Goal: Task Accomplishment & Management: Use online tool/utility

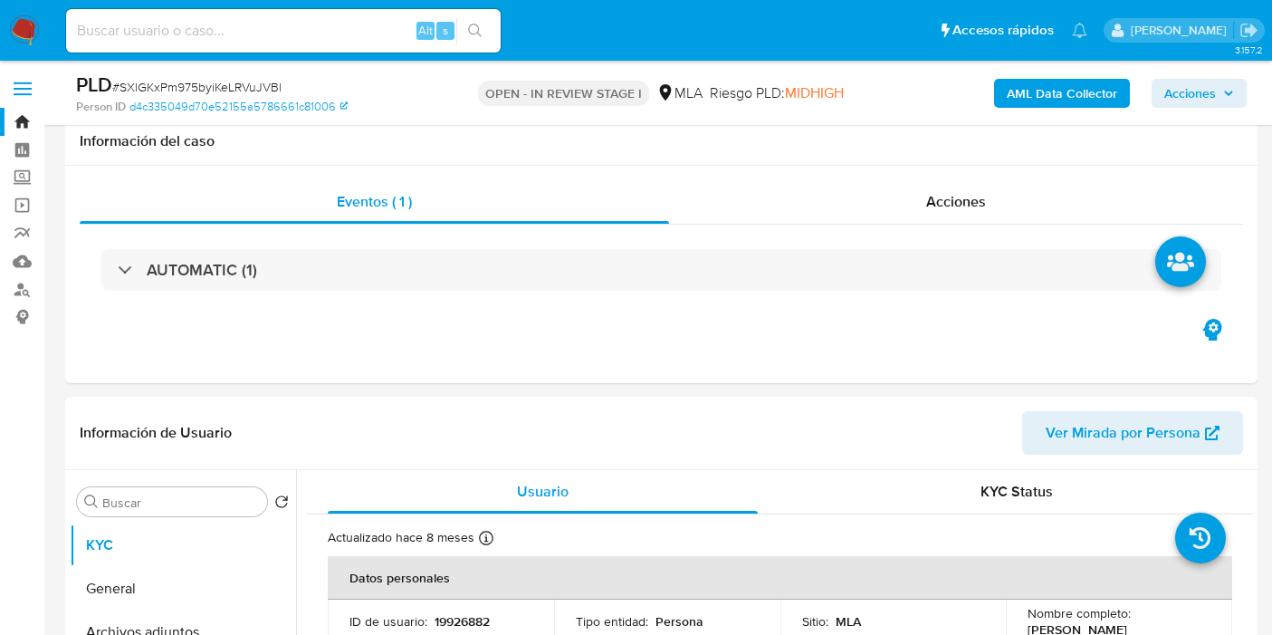
select select "10"
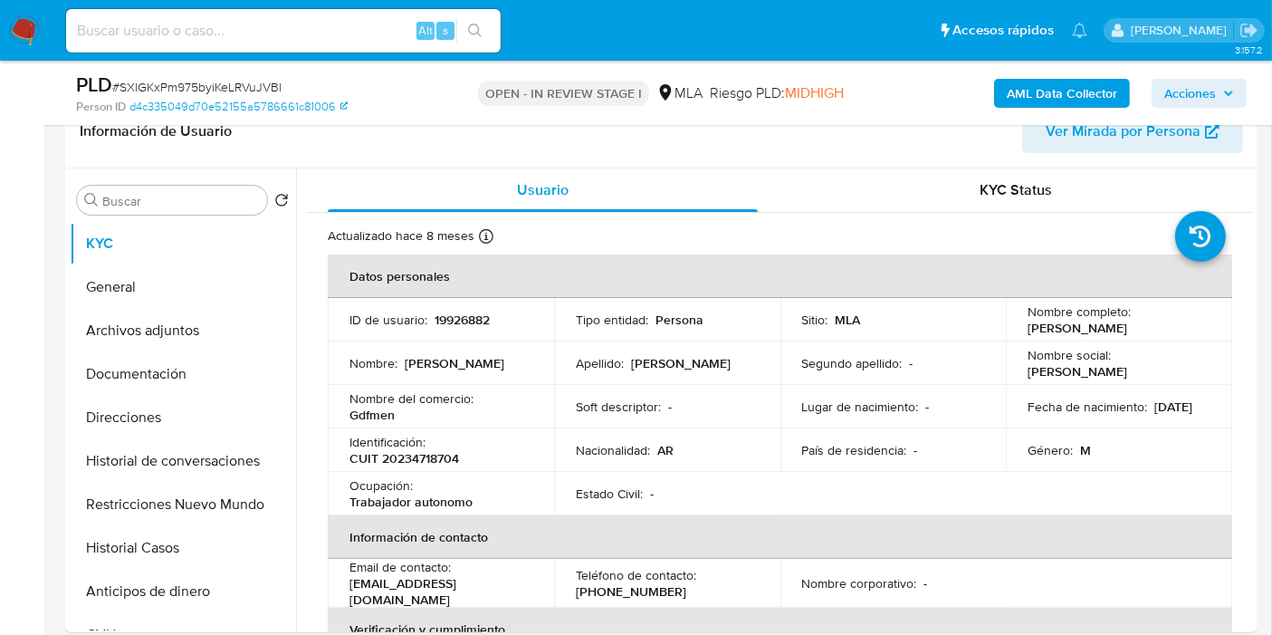
scroll to position [1207, 0]
click at [437, 467] on td "Identificación : CUIT 20234718704" at bounding box center [441, 449] width 226 height 43
click at [421, 456] on p "CUIT 20234718704" at bounding box center [404, 458] width 110 height 16
copy p "20234718704"
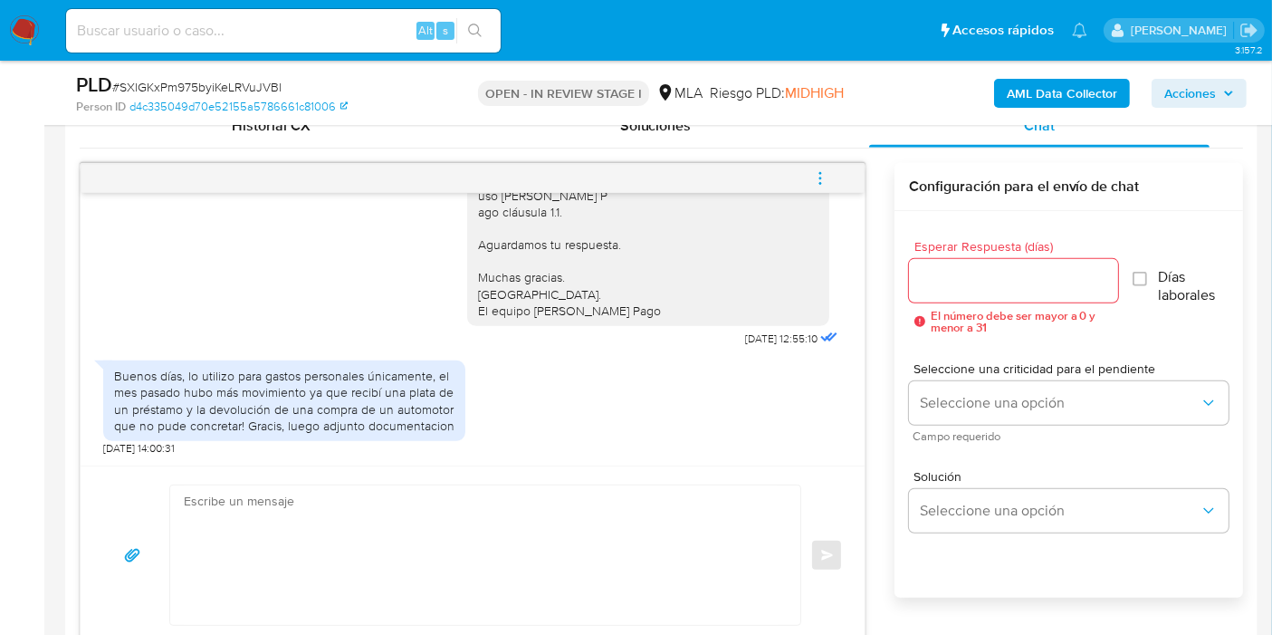
scroll to position [1307, 0]
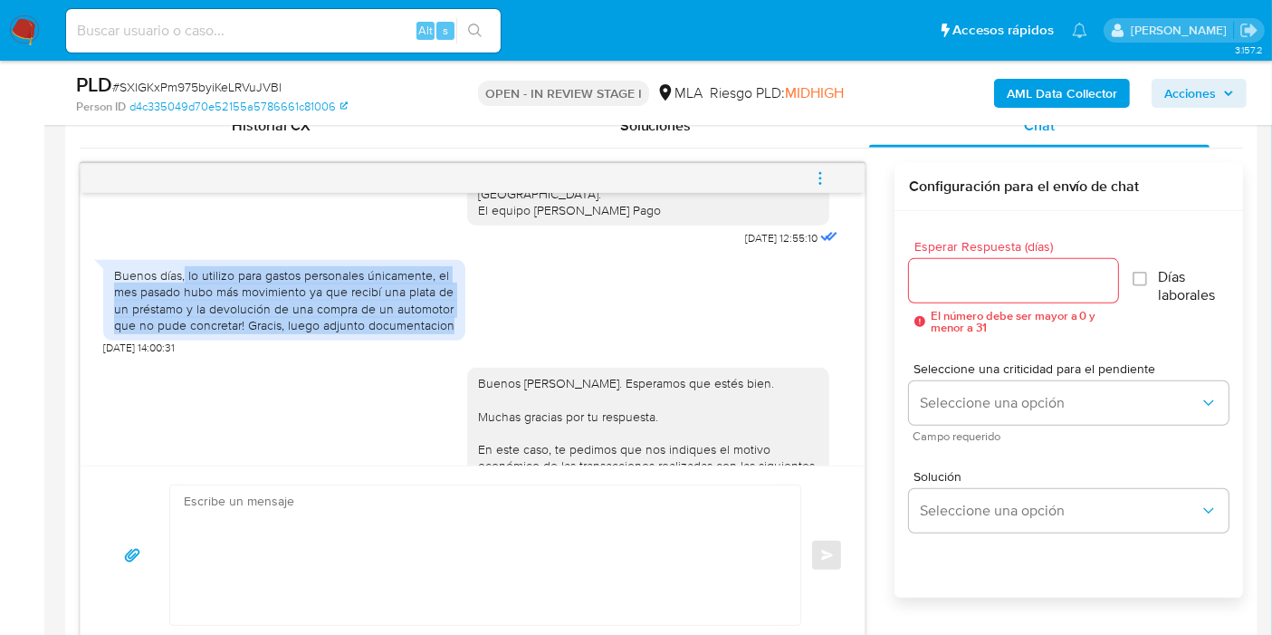
drag, startPoint x: 185, startPoint y: 325, endPoint x: 456, endPoint y: 372, distance: 275.7
click at [456, 340] on div "Buenos días, lo utilizo para gastos personales únicamente, el mes pasado hubo m…" at bounding box center [284, 300] width 362 height 81
copy div "lo utilizo para gastos personales únicamente, el mes pasado hubo más movimiento…"
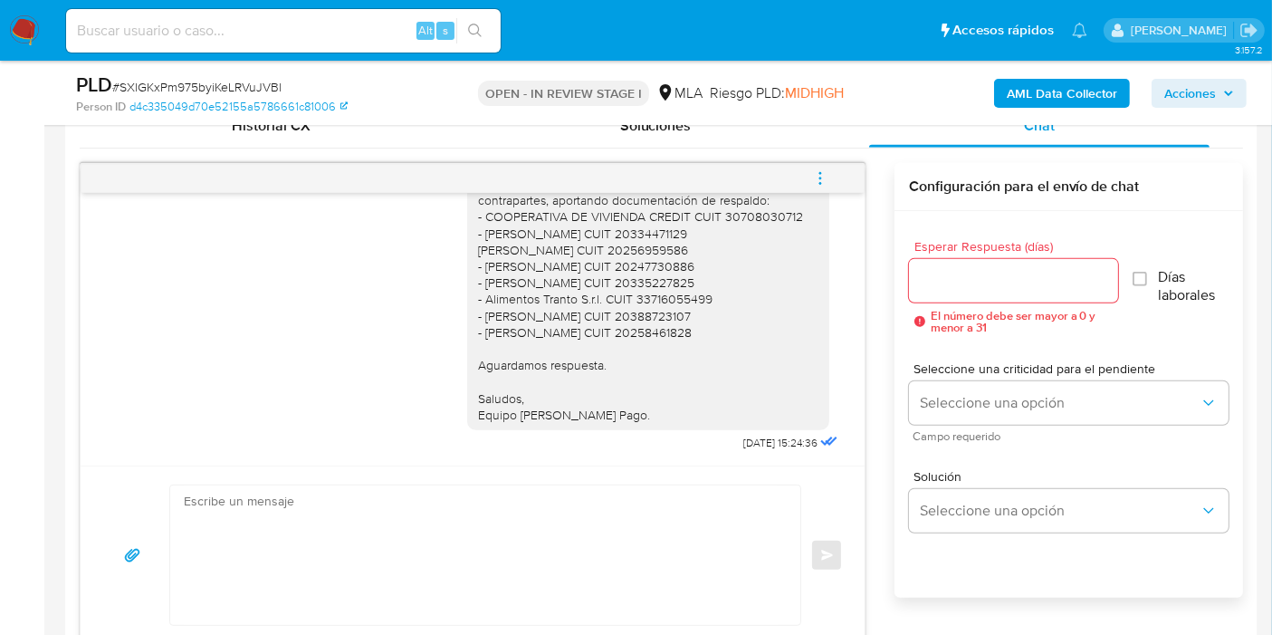
click at [809, 170] on button "menu-action" at bounding box center [820, 178] width 60 height 43
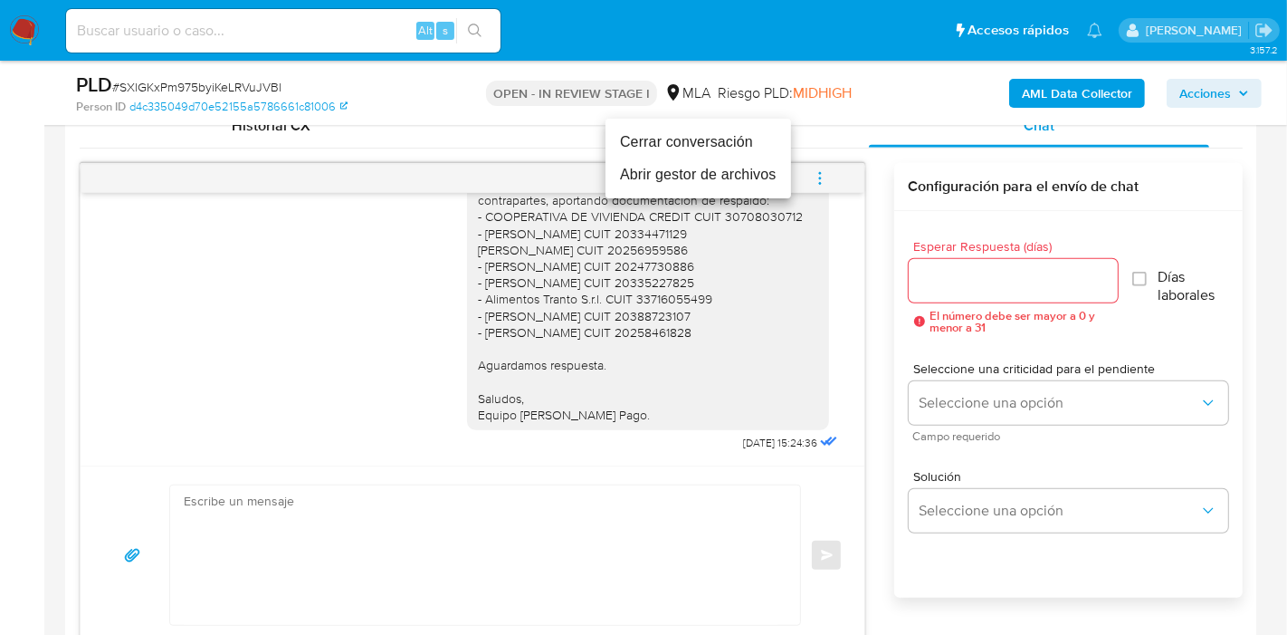
drag, startPoint x: 744, startPoint y: 163, endPoint x: 732, endPoint y: 145, distance: 21.6
click at [732, 145] on ul "Cerrar conversación Abrir gestor de archivos" at bounding box center [699, 159] width 186 height 80
click at [732, 145] on li "Cerrar conversación" at bounding box center [699, 142] width 186 height 33
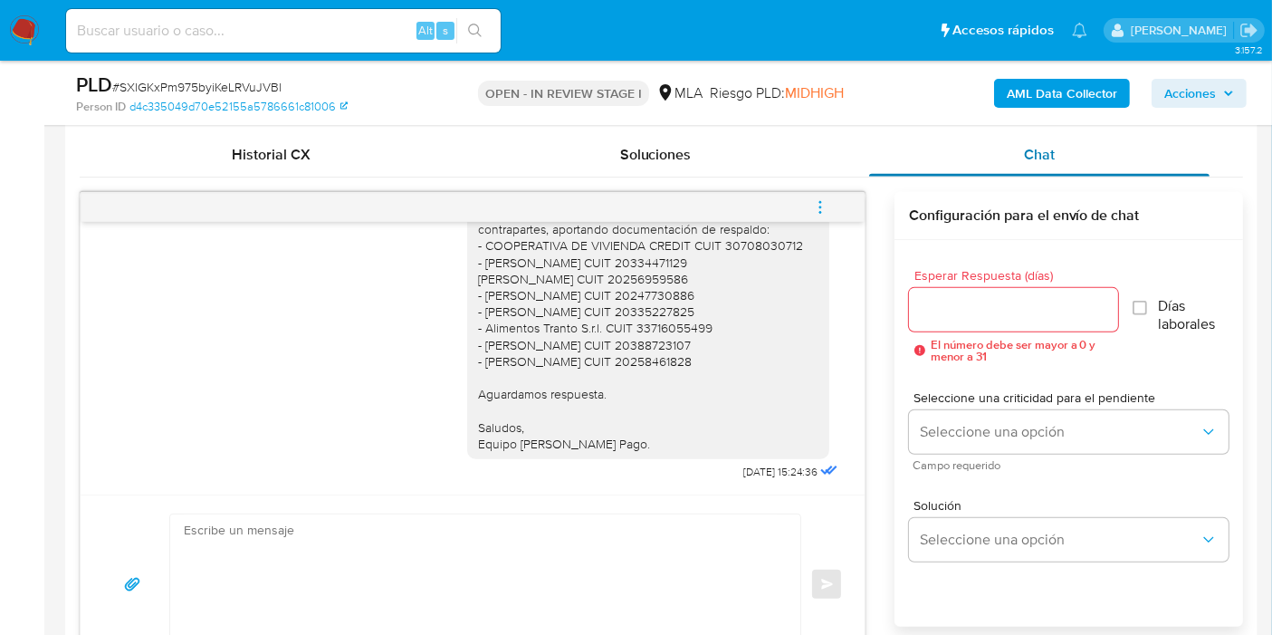
scroll to position [804, 0]
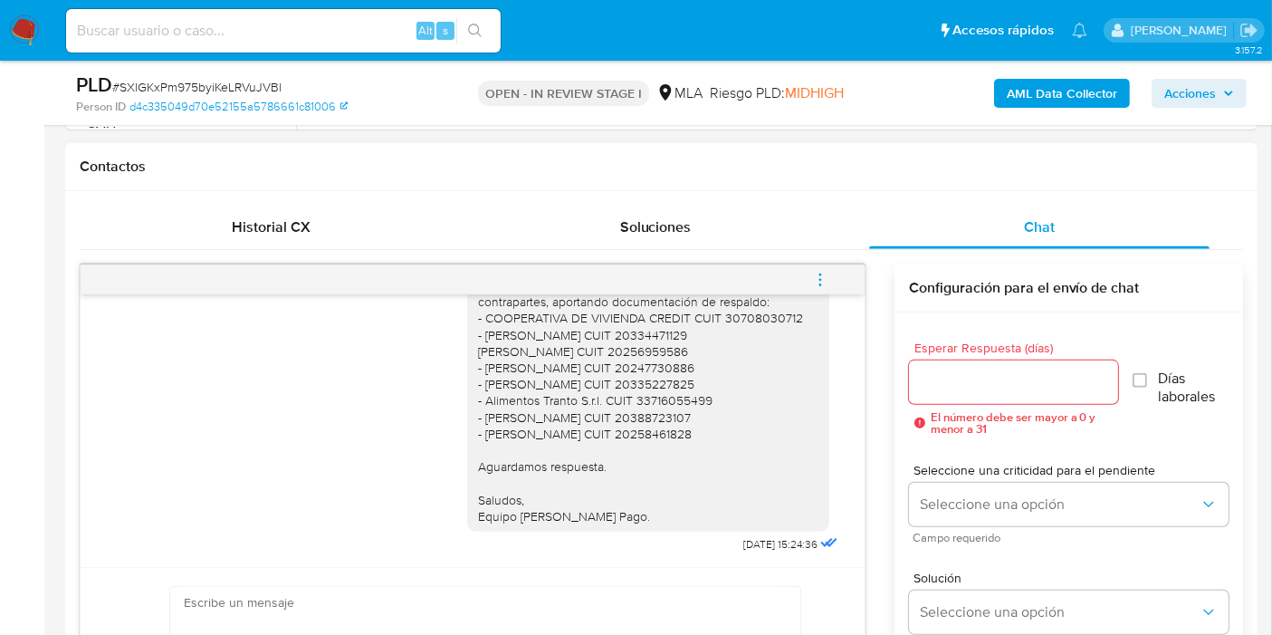
click at [822, 288] on span "menu-action" at bounding box center [820, 279] width 16 height 43
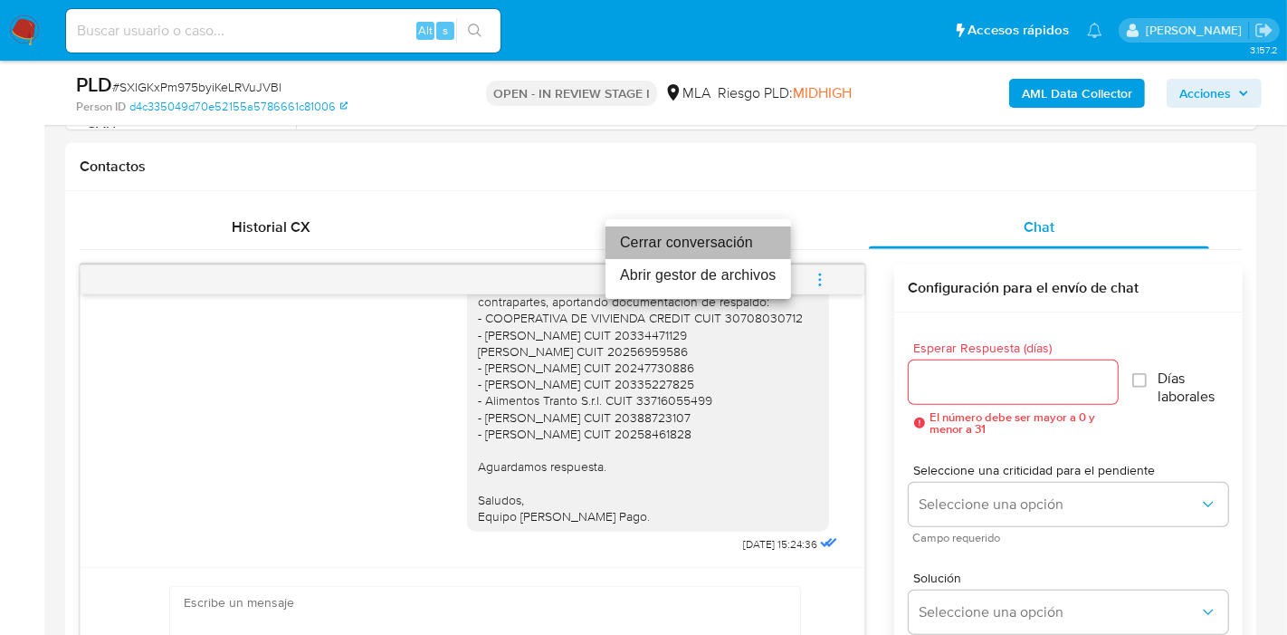
click at [706, 245] on li "Cerrar conversación" at bounding box center [699, 242] width 186 height 33
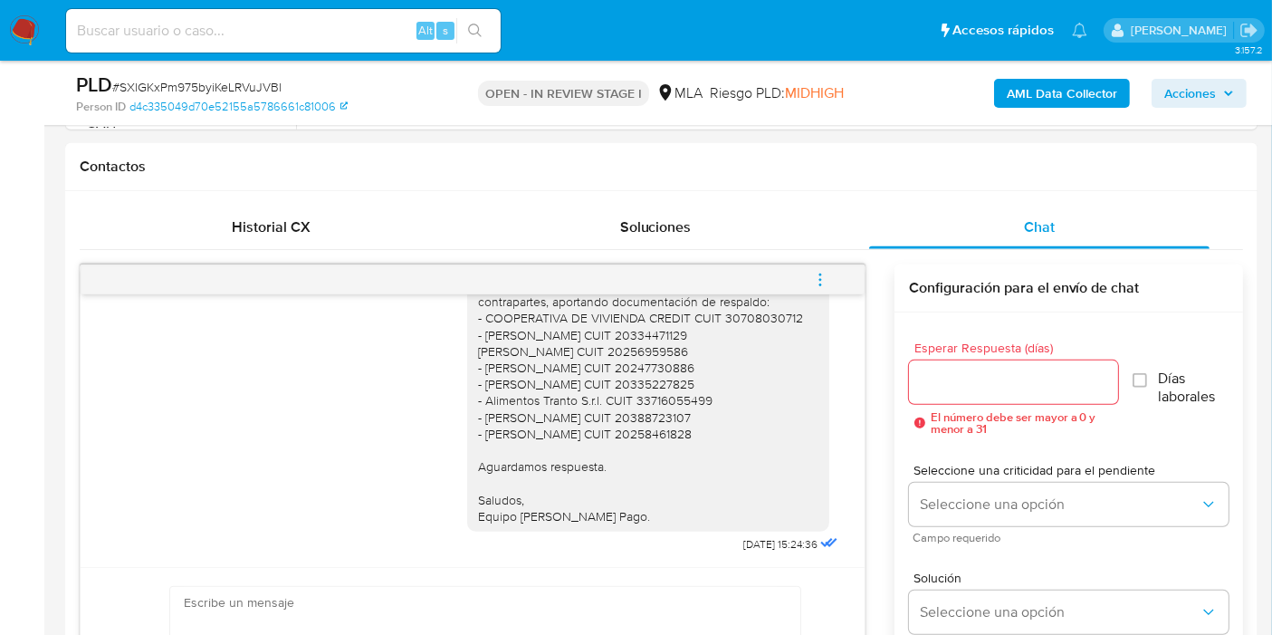
scroll to position [302, 0]
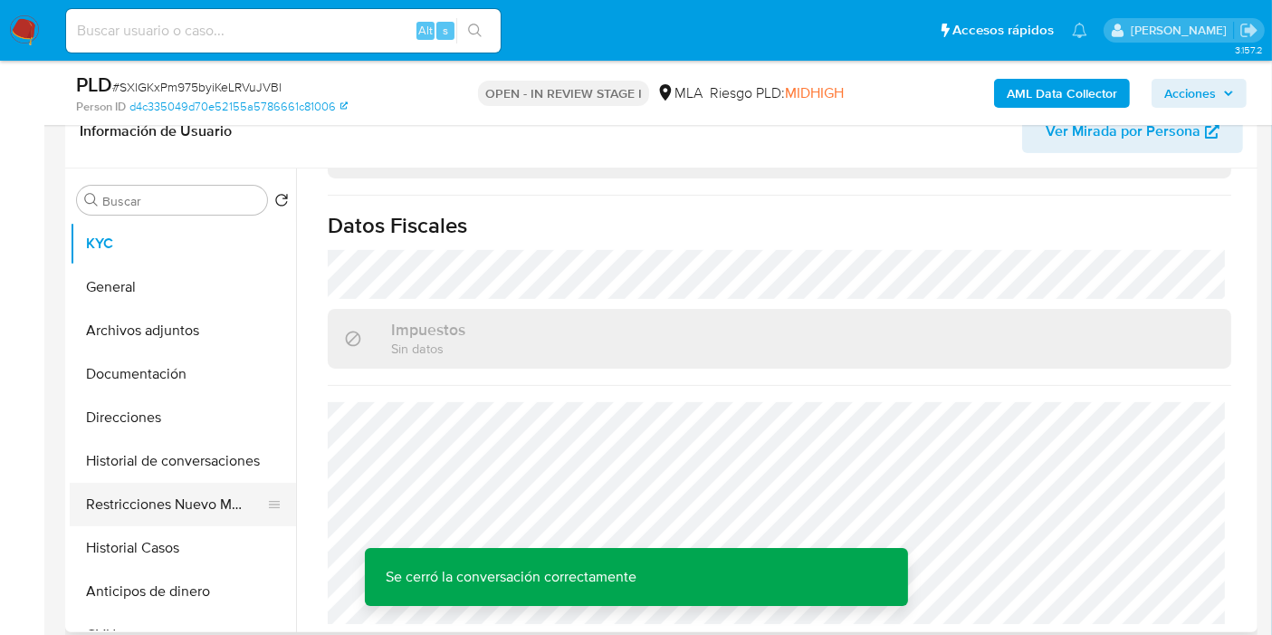
click at [86, 497] on button "Restricciones Nuevo Mundo" at bounding box center [176, 504] width 212 height 43
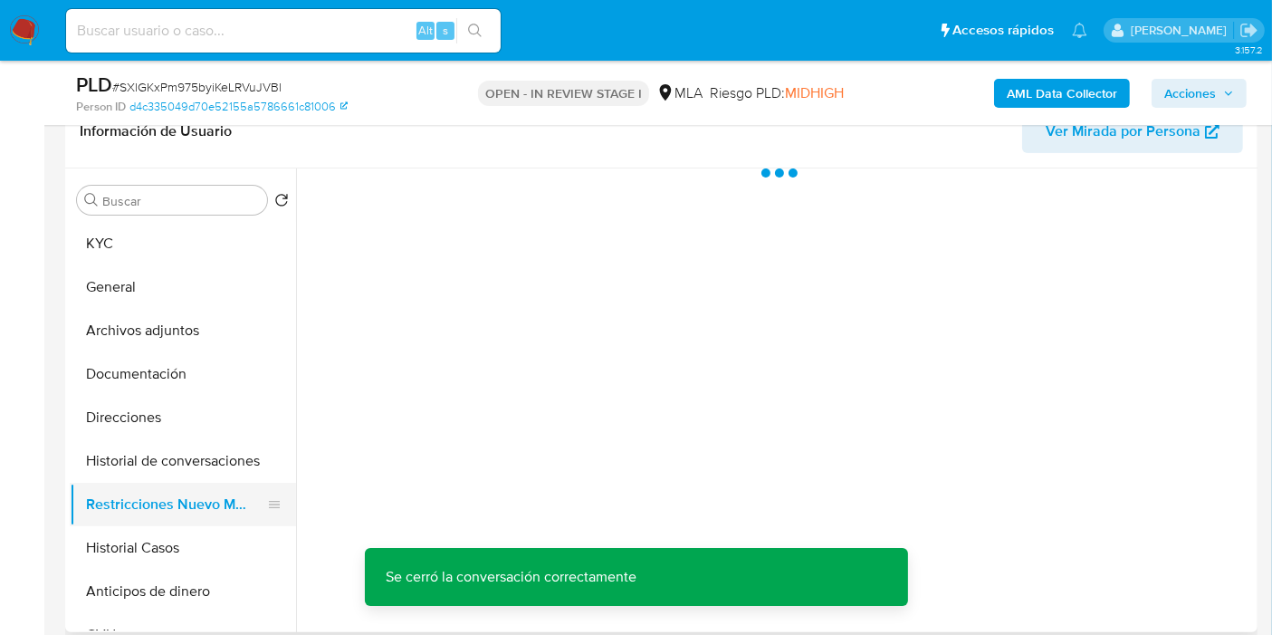
scroll to position [0, 0]
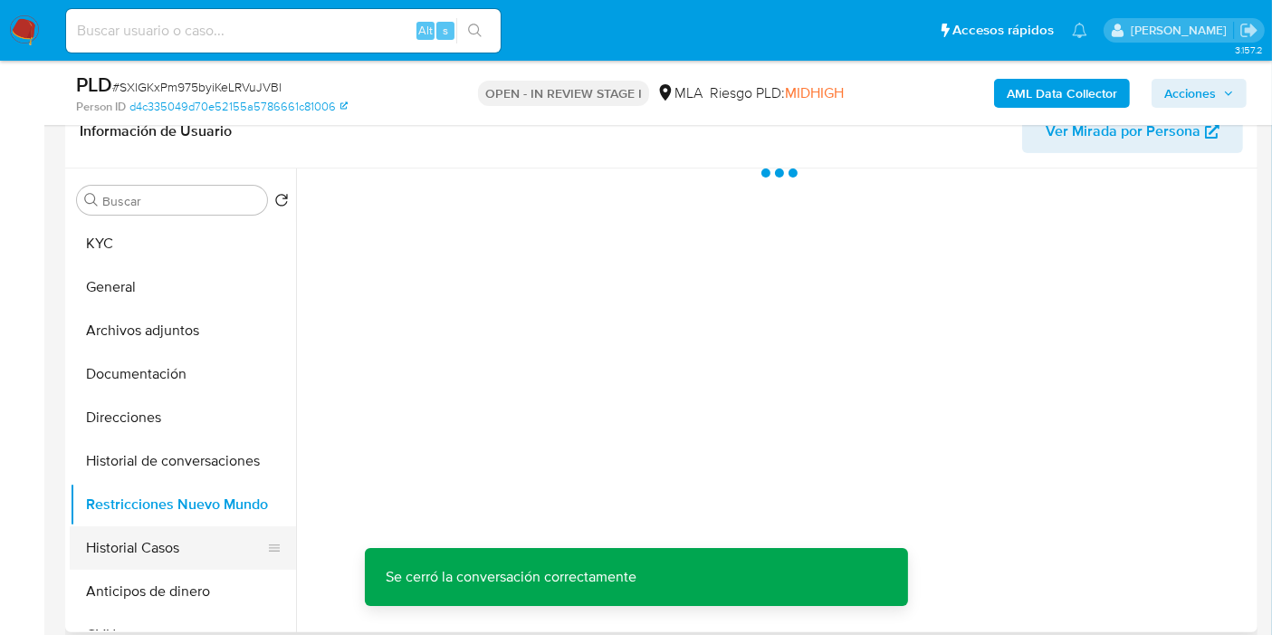
click at [173, 557] on button "Historial Casos" at bounding box center [176, 547] width 212 height 43
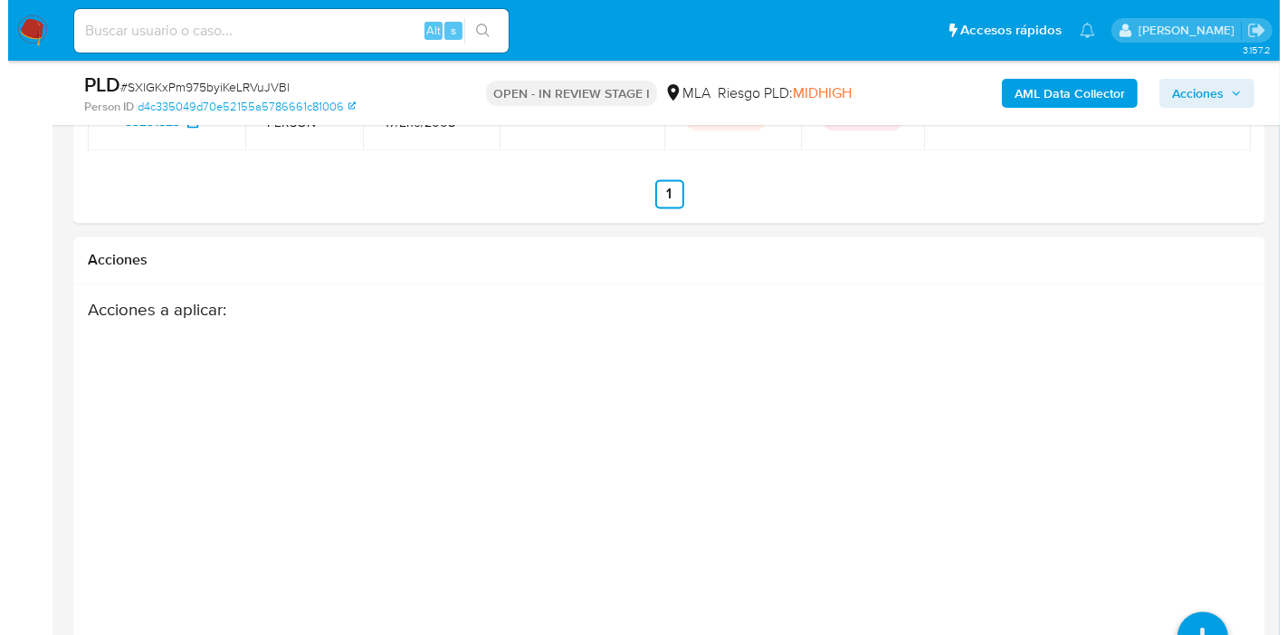
scroll to position [3417, 0]
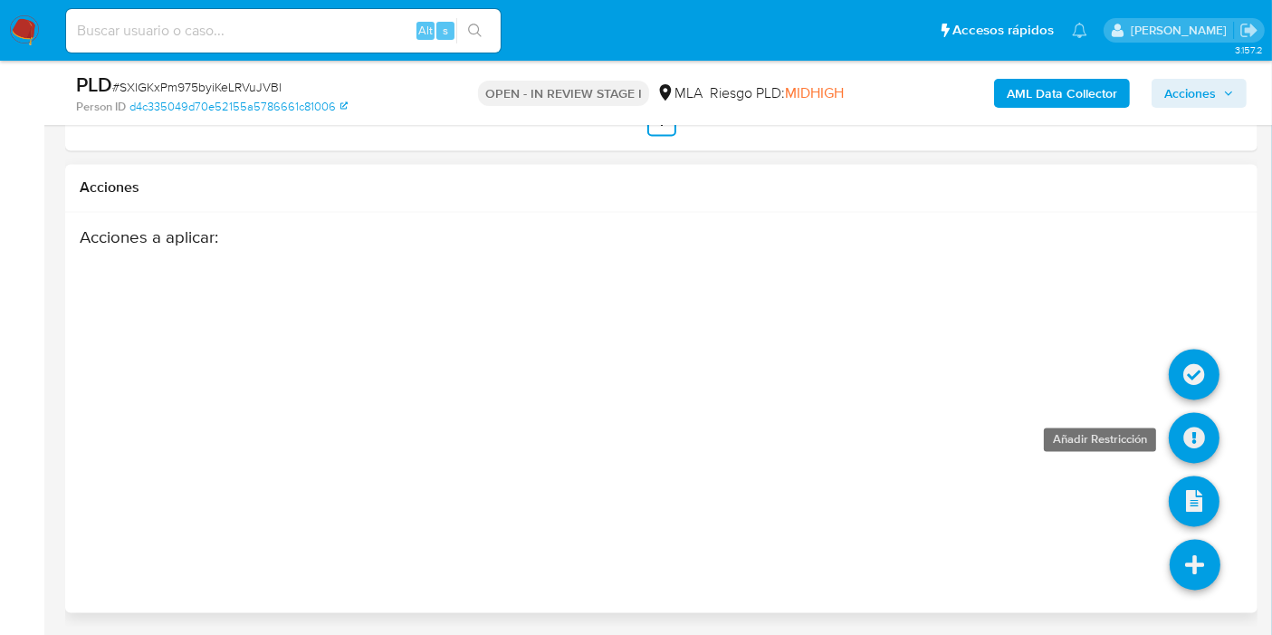
drag, startPoint x: 1182, startPoint y: 428, endPoint x: 1176, endPoint y: 449, distance: 21.8
click at [1176, 449] on link at bounding box center [1194, 438] width 51 height 51
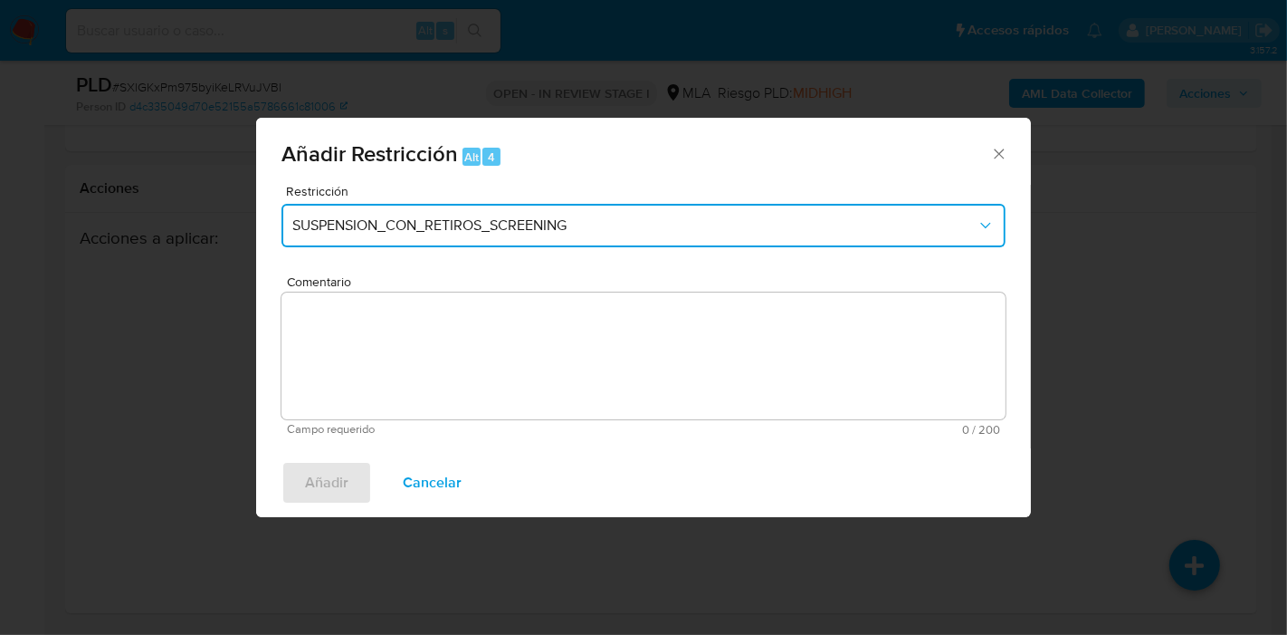
click at [703, 231] on span "SUSPENSION_CON_RETIROS_SCREENING" at bounding box center [634, 225] width 684 height 18
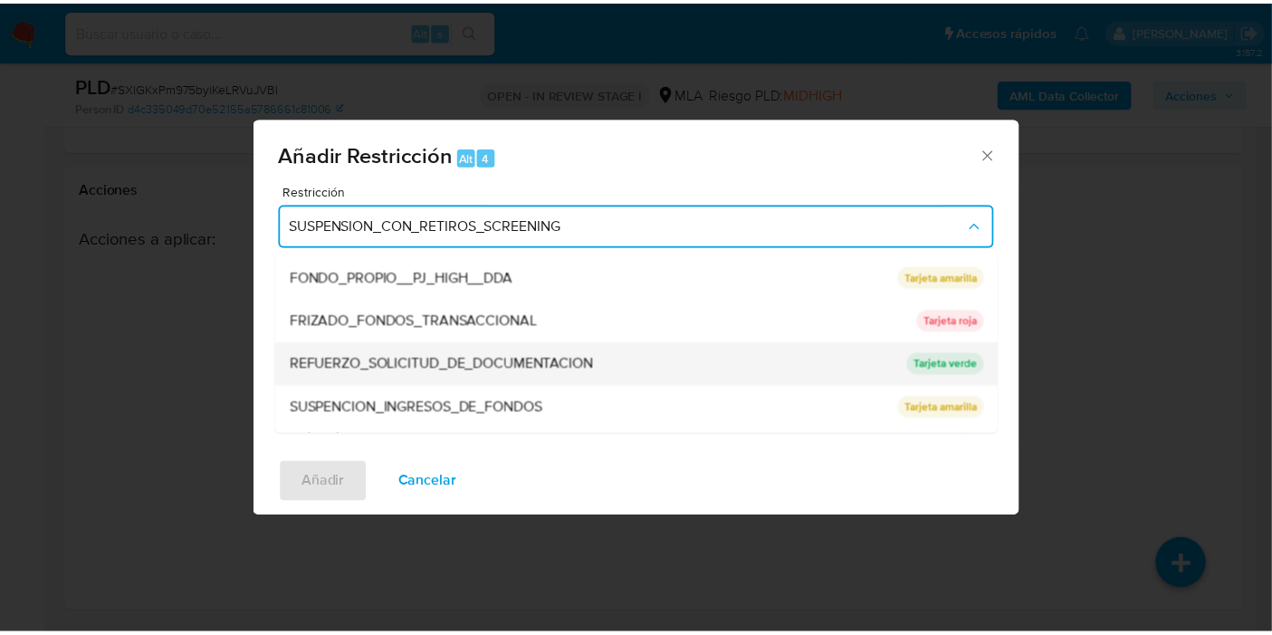
scroll to position [383, 0]
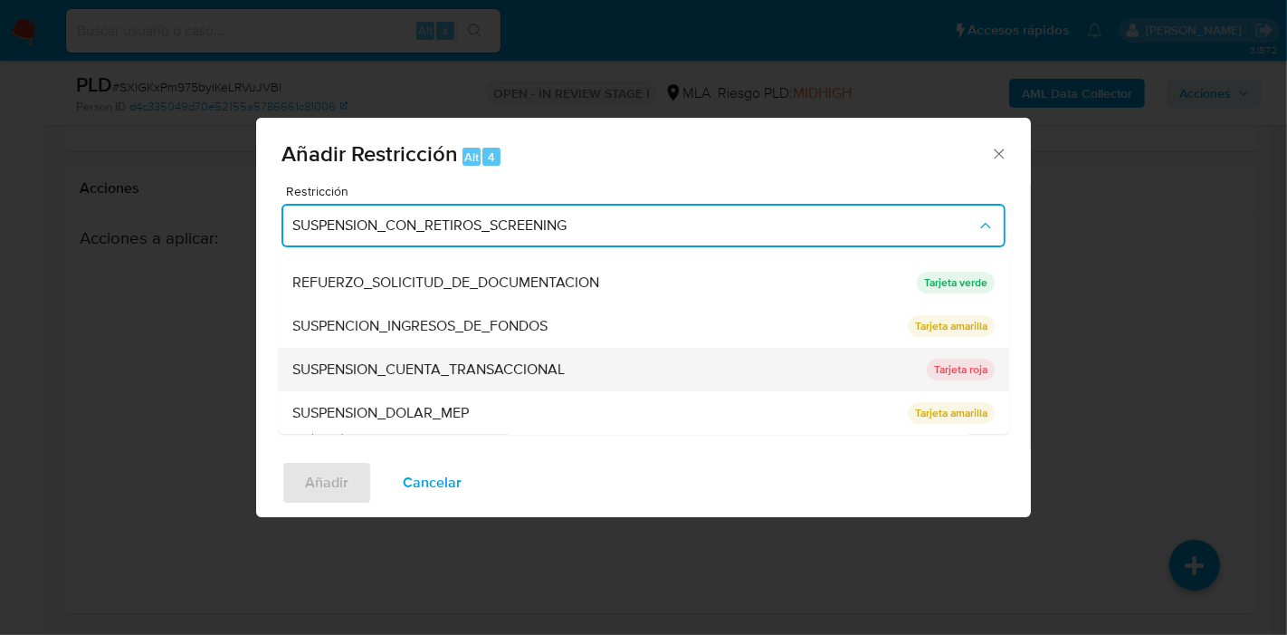
click at [530, 365] on span "SUSPENSION_CUENTA_TRANSACCIONAL" at bounding box center [428, 369] width 273 height 18
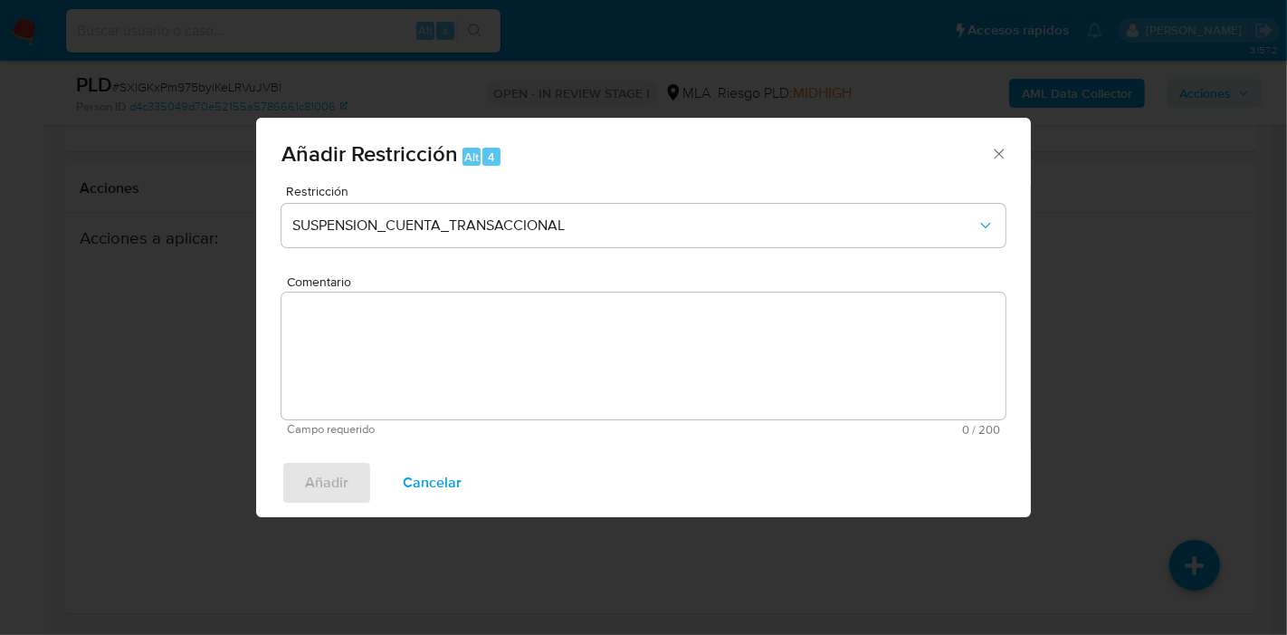
click at [527, 414] on textarea "Comentario" at bounding box center [644, 355] width 724 height 127
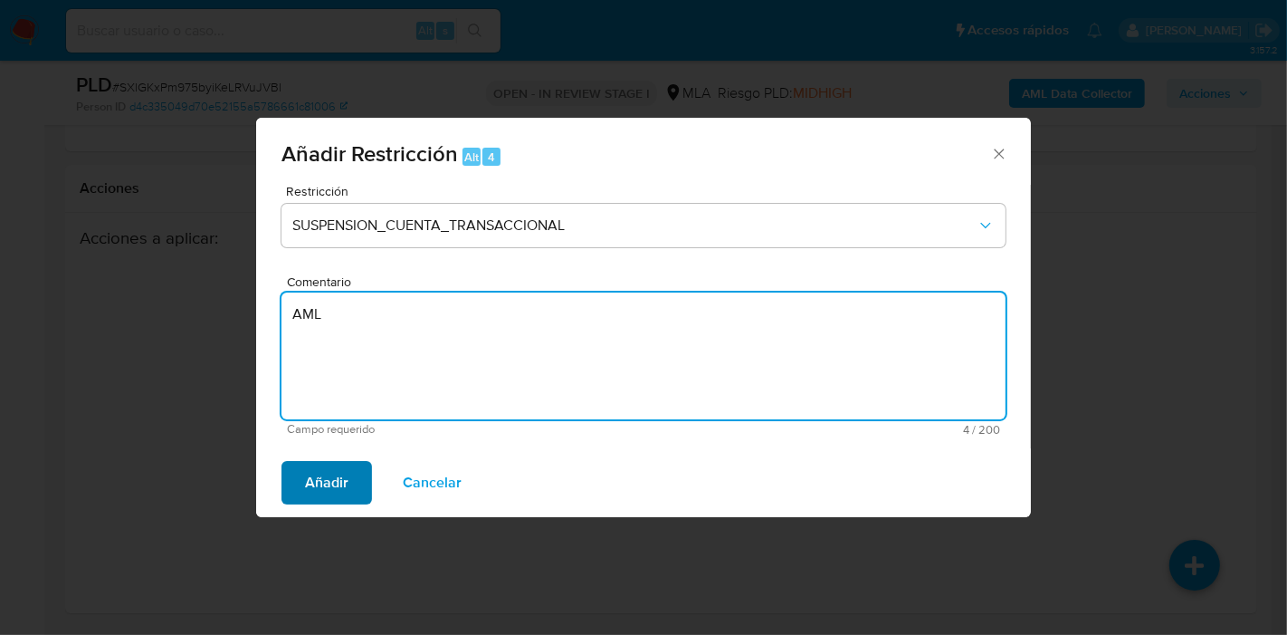
type textarea "AML"
click at [359, 470] on button "Añadir" at bounding box center [327, 482] width 91 height 43
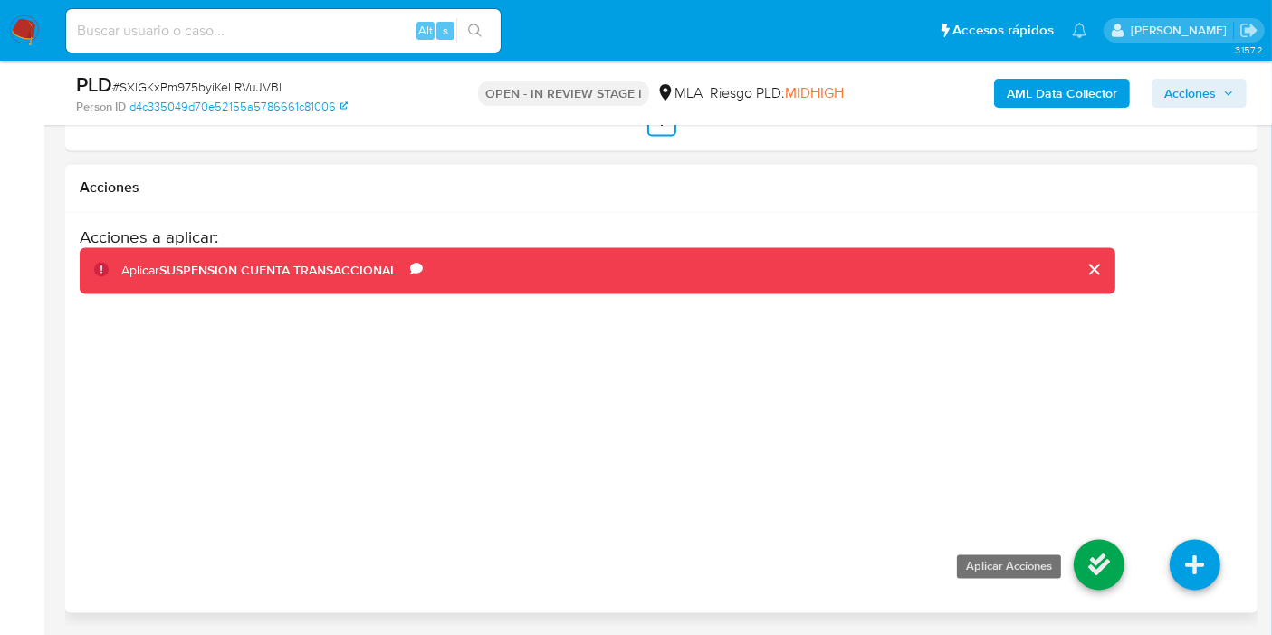
click at [1099, 569] on link at bounding box center [1099, 565] width 51 height 51
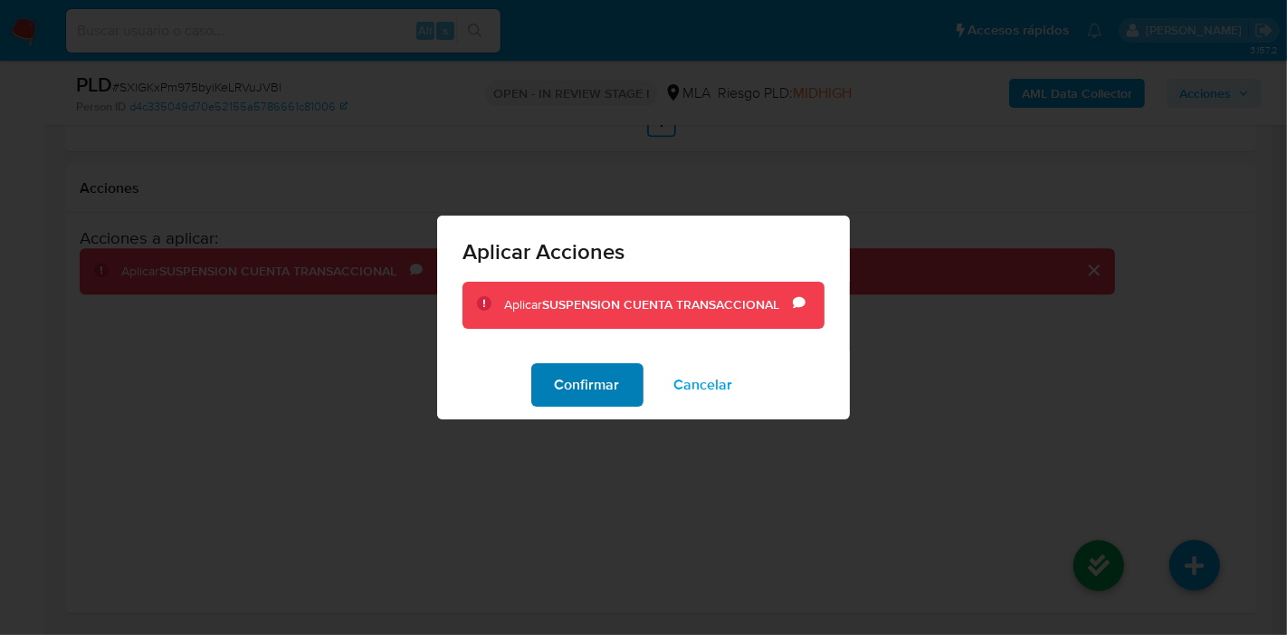
click at [586, 389] on span "Confirmar" at bounding box center [587, 385] width 65 height 40
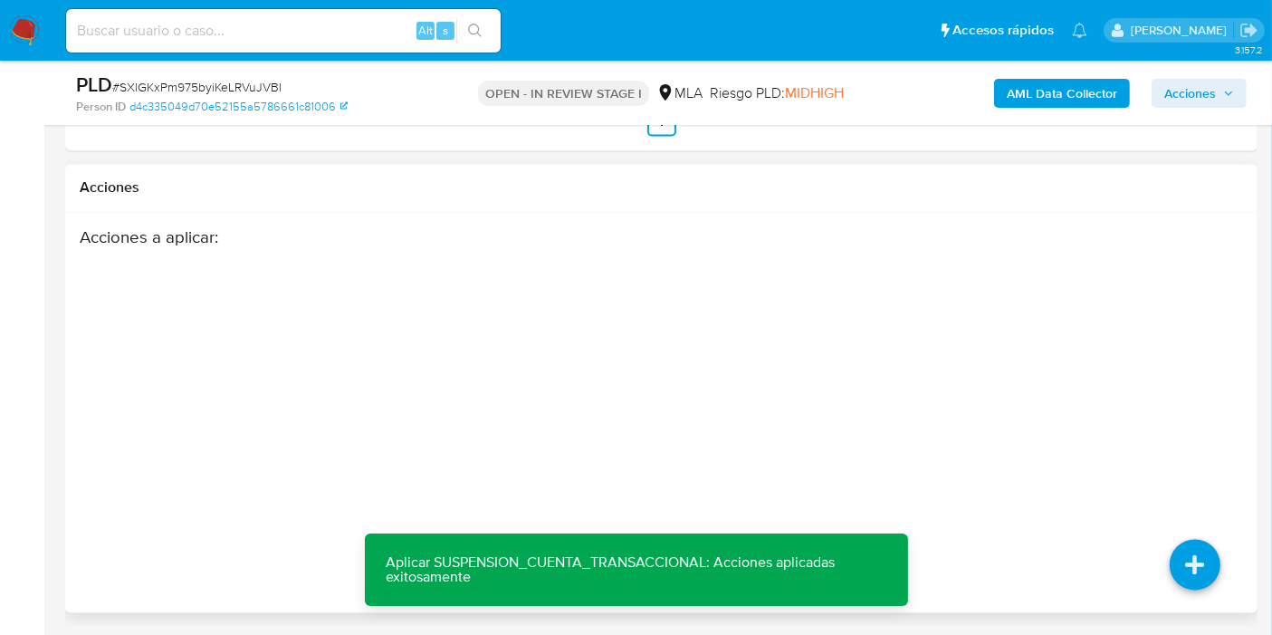
drag, startPoint x: 663, startPoint y: 298, endPoint x: 506, endPoint y: 190, distance: 190.1
click at [654, 300] on div "Acciones a aplicar :" at bounding box center [598, 372] width 1036 height 290
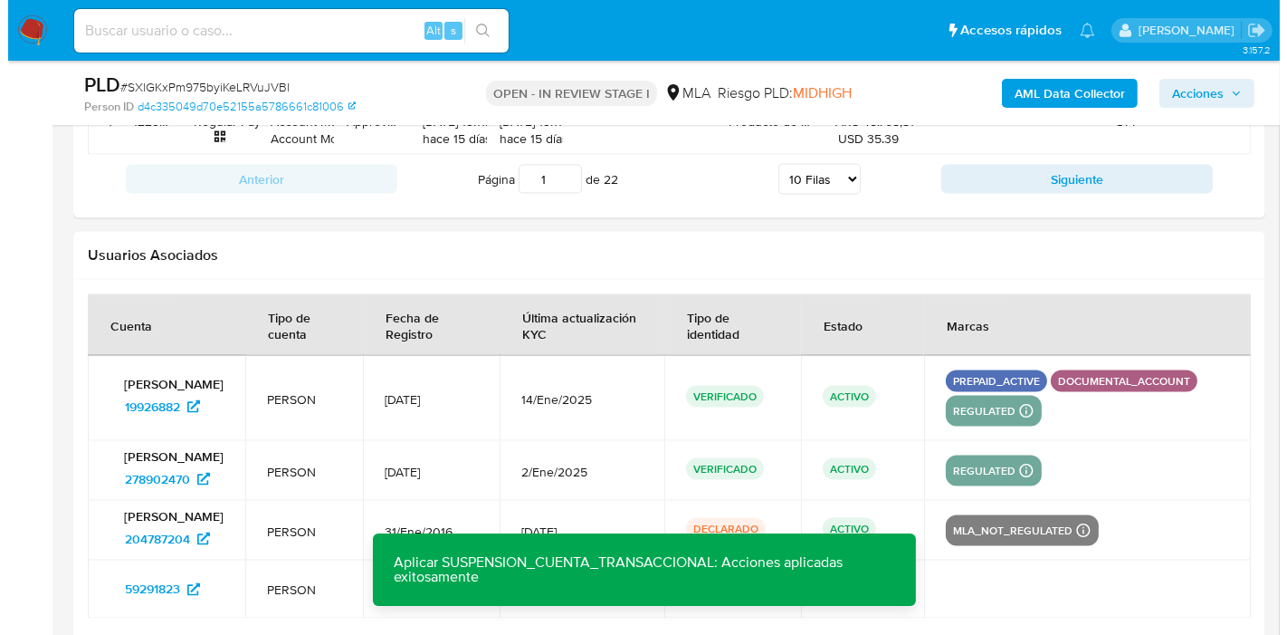
scroll to position [2914, 0]
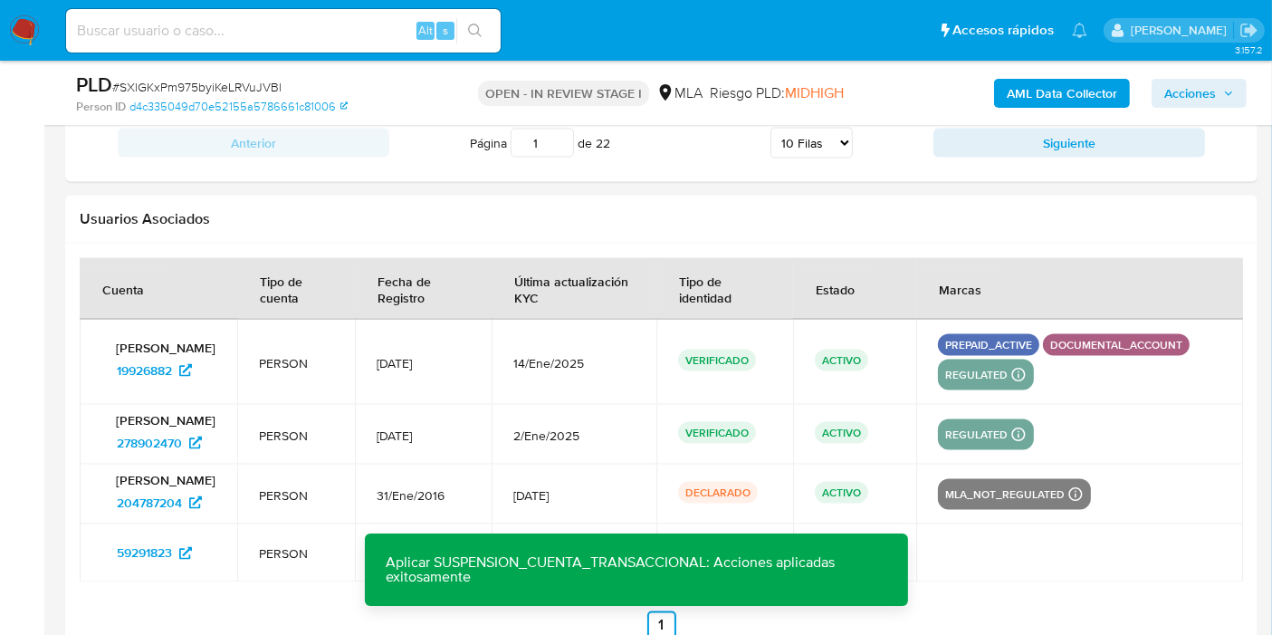
click at [1020, 79] on b "AML Data Collector" at bounding box center [1062, 93] width 110 height 29
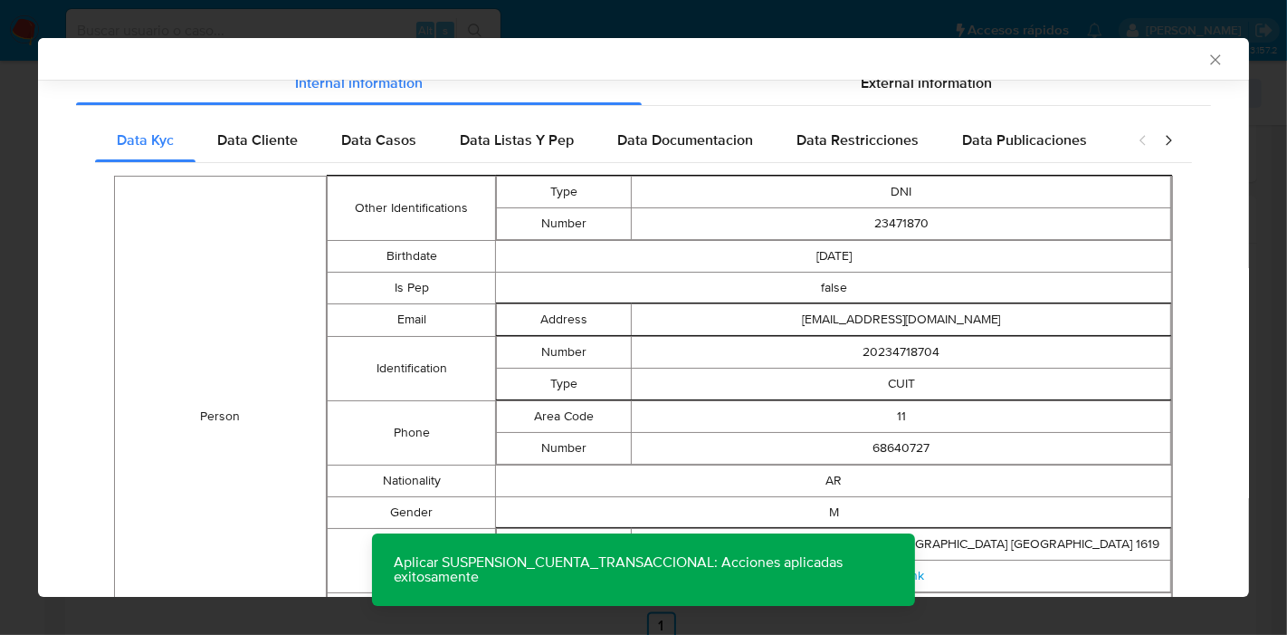
scroll to position [232, 0]
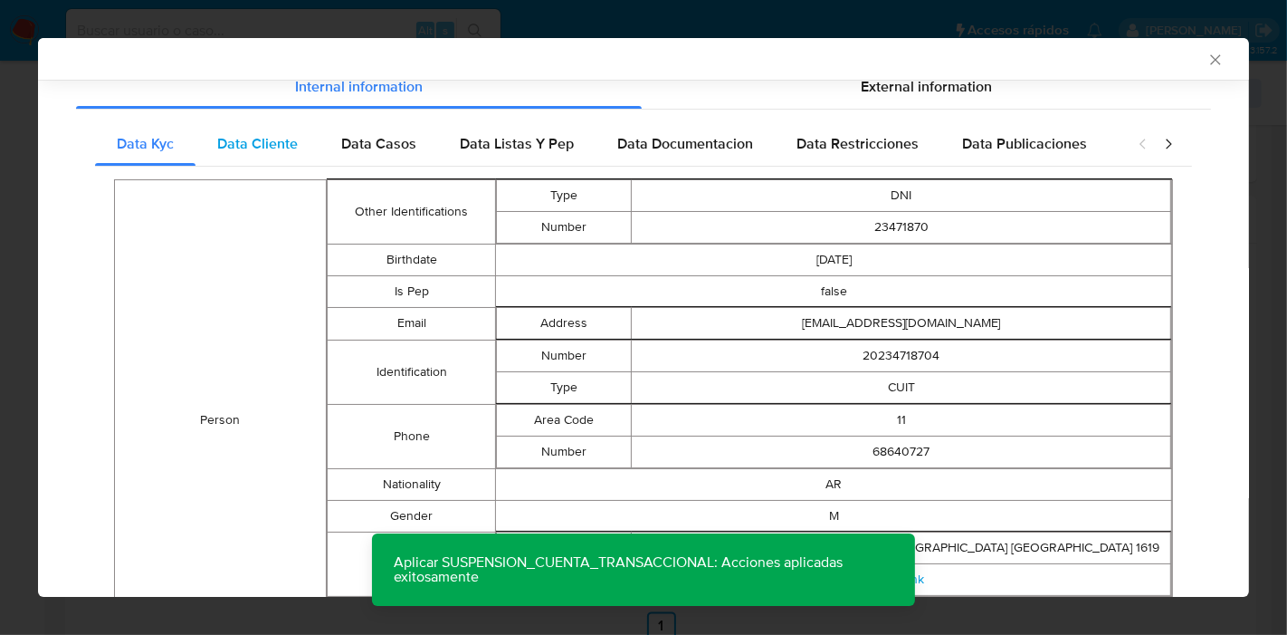
click at [259, 148] on span "Data Cliente" at bounding box center [257, 143] width 81 height 21
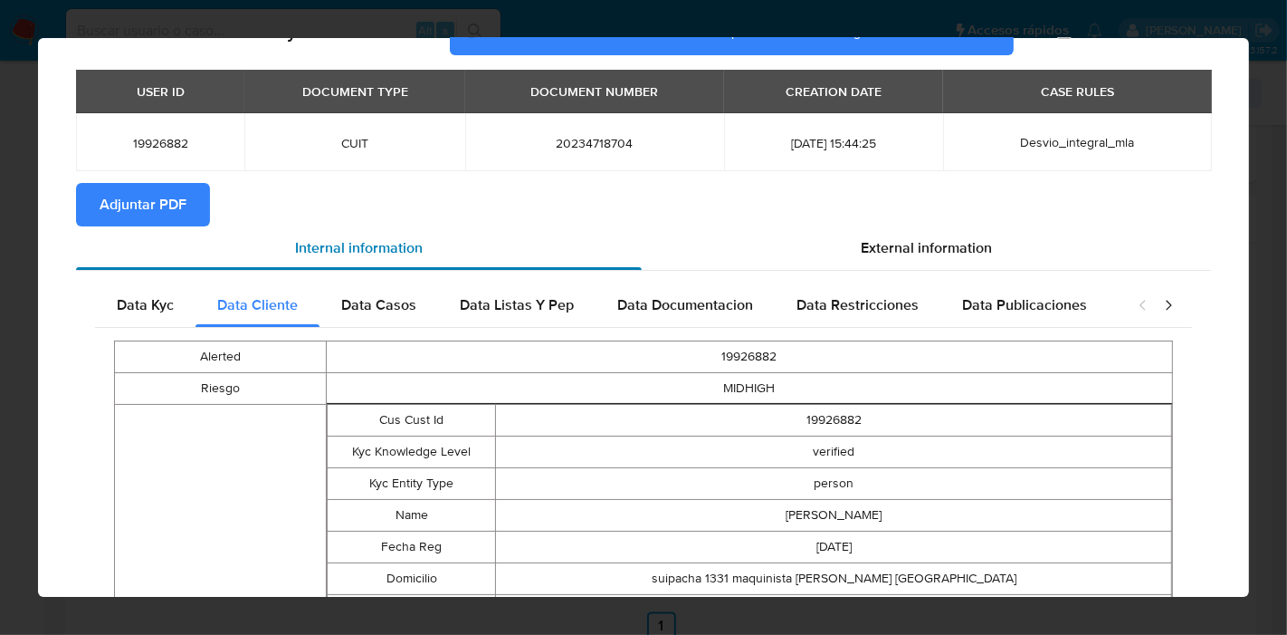
scroll to position [0, 0]
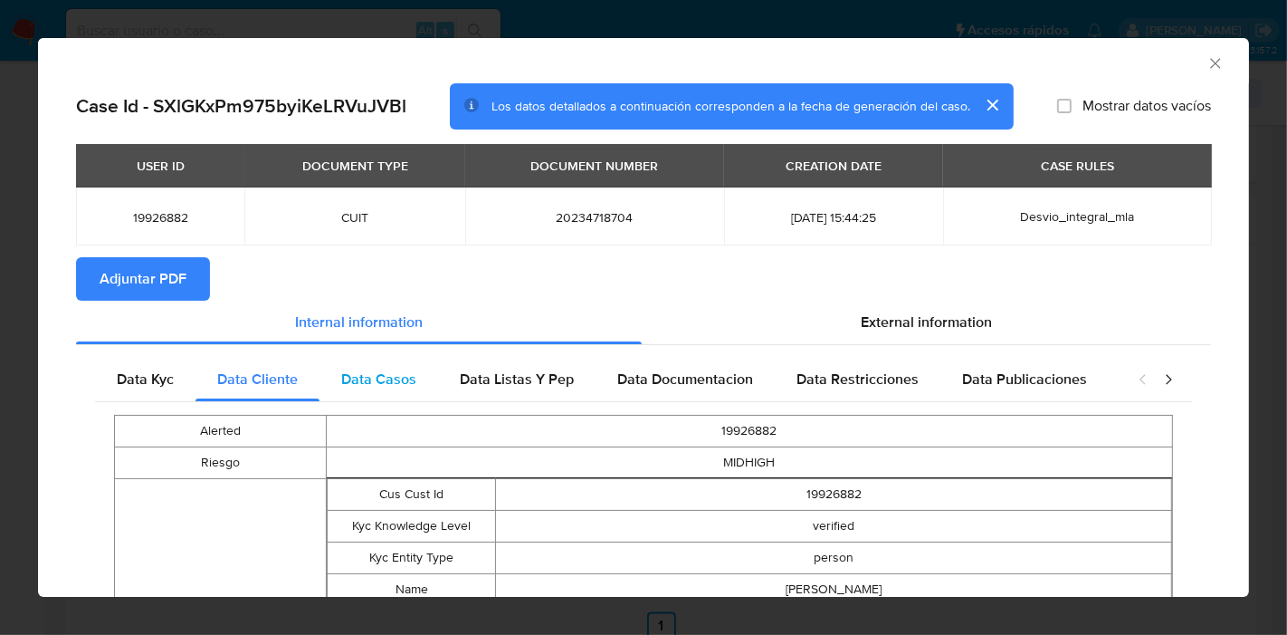
click at [383, 358] on div "Data Casos" at bounding box center [379, 379] width 119 height 43
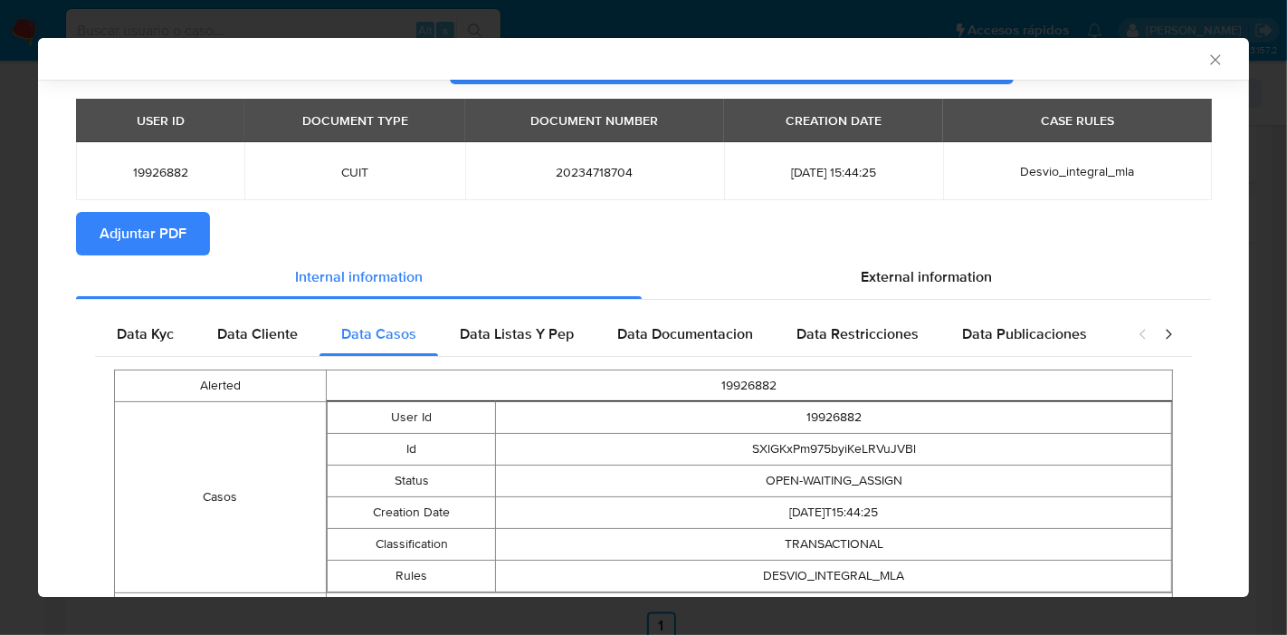
scroll to position [131, 0]
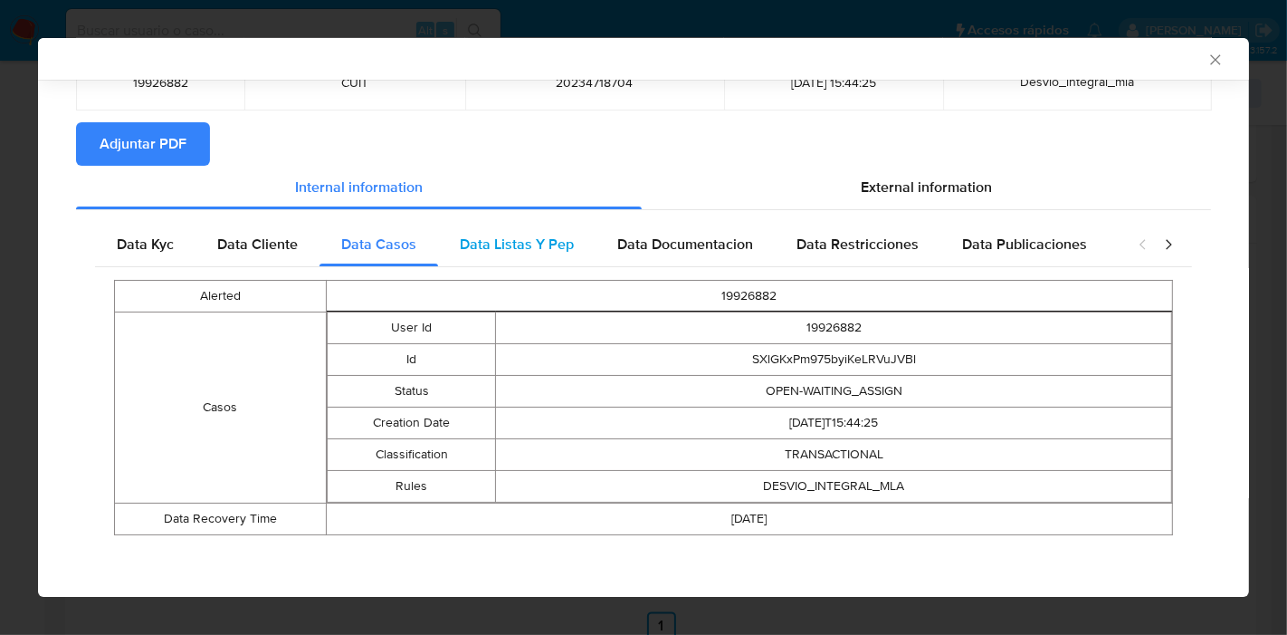
click at [502, 225] on div "Data Listas Y Pep" at bounding box center [517, 244] width 158 height 43
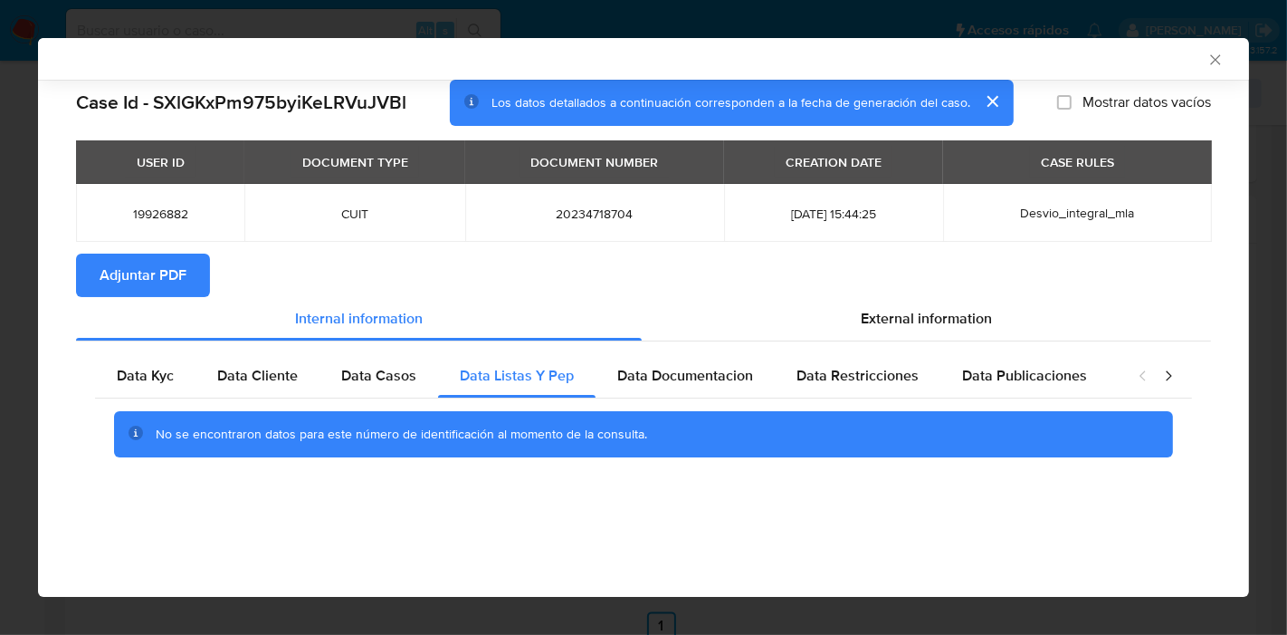
scroll to position [0, 0]
drag, startPoint x: 694, startPoint y: 362, endPoint x: 788, endPoint y: 368, distance: 93.4
click at [702, 362] on div "Data Documentacion" at bounding box center [685, 375] width 179 height 43
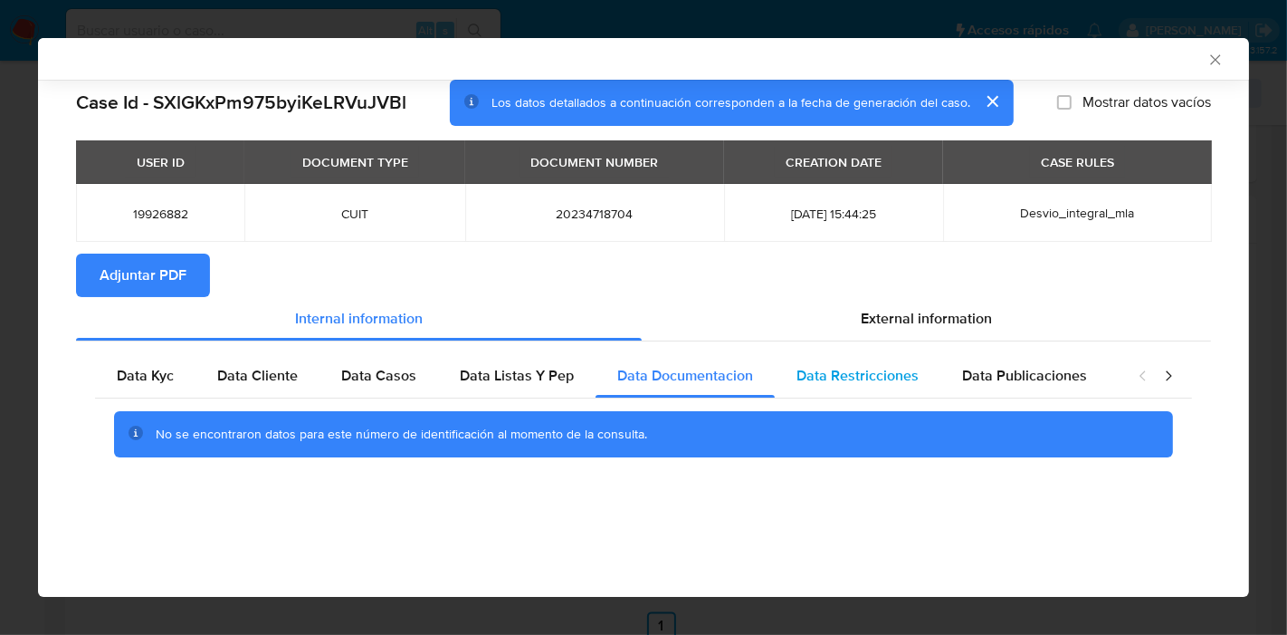
click at [925, 382] on div "Data Restricciones" at bounding box center [858, 375] width 166 height 43
drag, startPoint x: 1042, startPoint y: 382, endPoint x: 1143, endPoint y: 376, distance: 100.7
click at [1043, 382] on span "Data Publicaciones" at bounding box center [1024, 375] width 125 height 21
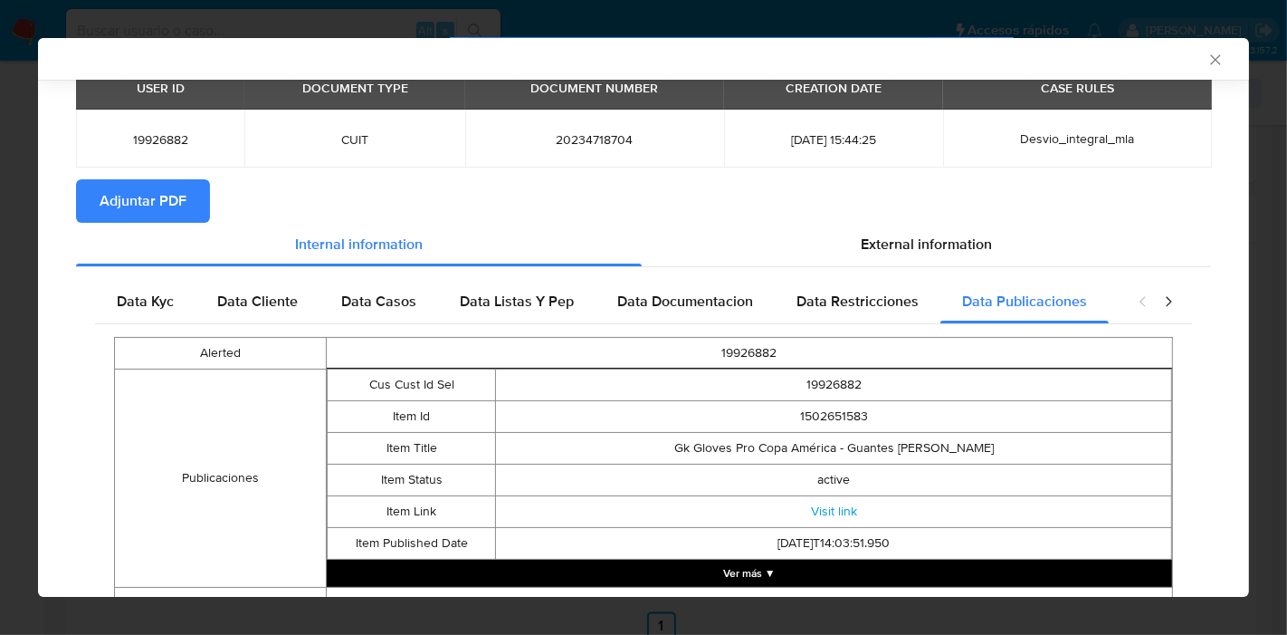
scroll to position [158, 0]
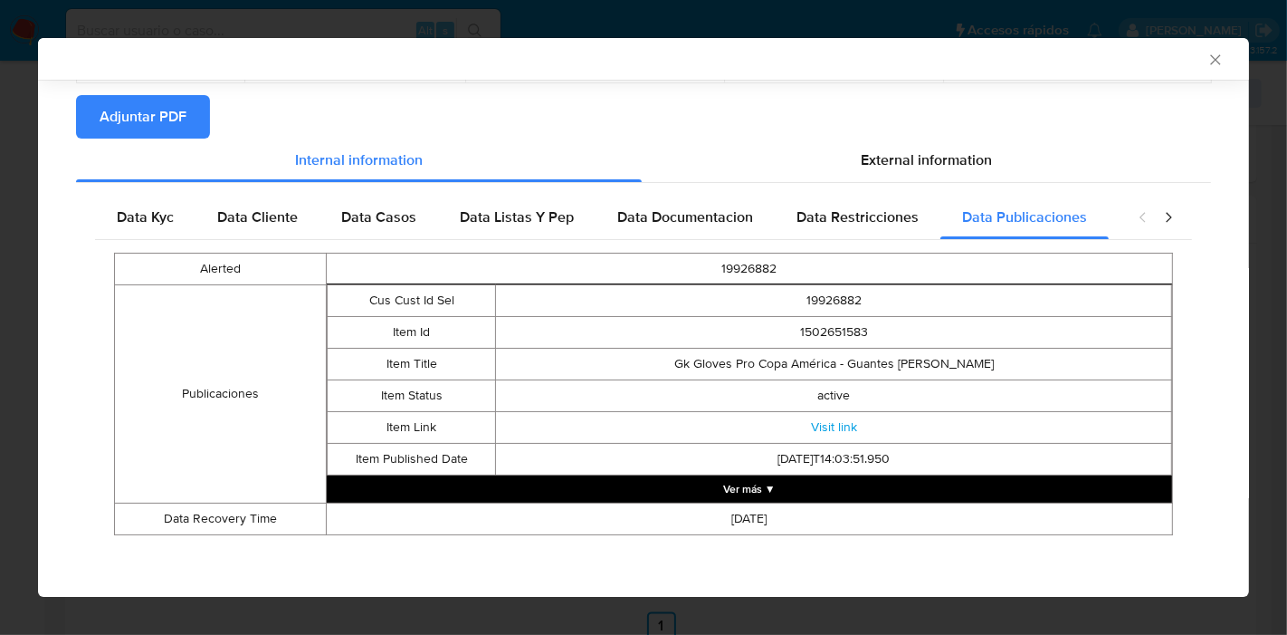
click at [1160, 224] on icon "closure-recommendation-modal" at bounding box center [1169, 217] width 18 height 18
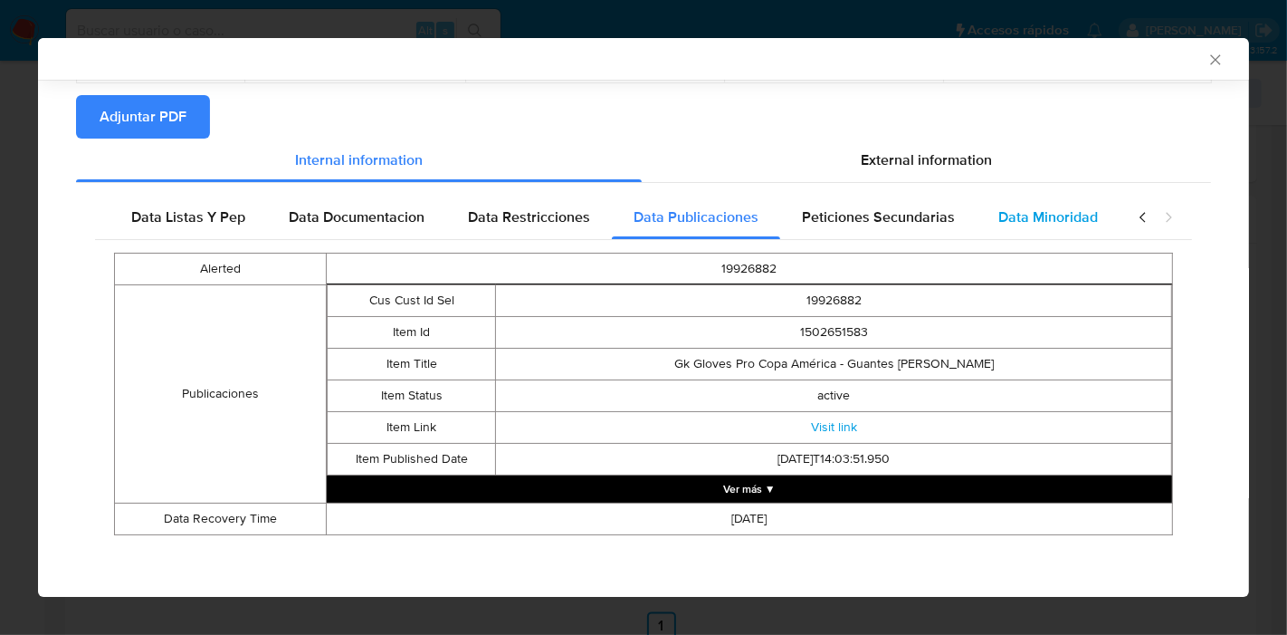
click at [1077, 223] on span "Data Minoridad" at bounding box center [1049, 216] width 100 height 21
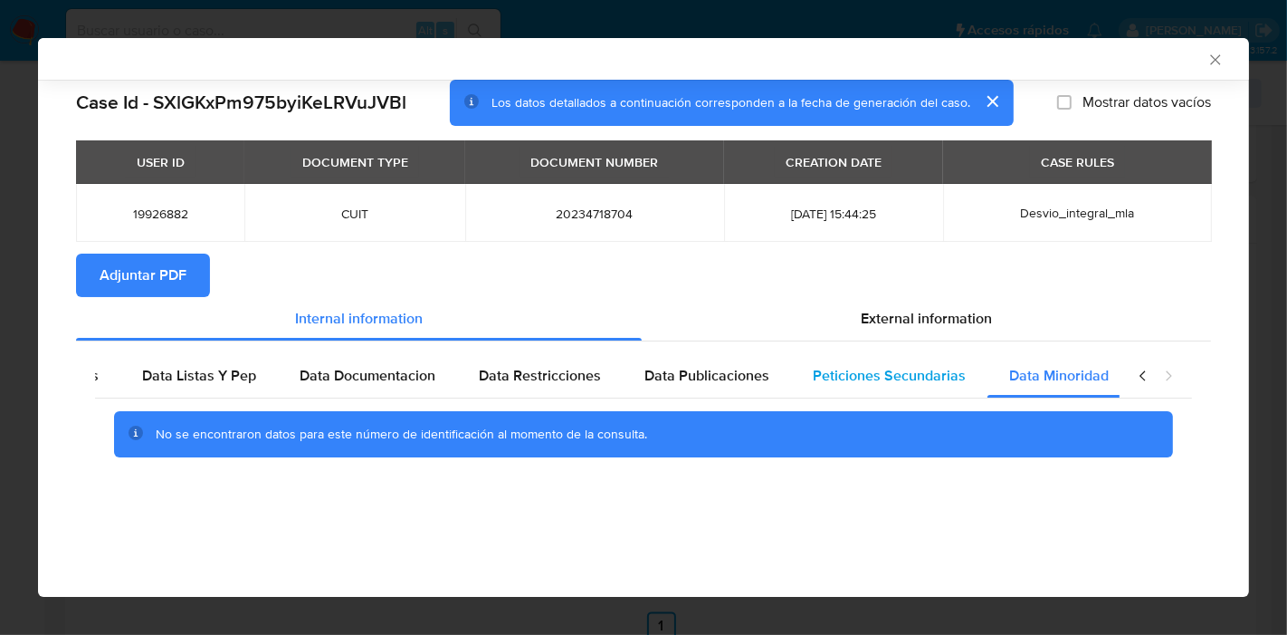
click at [871, 369] on span "Peticiones Secundarias" at bounding box center [889, 375] width 153 height 21
click at [1148, 365] on div "closure-recommendation-modal" at bounding box center [1156, 375] width 72 height 43
click at [1145, 376] on icon "closure-recommendation-modal" at bounding box center [1143, 376] width 18 height 18
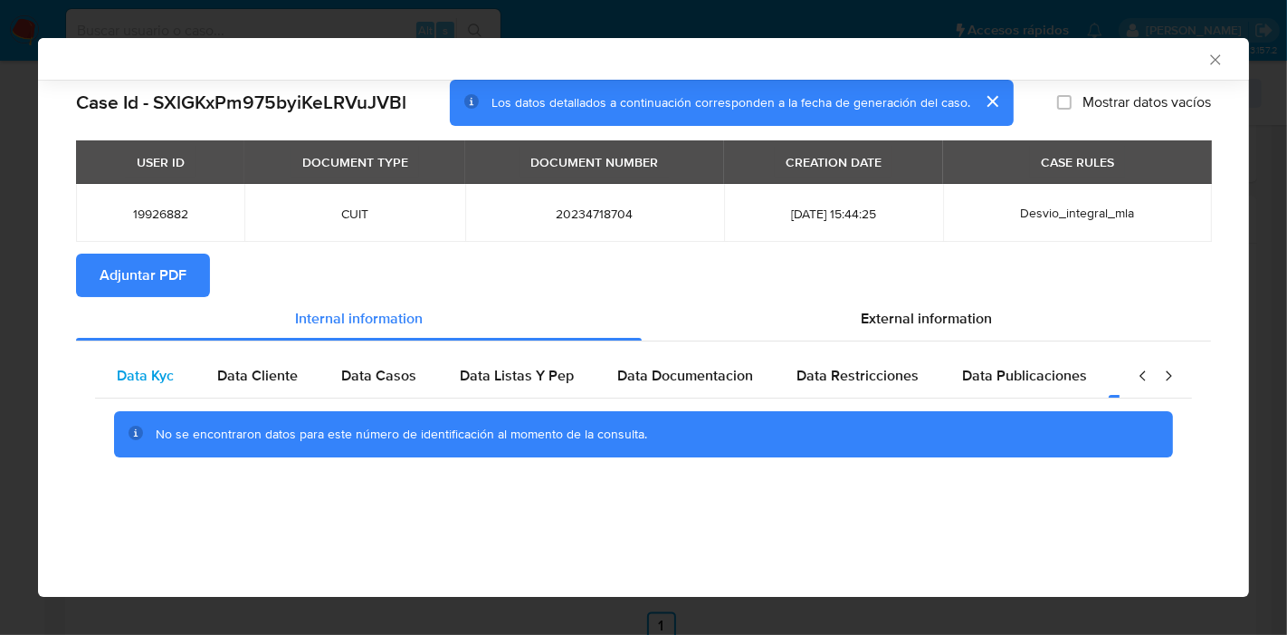
drag, startPoint x: 120, startPoint y: 350, endPoint x: 137, endPoint y: 375, distance: 29.9
click at [129, 362] on div "Data Kyc Data Cliente Data Casos Data Listas Y Pep Data Documentacion Data Rest…" at bounding box center [643, 412] width 1135 height 142
drag, startPoint x: 137, startPoint y: 375, endPoint x: 686, endPoint y: 276, distance: 558.4
click at [142, 377] on span "Data Kyc" at bounding box center [145, 375] width 57 height 21
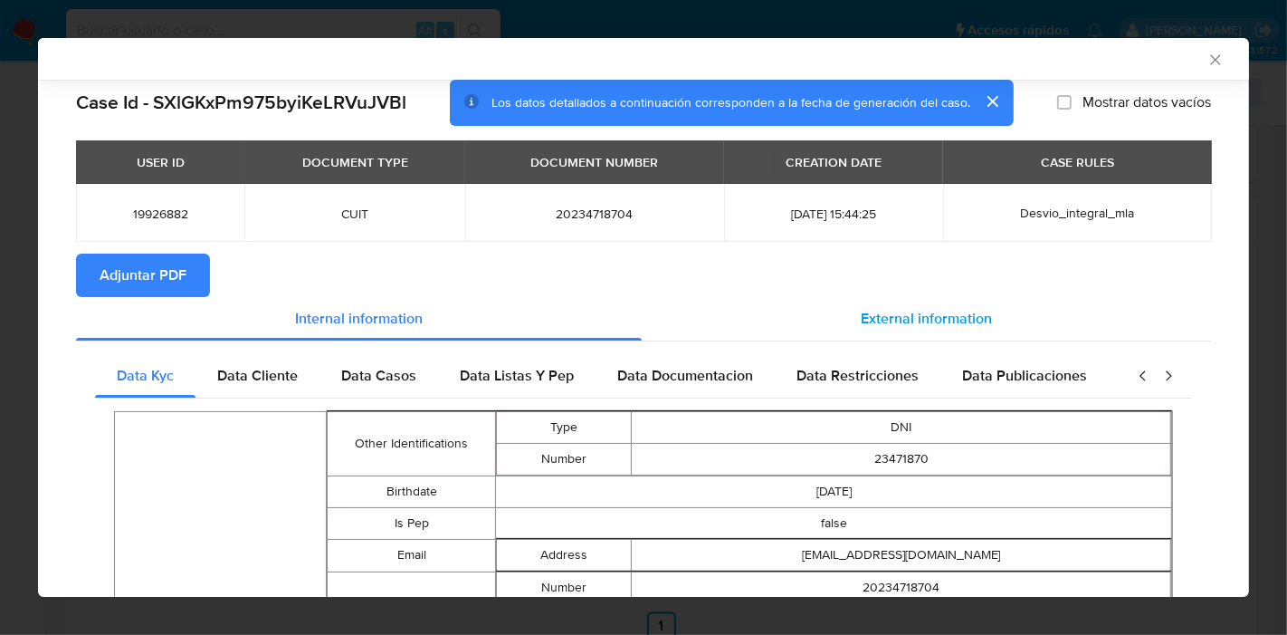
drag, startPoint x: 839, startPoint y: 340, endPoint x: 875, endPoint y: 313, distance: 44.0
click at [876, 311] on span "External information" at bounding box center [926, 318] width 131 height 21
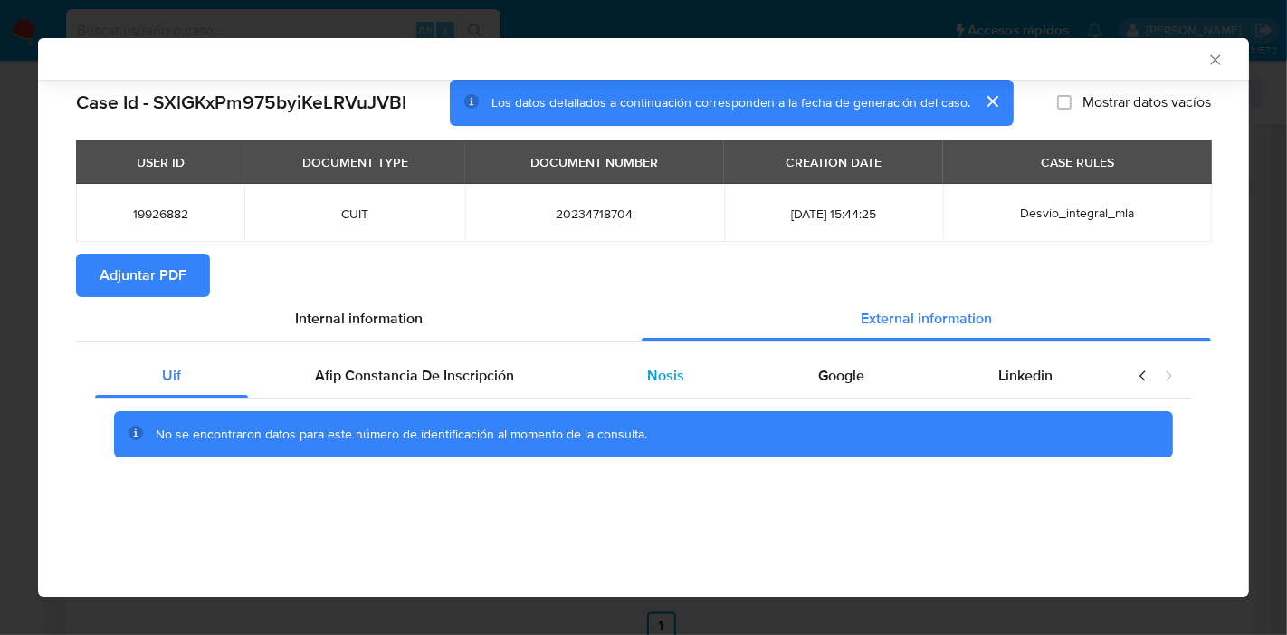
drag, startPoint x: 356, startPoint y: 388, endPoint x: 623, endPoint y: 363, distance: 268.3
click at [358, 387] on div "Afip Constancia De Inscripción" at bounding box center [414, 375] width 333 height 43
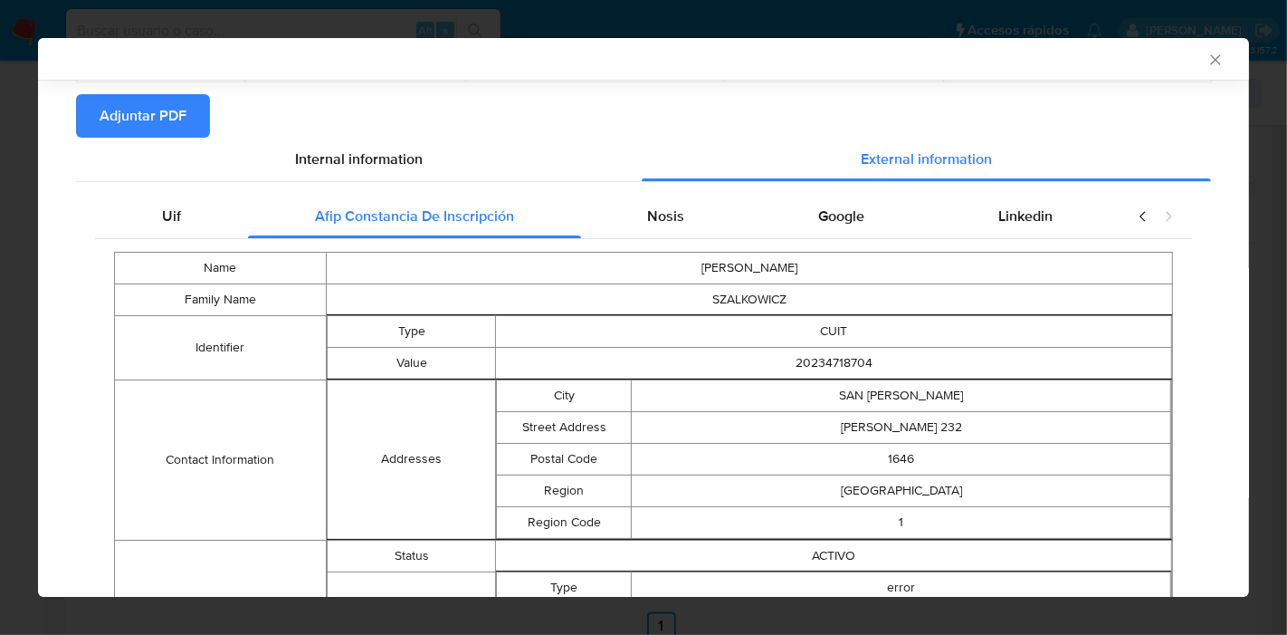
scroll to position [158, 0]
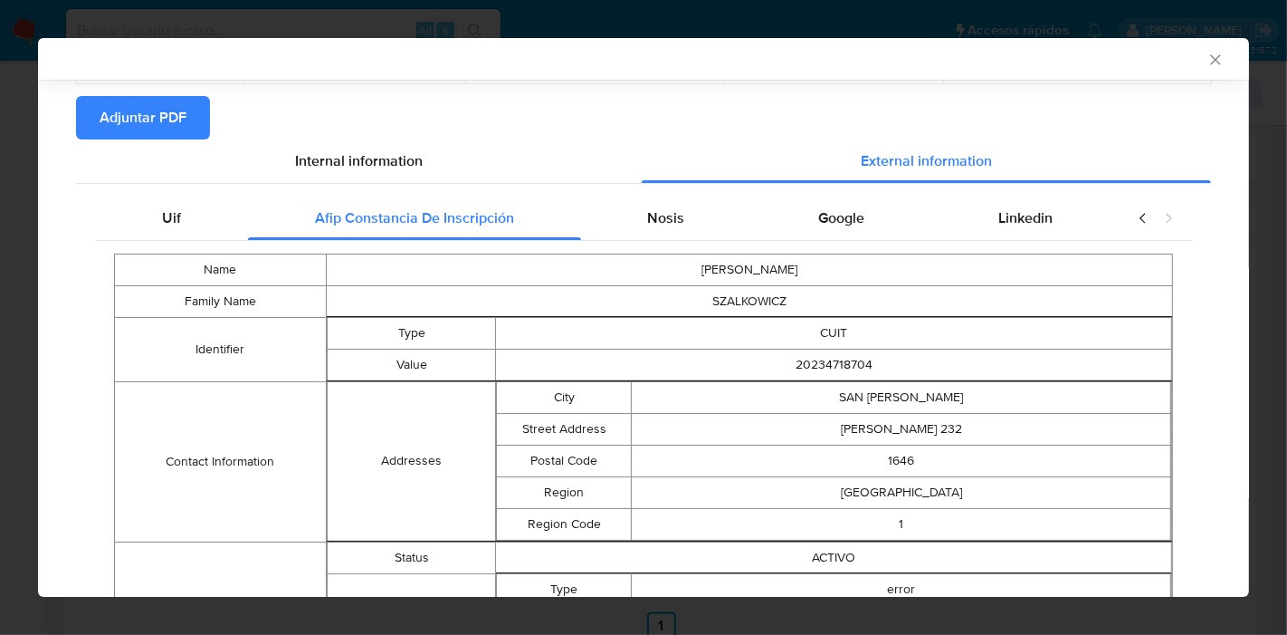
click at [656, 241] on div "Name [PERSON_NAME] Family Name SZALKOWICZ Identifier Type CUIT Value 2023471870…" at bounding box center [643, 494] width 1097 height 506
click at [667, 221] on span "Nosis" at bounding box center [665, 217] width 37 height 21
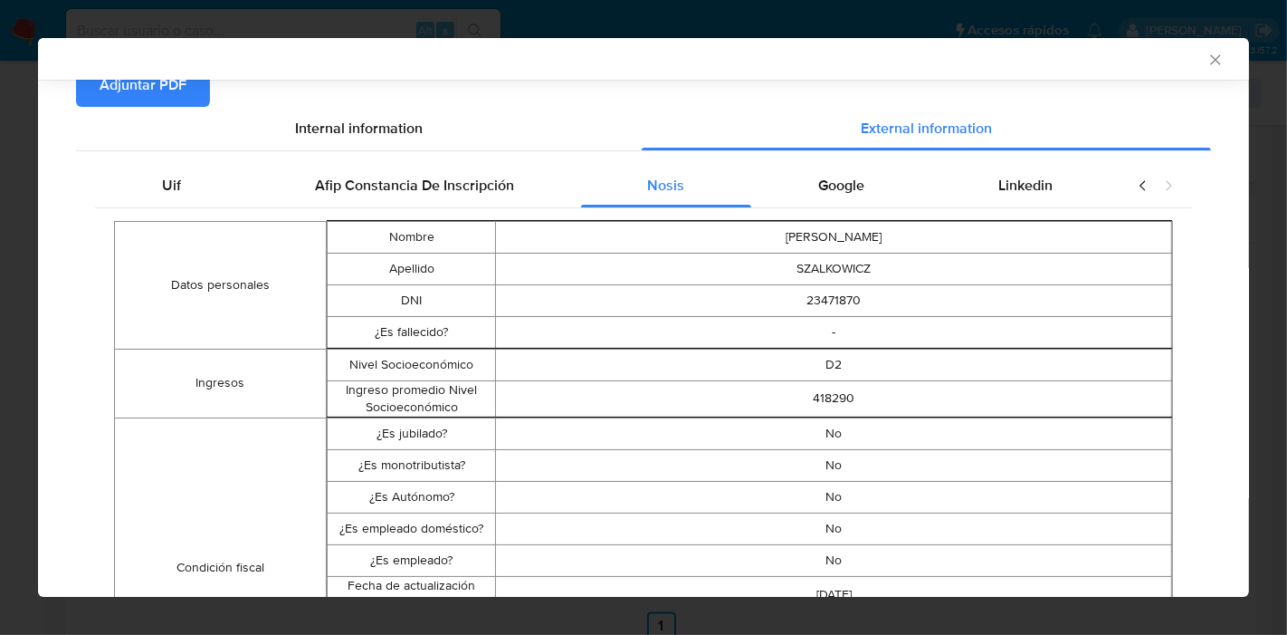
scroll to position [106, 0]
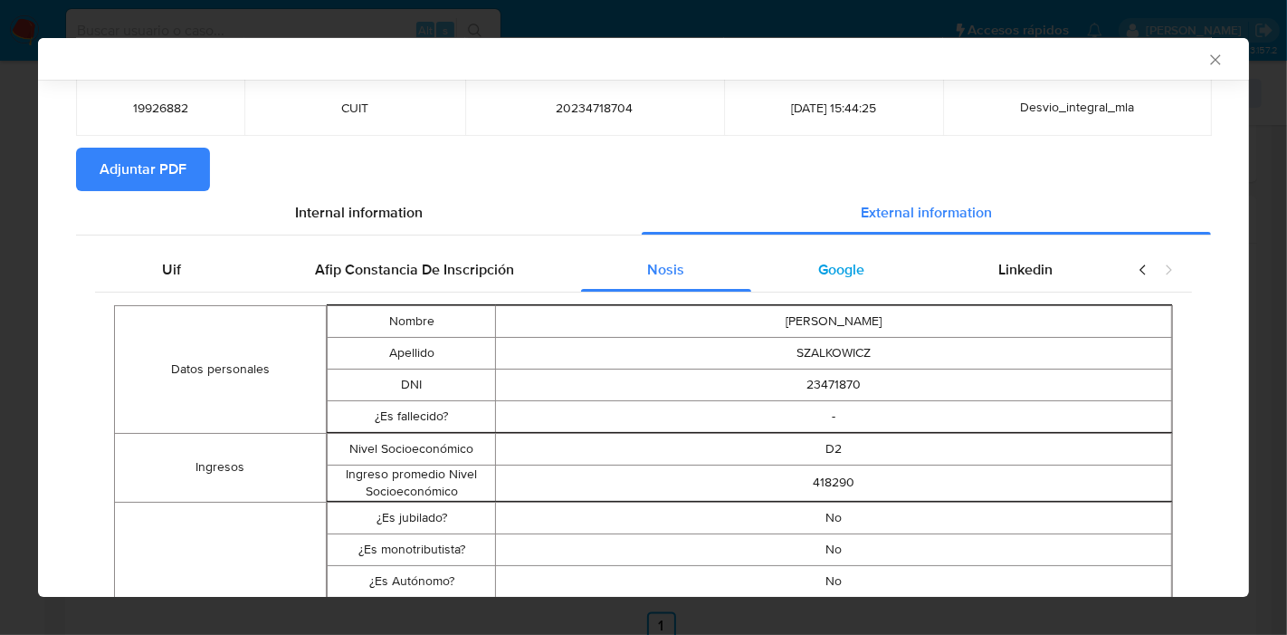
click at [830, 275] on span "Google" at bounding box center [841, 269] width 46 height 21
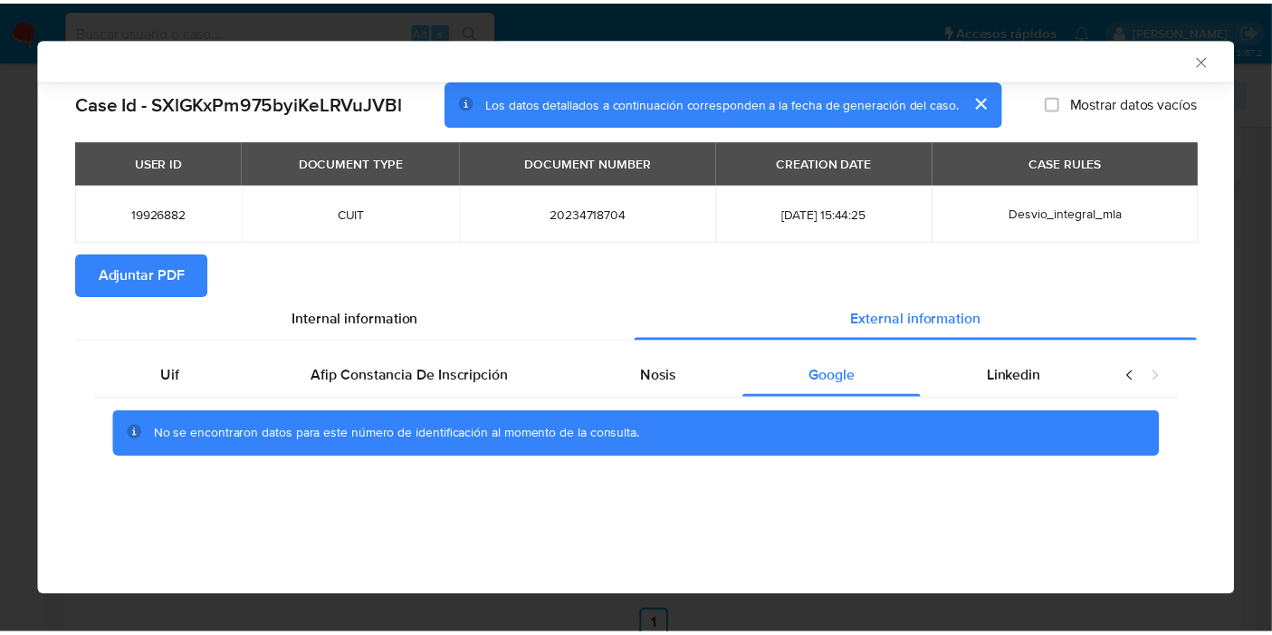
scroll to position [0, 0]
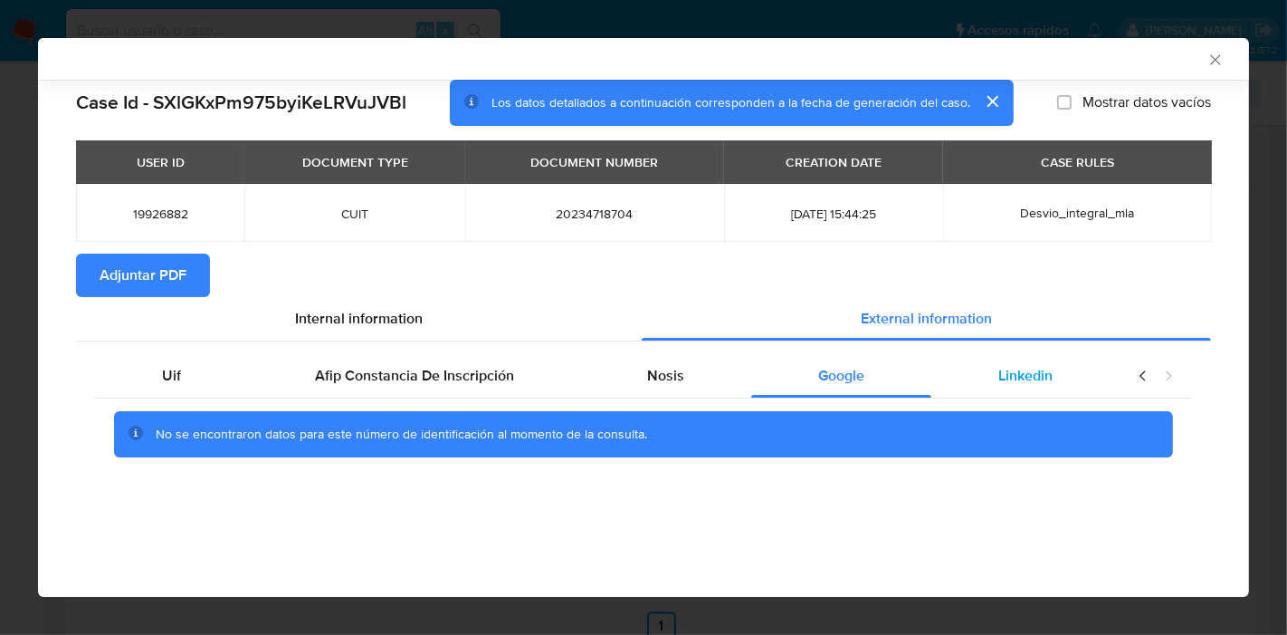
click at [1025, 382] on span "Linkedin" at bounding box center [1026, 375] width 54 height 21
click at [104, 387] on div "Uif" at bounding box center [171, 375] width 153 height 43
drag, startPoint x: 437, startPoint y: 267, endPoint x: 407, endPoint y: 288, distance: 36.4
click at [432, 271] on section "Adjuntar PDF" at bounding box center [643, 275] width 1135 height 43
click at [407, 288] on section "Adjuntar PDF" at bounding box center [643, 275] width 1135 height 43
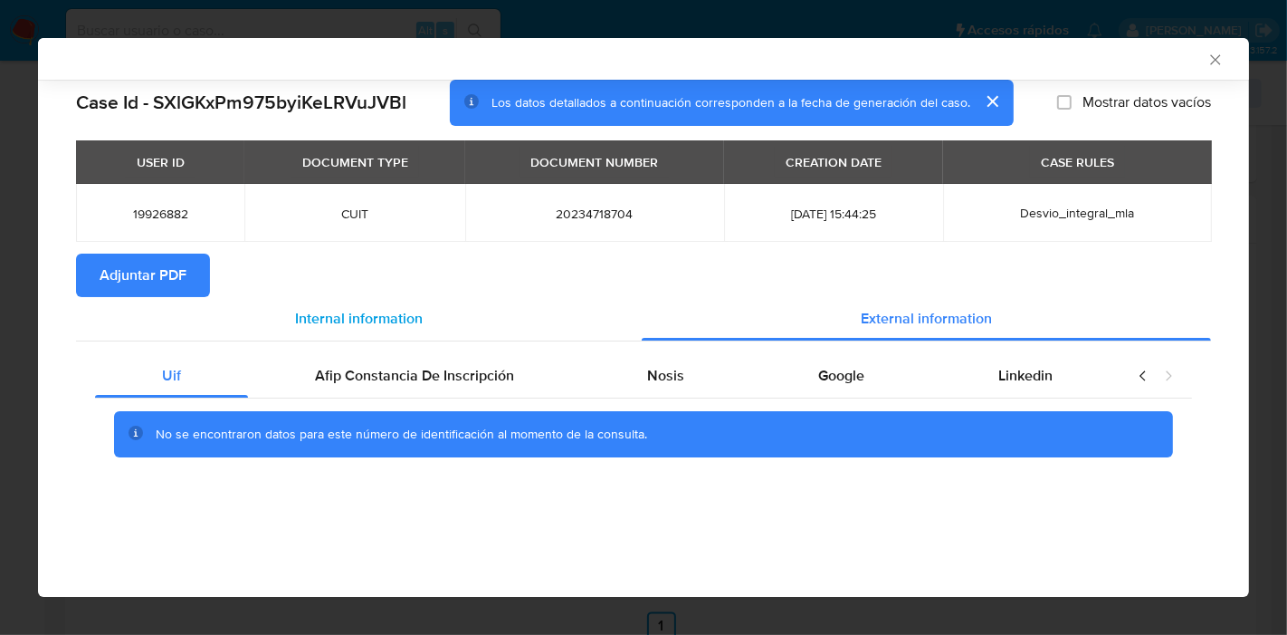
click at [387, 302] on div "Internal information" at bounding box center [359, 318] width 566 height 43
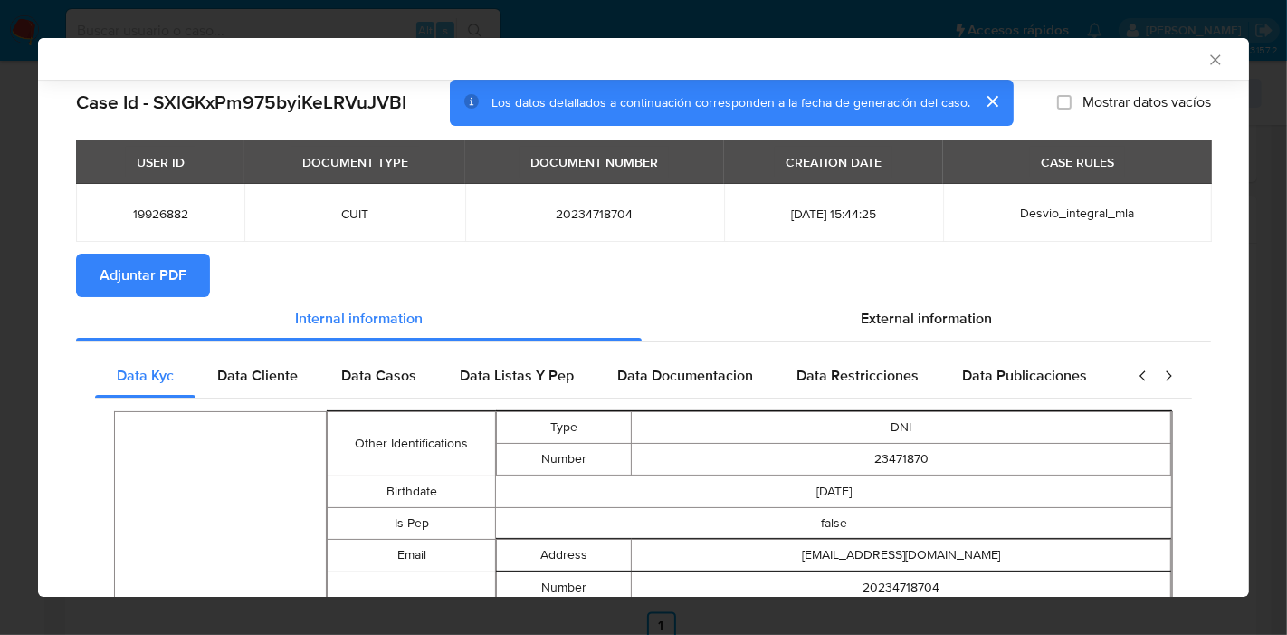
click at [145, 277] on span "Adjuntar PDF" at bounding box center [143, 275] width 87 height 40
click at [1207, 58] on icon "Cerrar ventana" at bounding box center [1216, 60] width 18 height 18
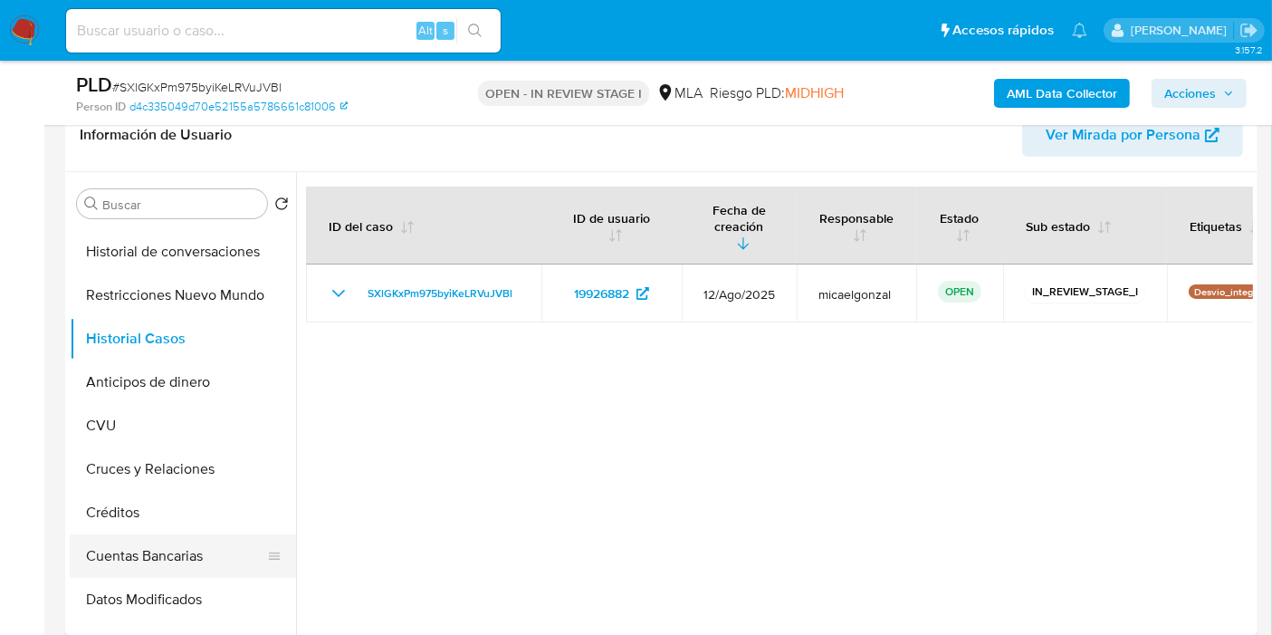
scroll to position [302, 0]
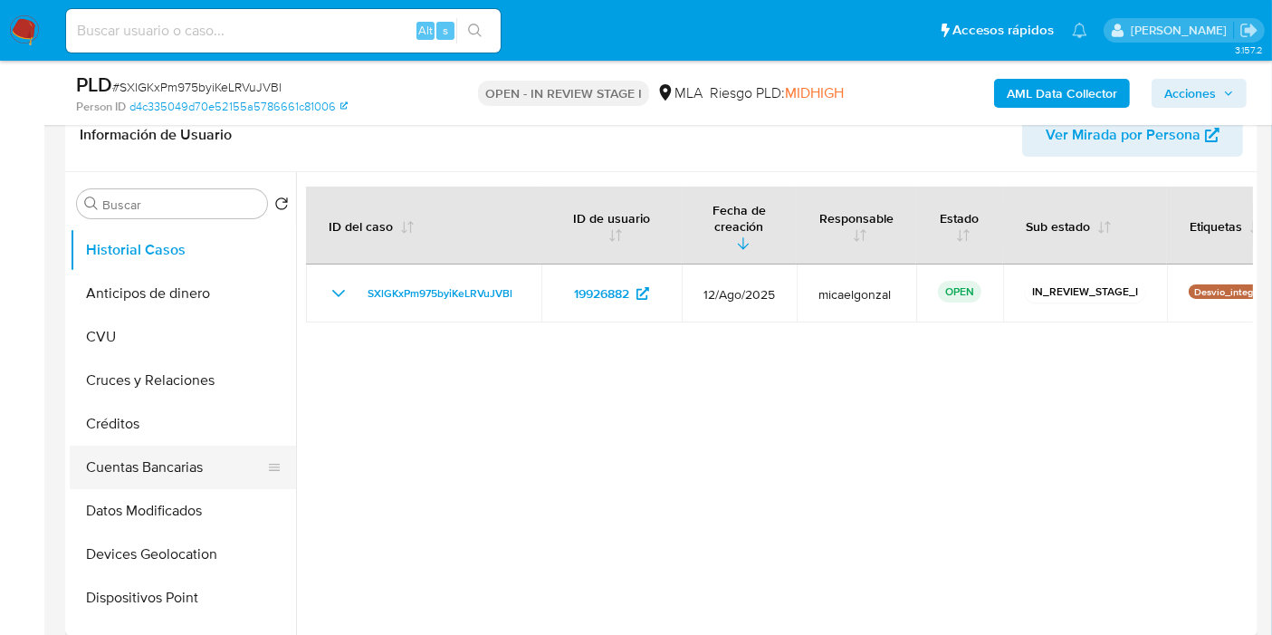
click at [149, 445] on button "Cuentas Bancarias" at bounding box center [176, 466] width 212 height 43
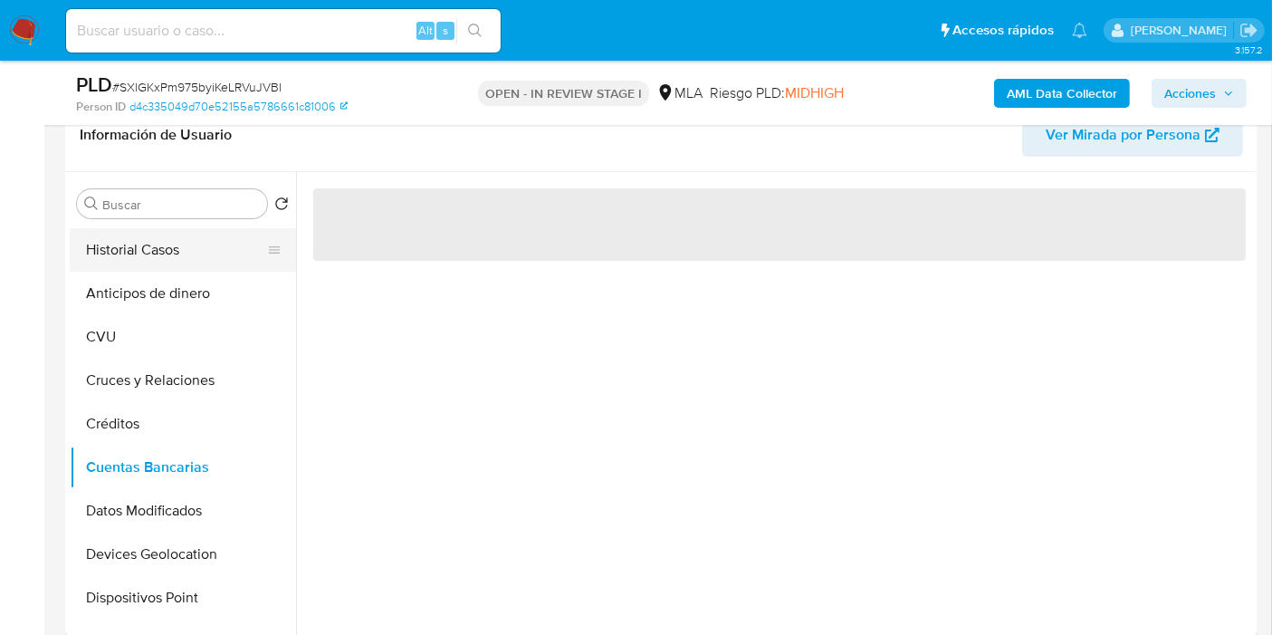
click at [141, 252] on button "Historial Casos" at bounding box center [176, 249] width 212 height 43
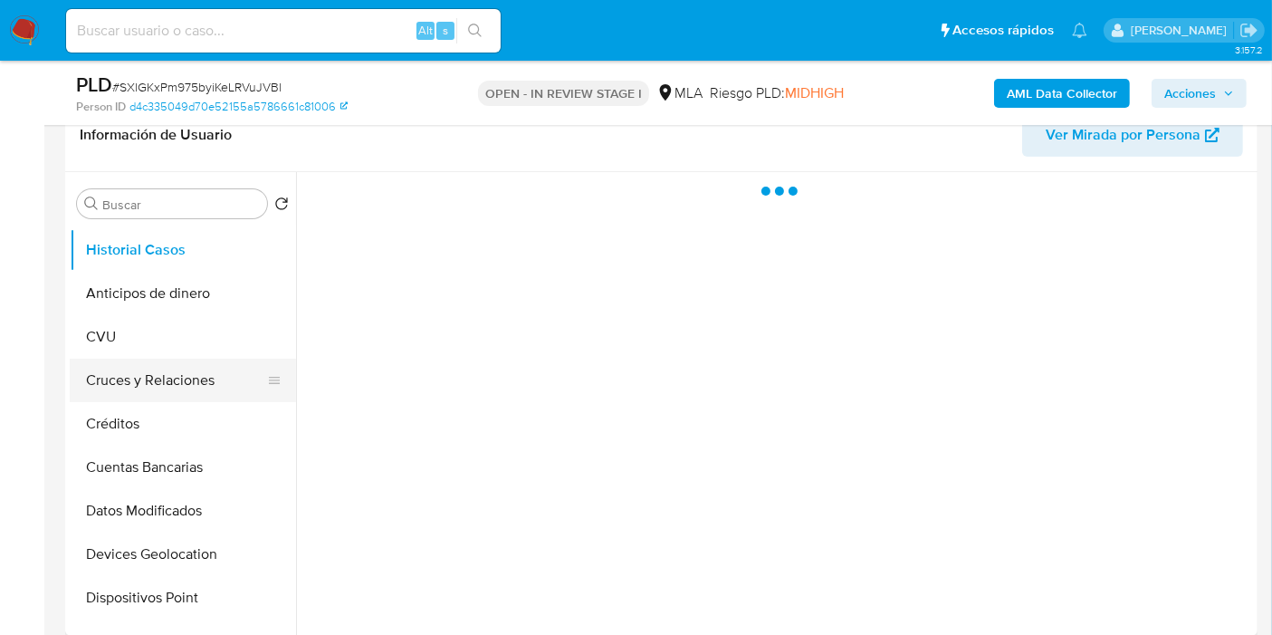
scroll to position [101, 0]
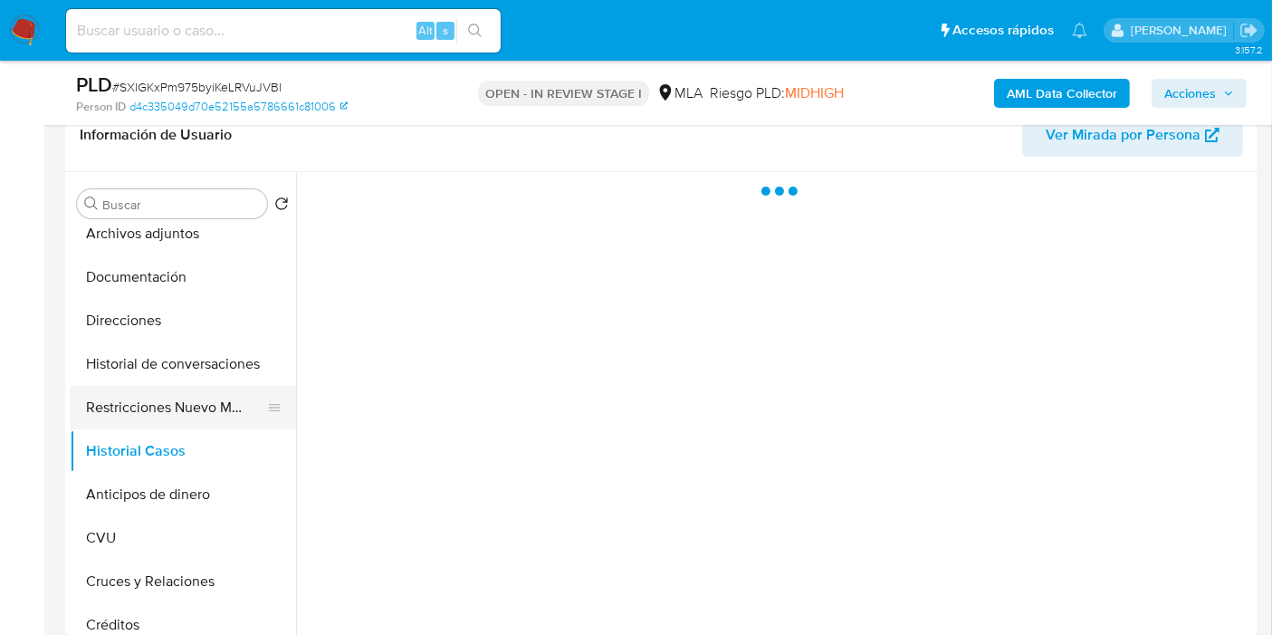
click at [158, 413] on button "Restricciones Nuevo Mundo" at bounding box center [176, 407] width 212 height 43
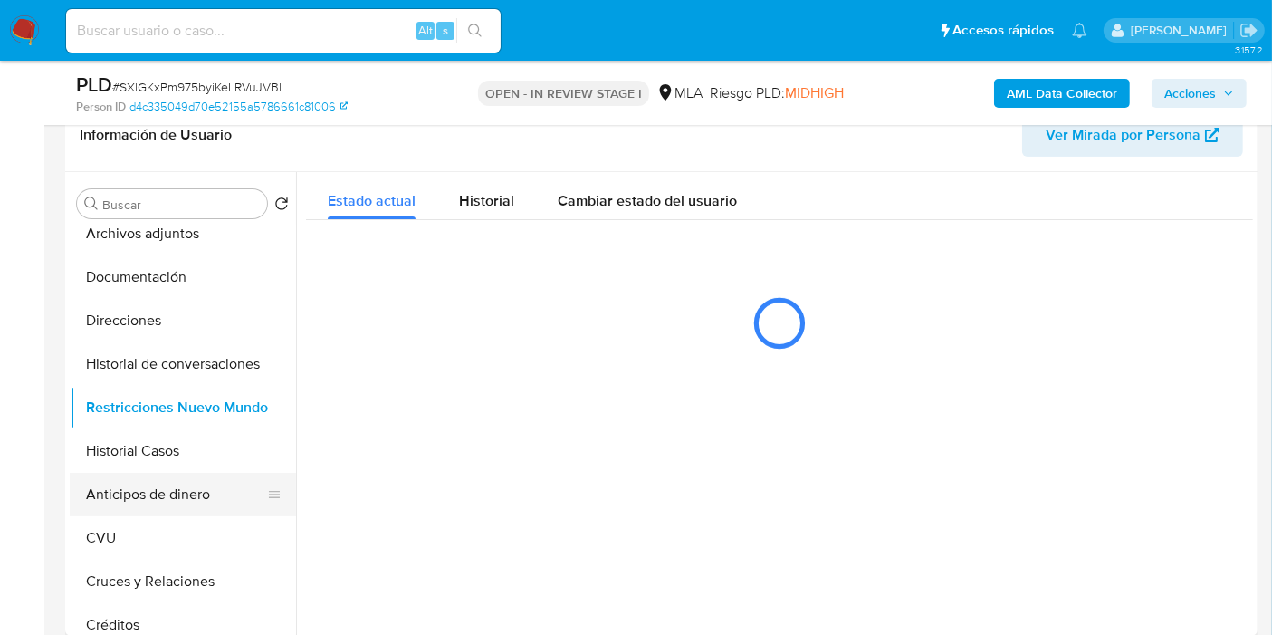
click at [131, 473] on button "Anticipos de dinero" at bounding box center [176, 494] width 212 height 43
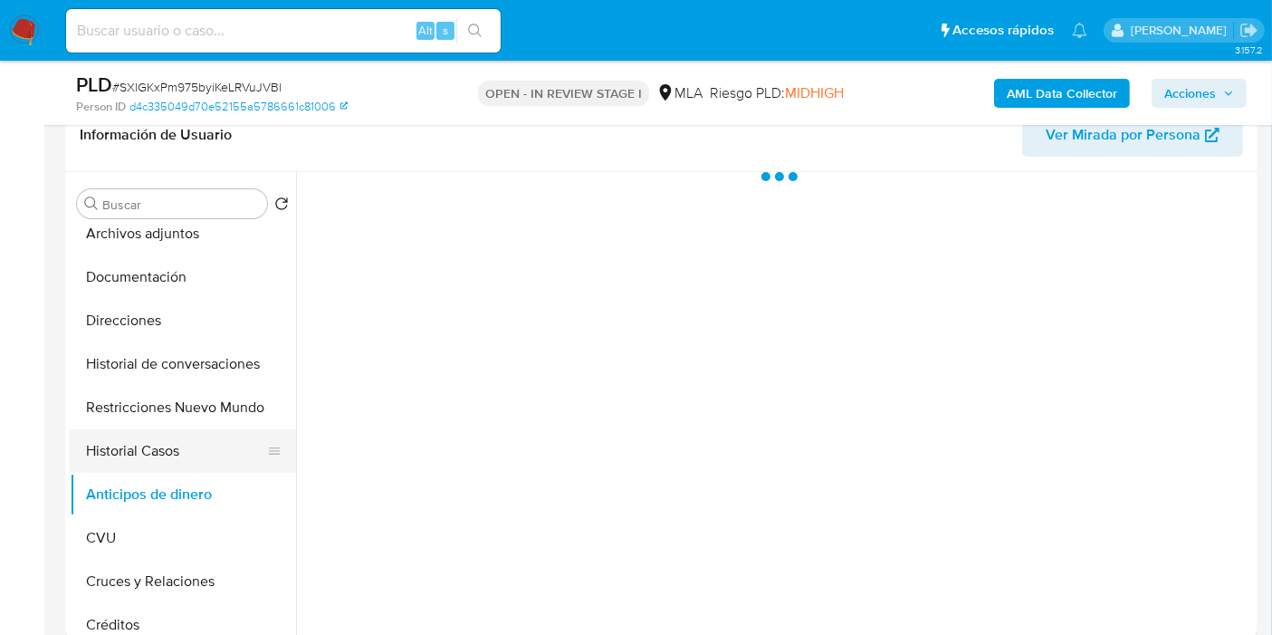
click at [175, 440] on button "Historial Casos" at bounding box center [176, 450] width 212 height 43
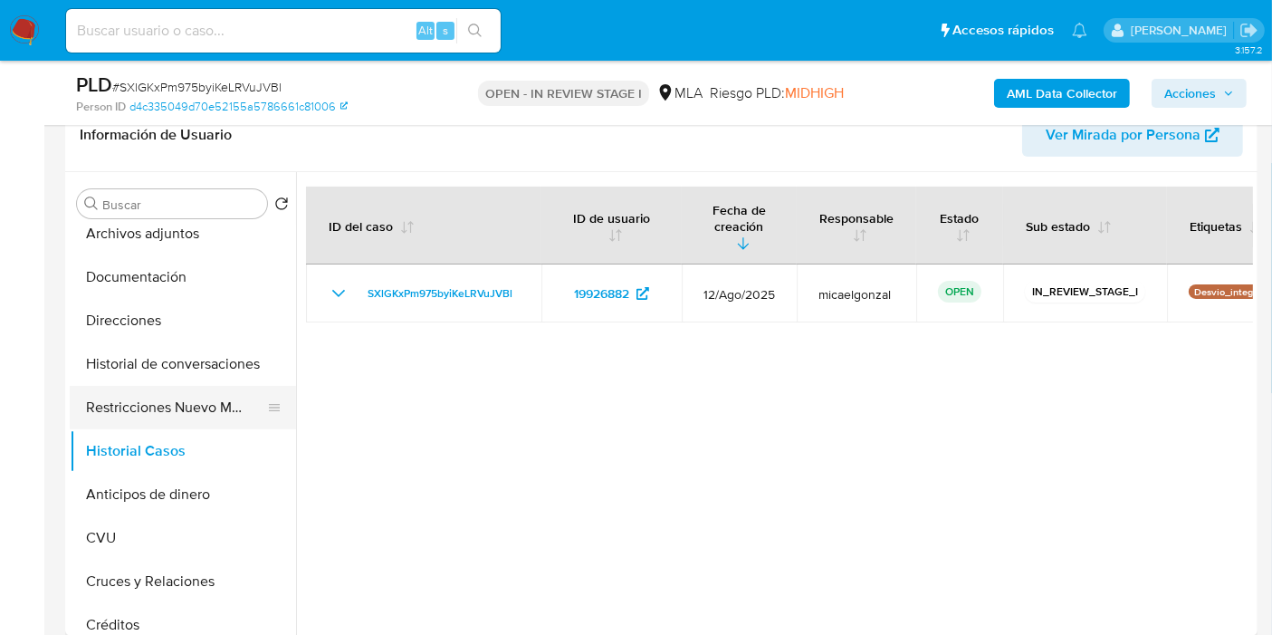
click at [181, 414] on button "Restricciones Nuevo Mundo" at bounding box center [176, 407] width 212 height 43
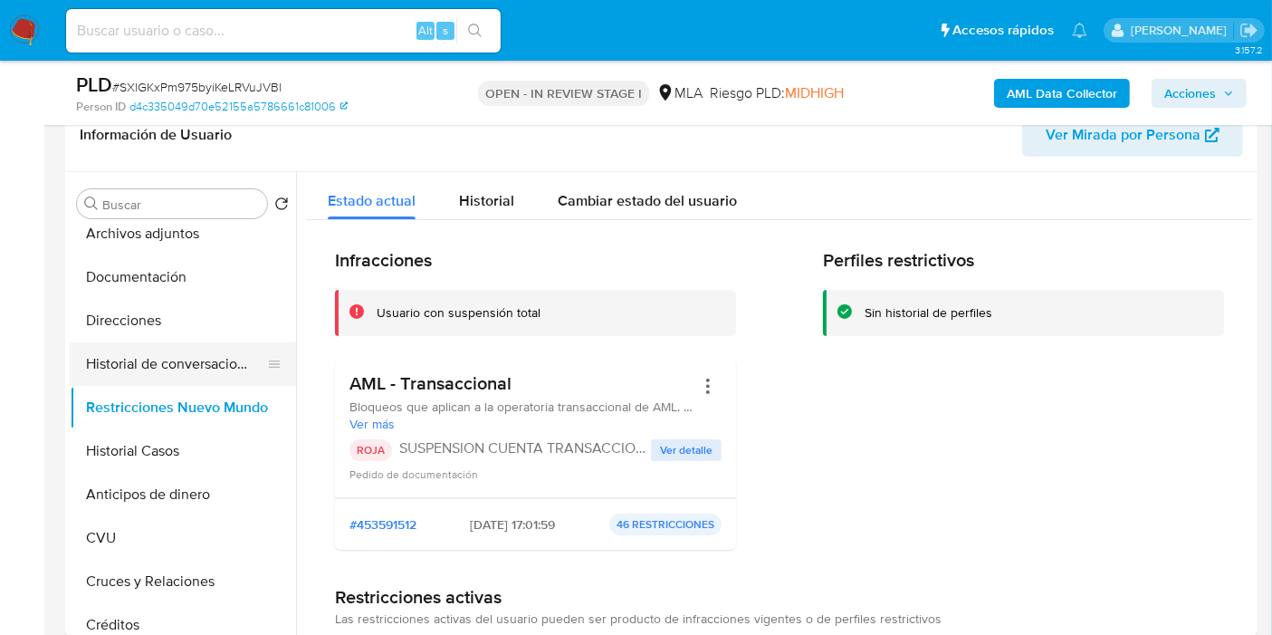
click at [212, 351] on button "Historial de conversaciones" at bounding box center [176, 363] width 212 height 43
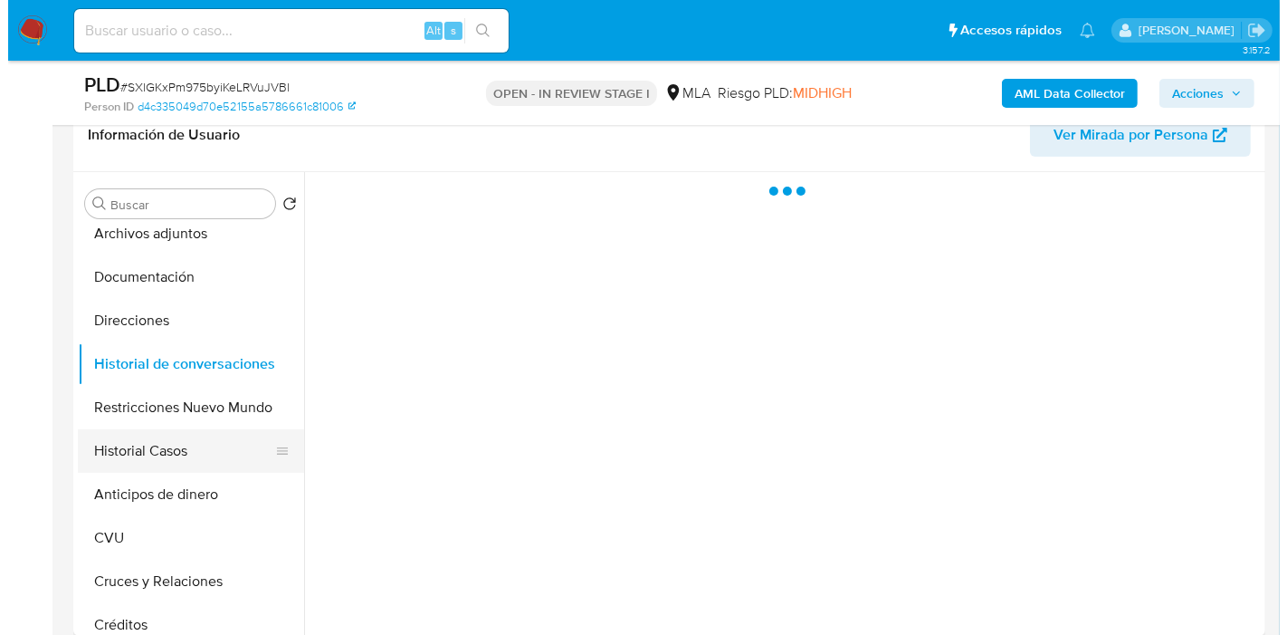
scroll to position [0, 0]
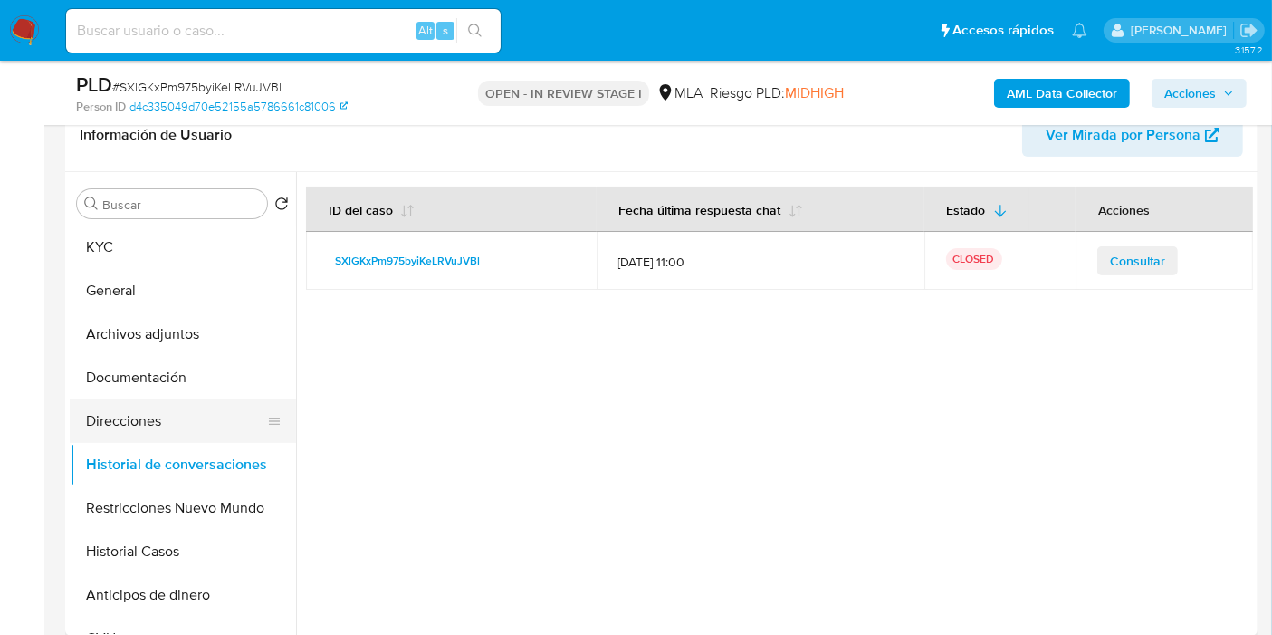
click at [138, 425] on button "Direcciones" at bounding box center [176, 420] width 212 height 43
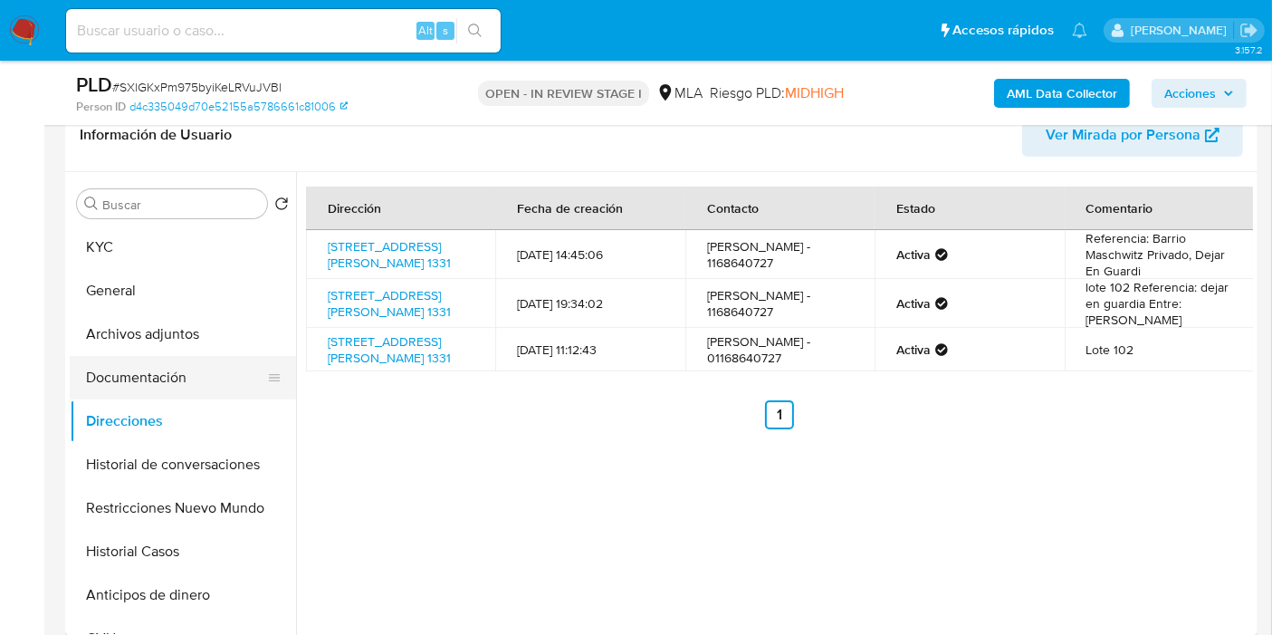
click at [173, 377] on button "Documentación" at bounding box center [176, 377] width 212 height 43
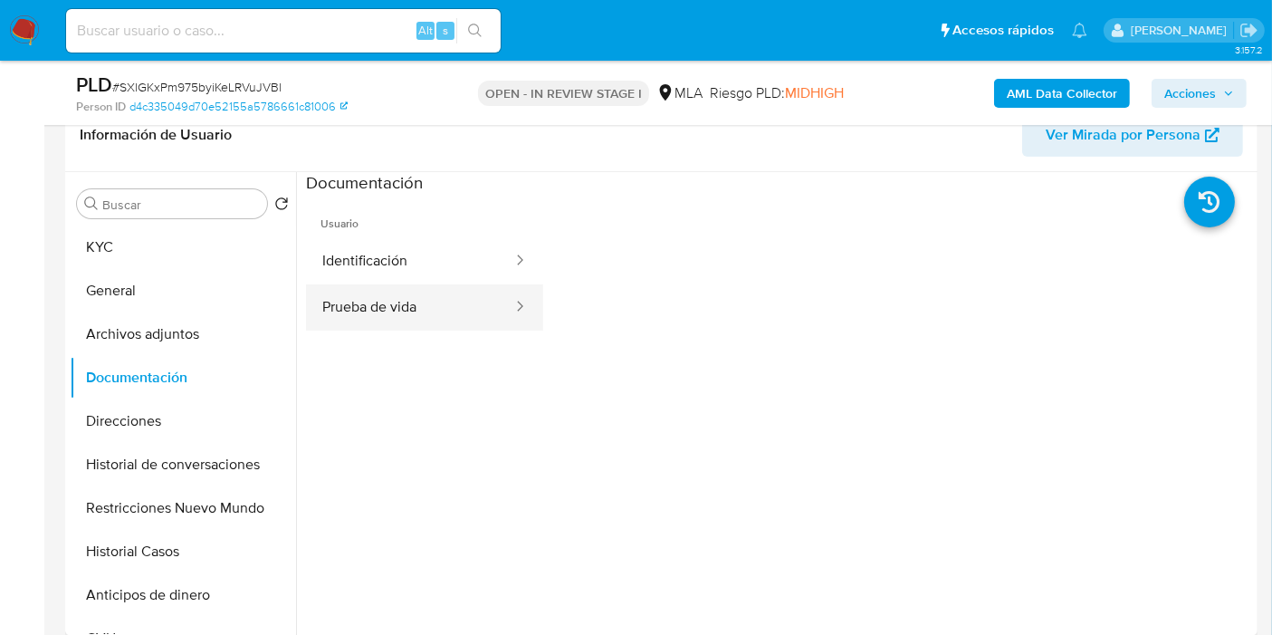
click at [318, 312] on button "Prueba de vida" at bounding box center [410, 307] width 208 height 46
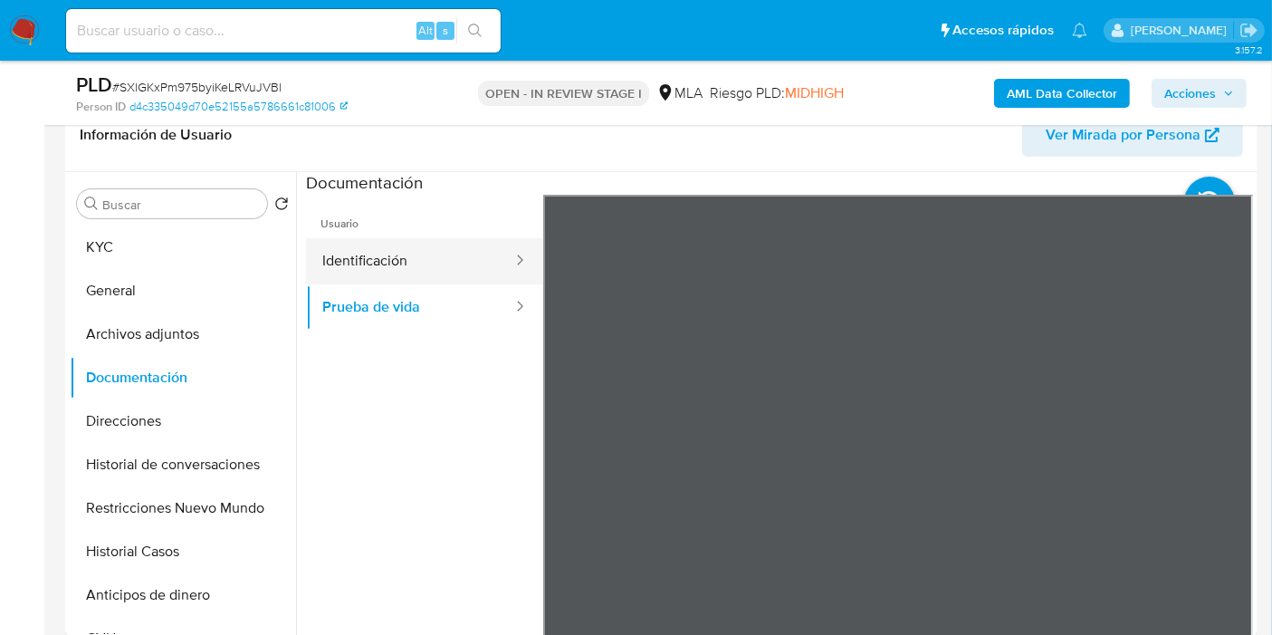
click at [416, 261] on button "Identificación" at bounding box center [410, 261] width 208 height 46
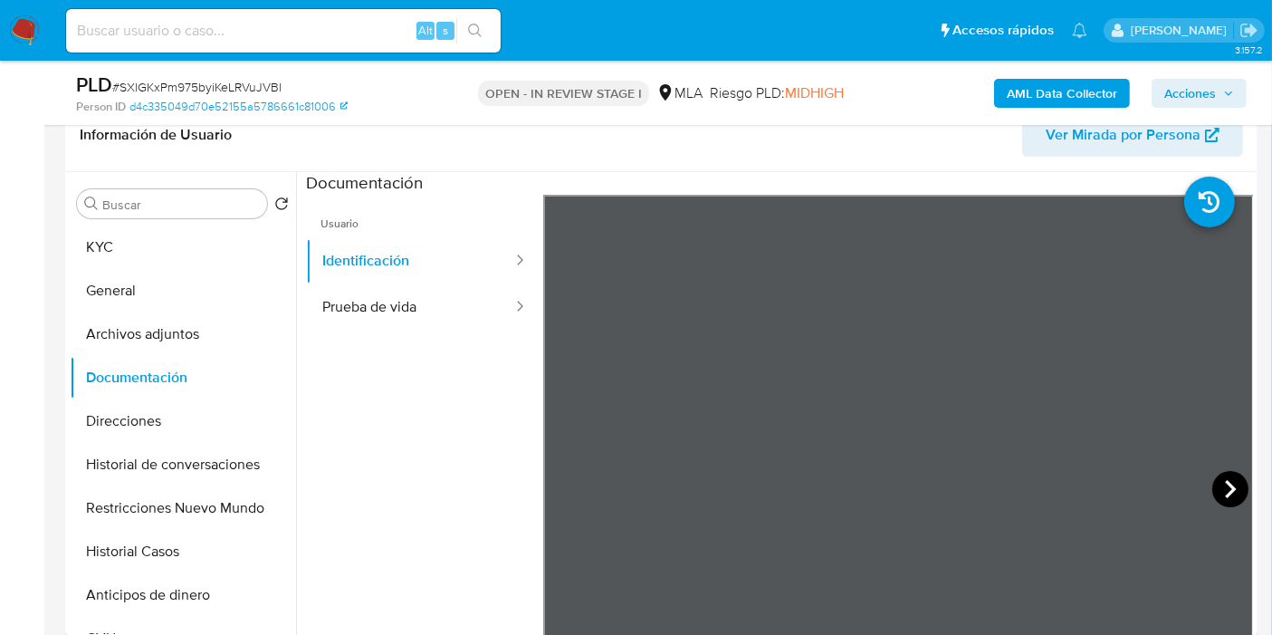
click at [1222, 471] on icon at bounding box center [1230, 489] width 36 height 36
click at [559, 490] on icon at bounding box center [566, 489] width 36 height 36
click at [390, 304] on button "Prueba de vida" at bounding box center [410, 307] width 208 height 46
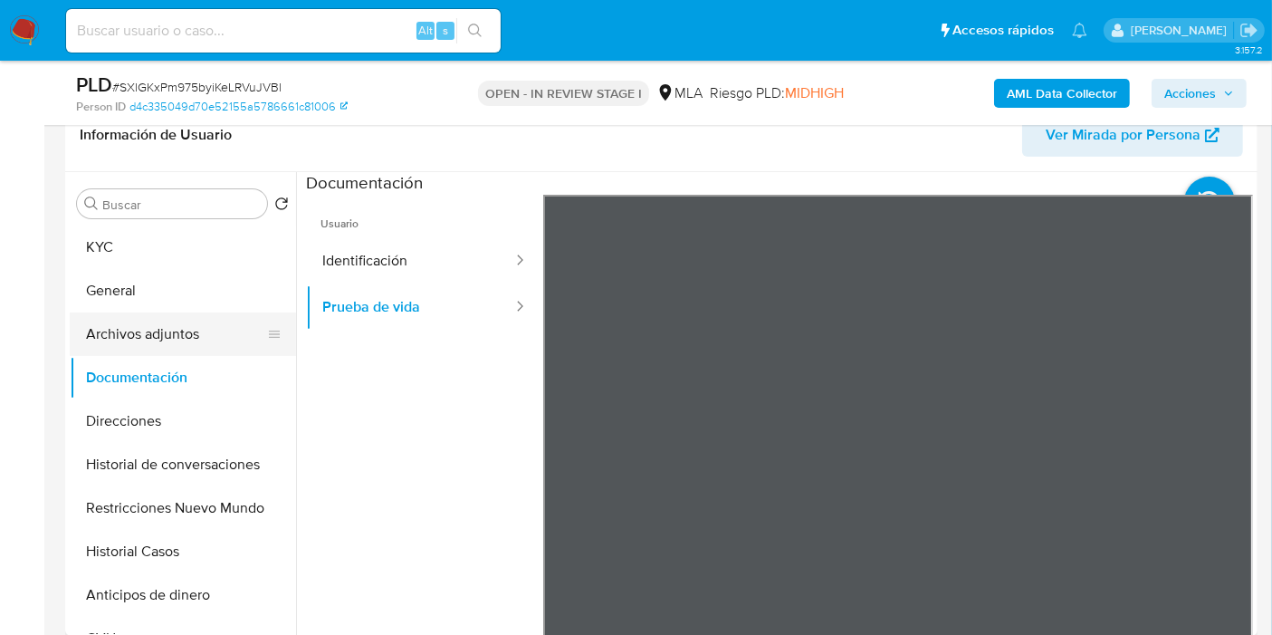
click at [117, 324] on button "Archivos adjuntos" at bounding box center [176, 333] width 212 height 43
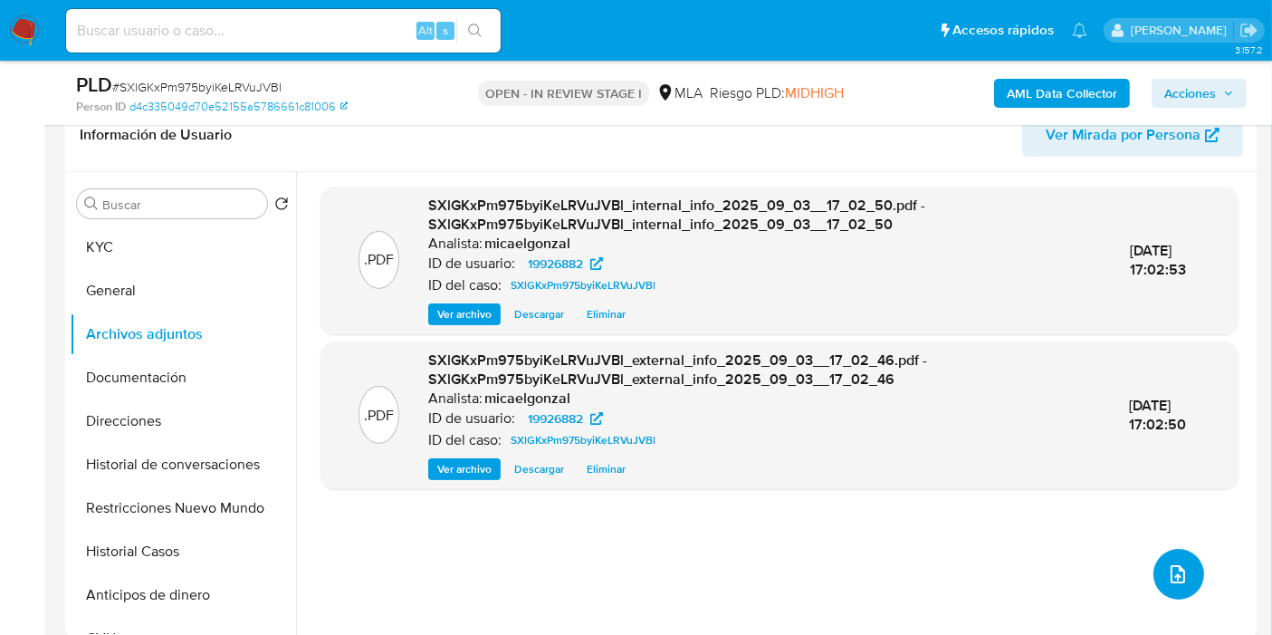
click at [1180, 572] on icon "upload-file" at bounding box center [1178, 574] width 22 height 22
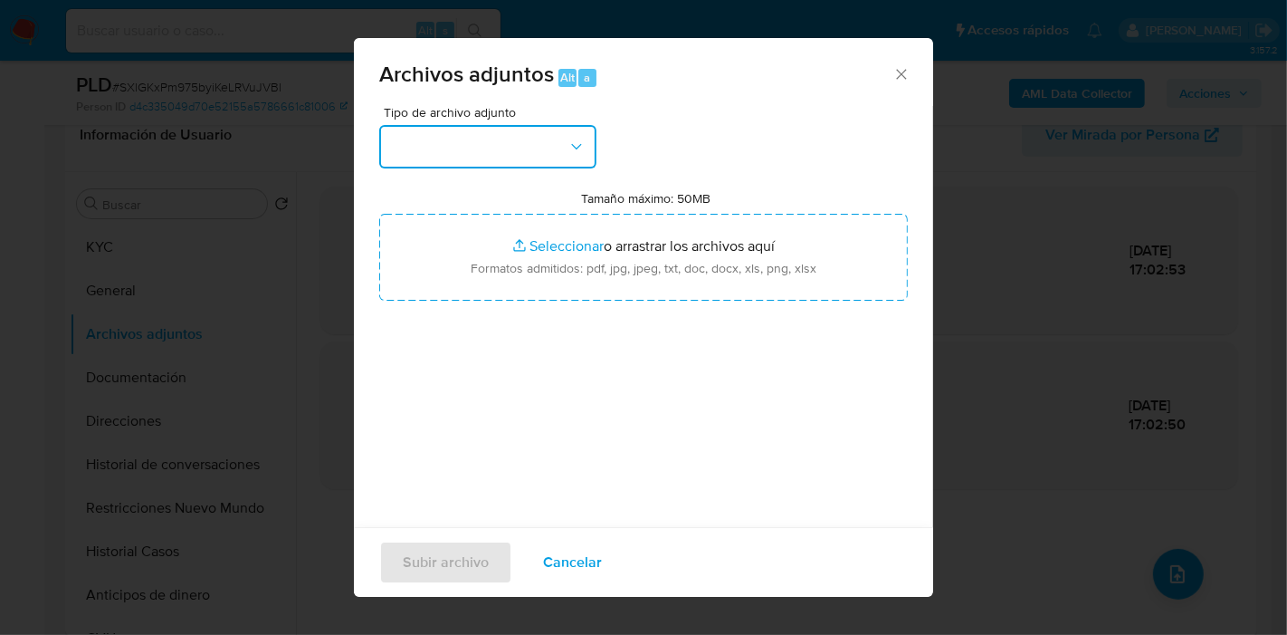
click at [539, 156] on button "button" at bounding box center [487, 146] width 217 height 43
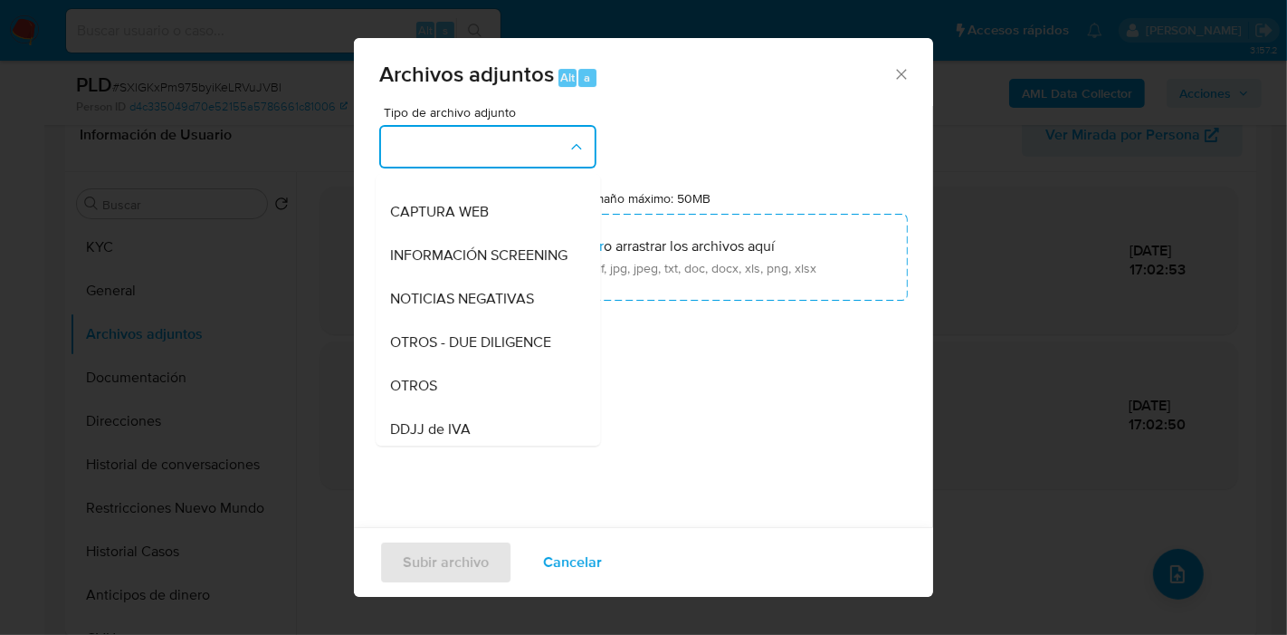
scroll to position [302, 0]
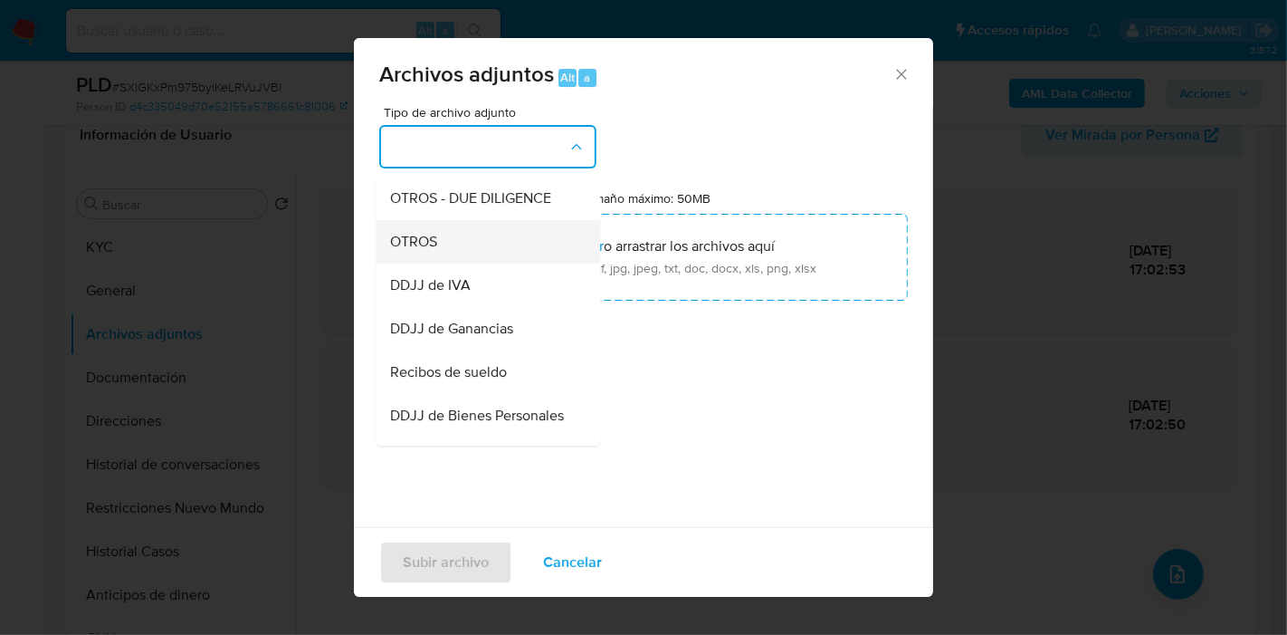
click at [532, 250] on div "OTROS" at bounding box center [482, 241] width 185 height 43
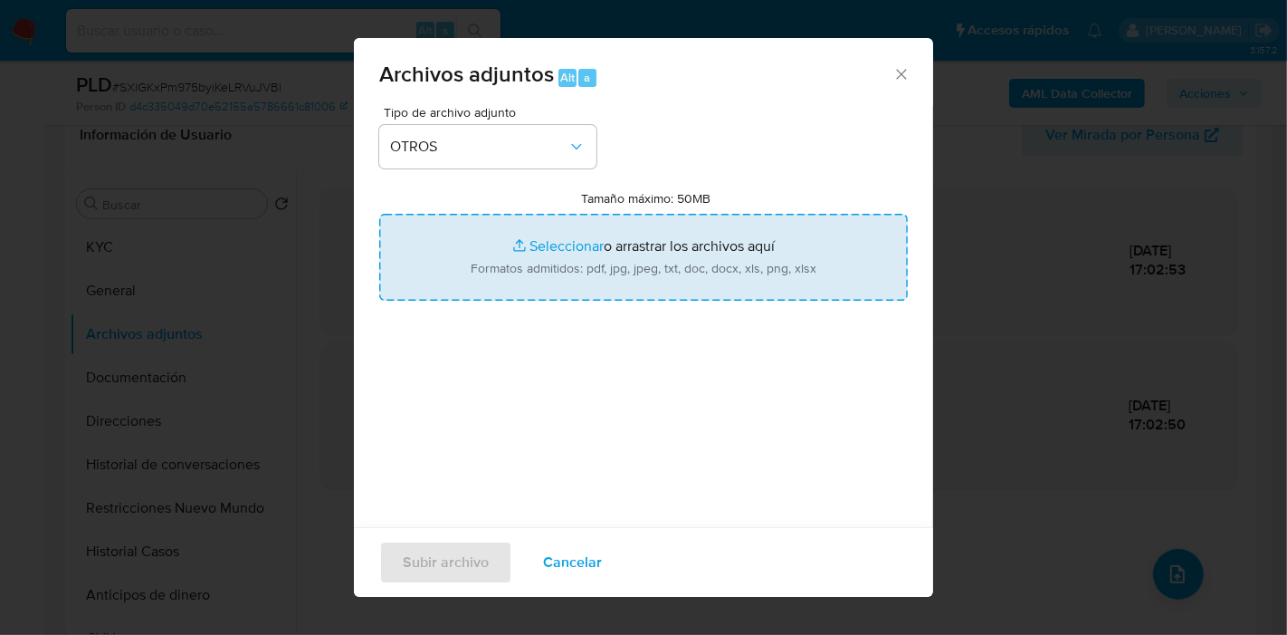
click at [636, 242] on input "Tamaño máximo: 50MB Seleccionar archivos" at bounding box center [643, 257] width 529 height 87
type input "C:\fakepath\Certificacion Negativa - [PERSON_NAME].pdf"
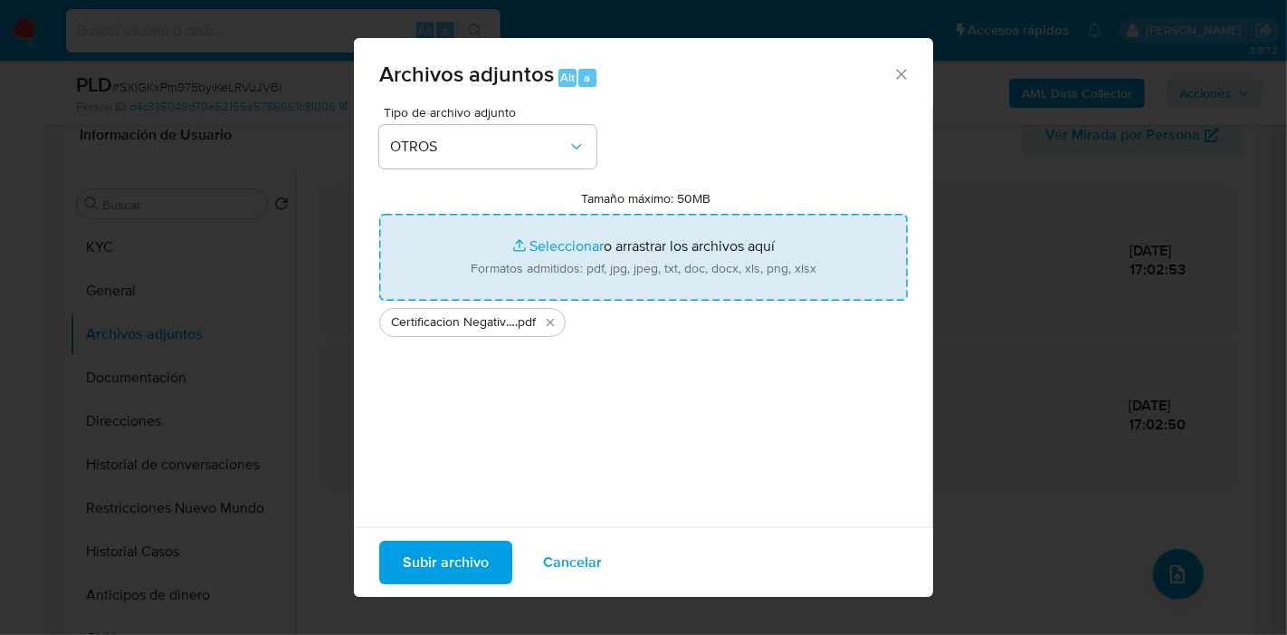
click at [453, 562] on span "Subir archivo" at bounding box center [446, 562] width 86 height 40
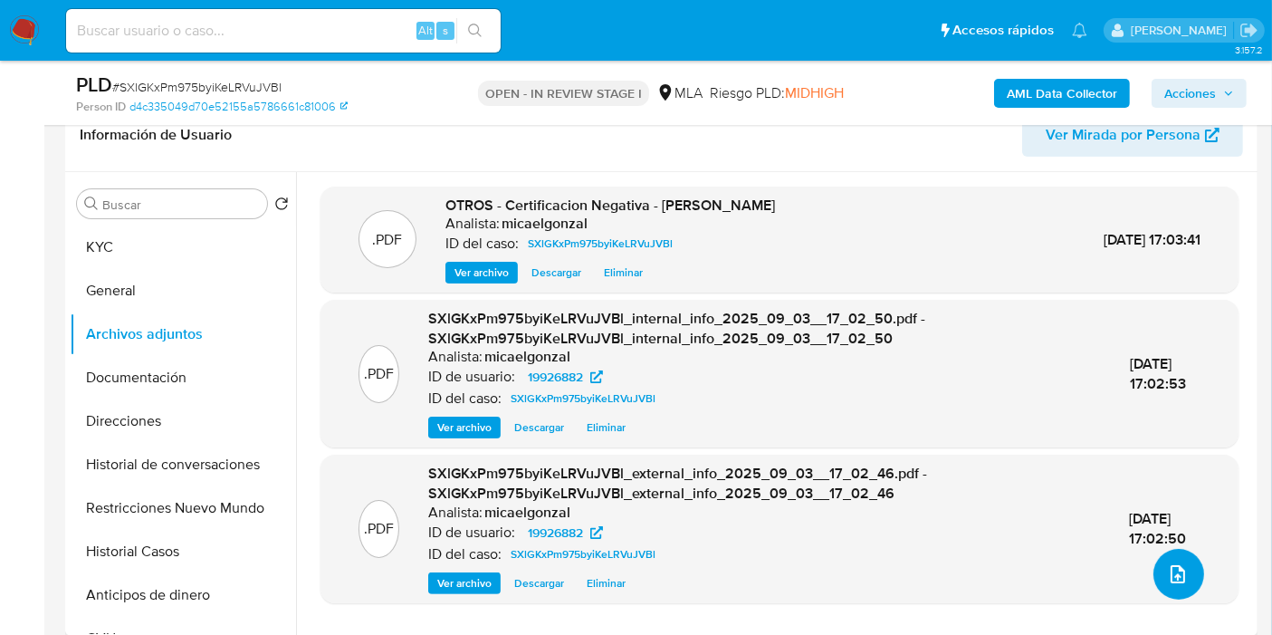
click at [1188, 583] on button "upload-file" at bounding box center [1178, 574] width 51 height 51
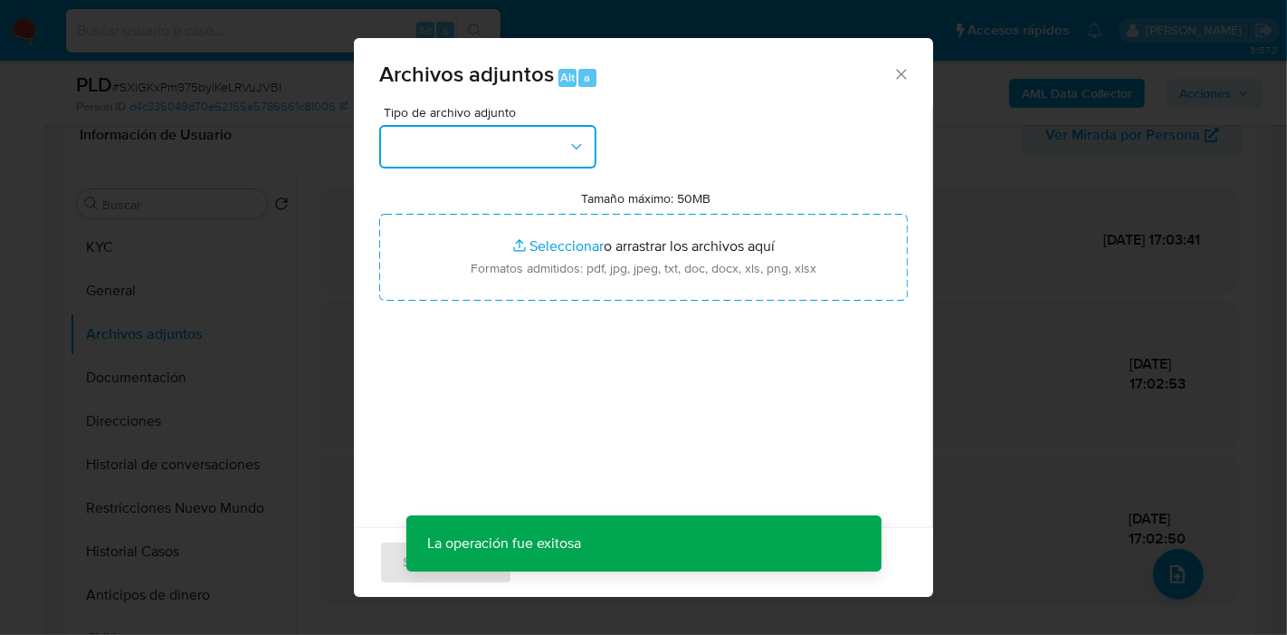
click at [581, 153] on icon "button" at bounding box center [577, 147] width 18 height 18
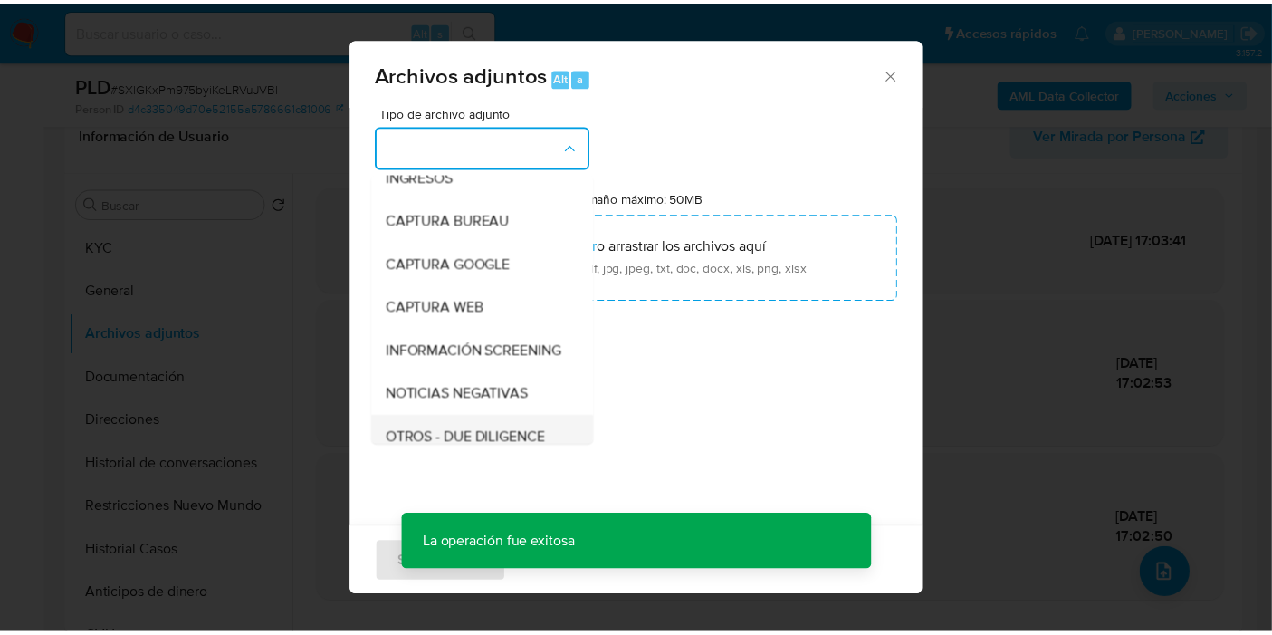
scroll to position [201, 0]
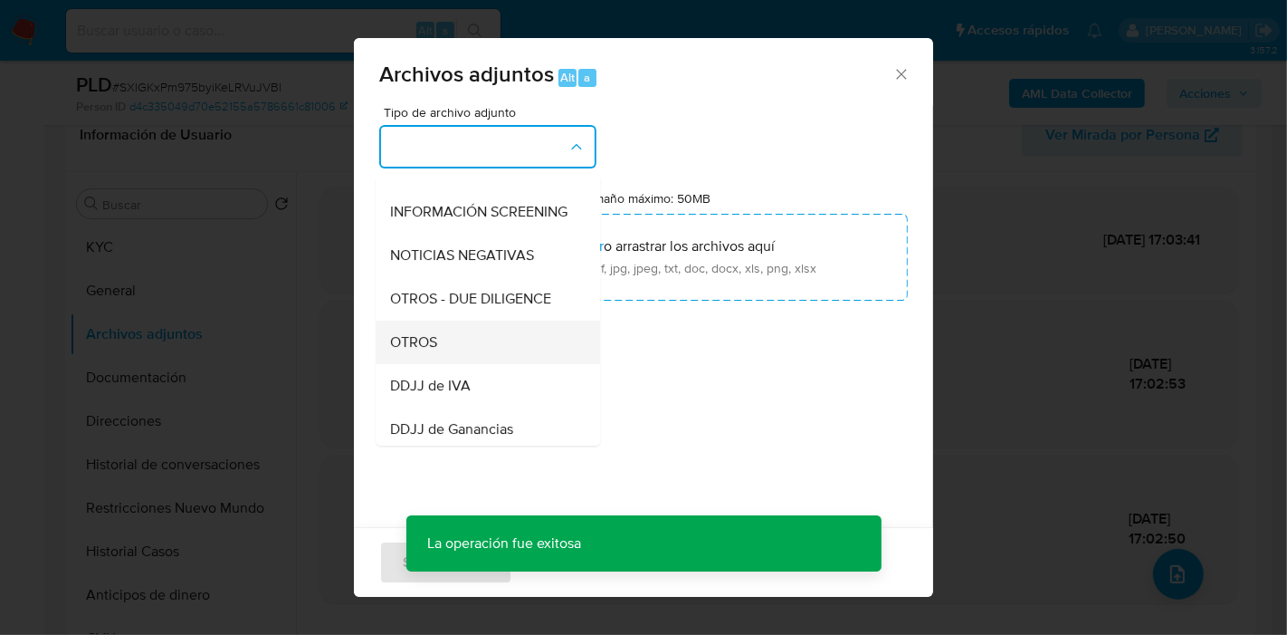
click at [414, 351] on span "OTROS" at bounding box center [413, 342] width 47 height 18
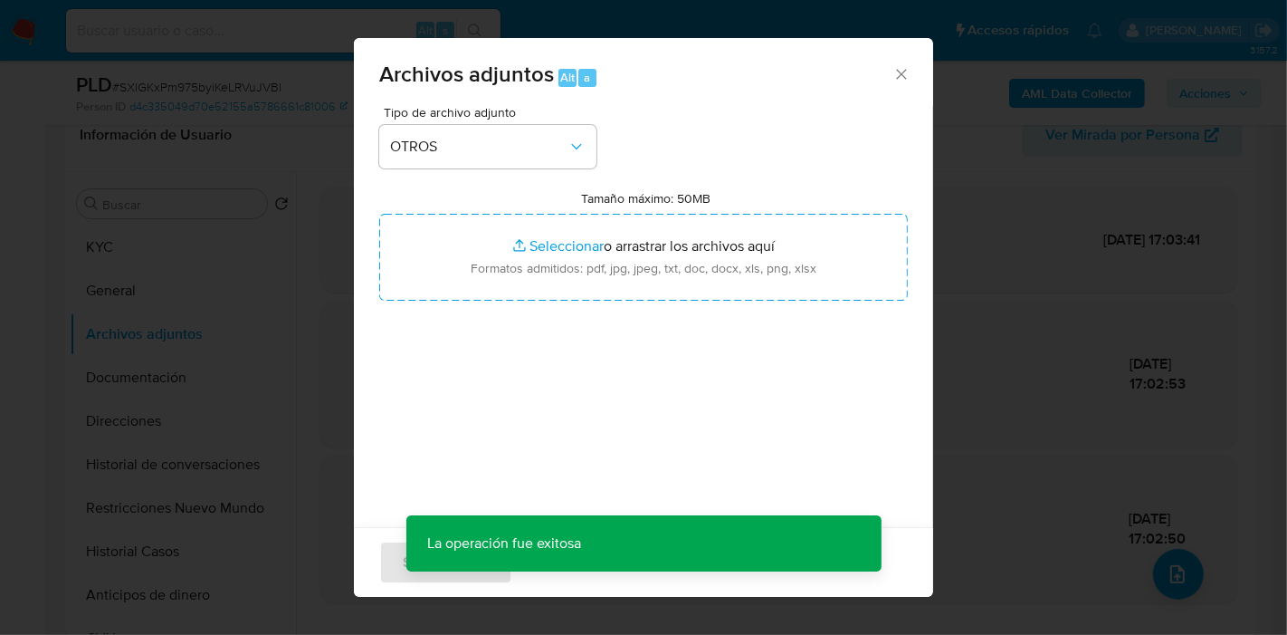
click at [695, 178] on div "Tipo de archivo adjunto OTROS Tamaño máximo: 50MB Seleccionar archivos Seleccio…" at bounding box center [643, 319] width 529 height 427
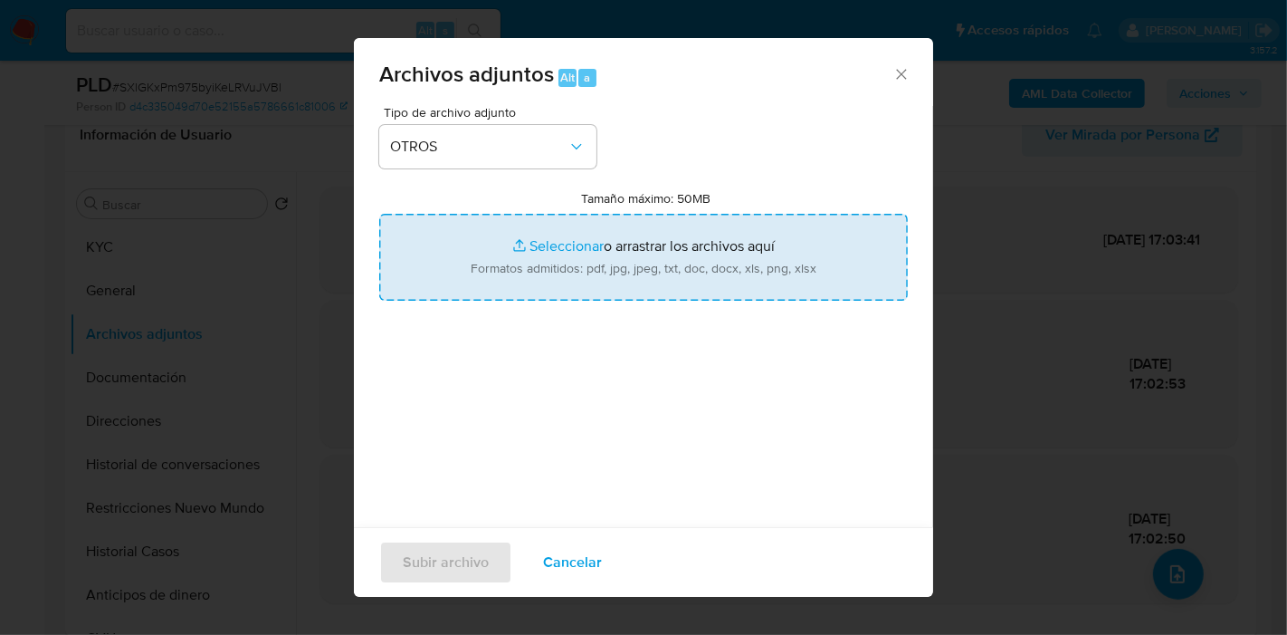
click at [617, 249] on input "Tamaño máximo: 50MB Seleccionar archivos" at bounding box center [643, 257] width 529 height 87
type input "C:\fakepath\Movimientos de [PERSON_NAME].xlsx"
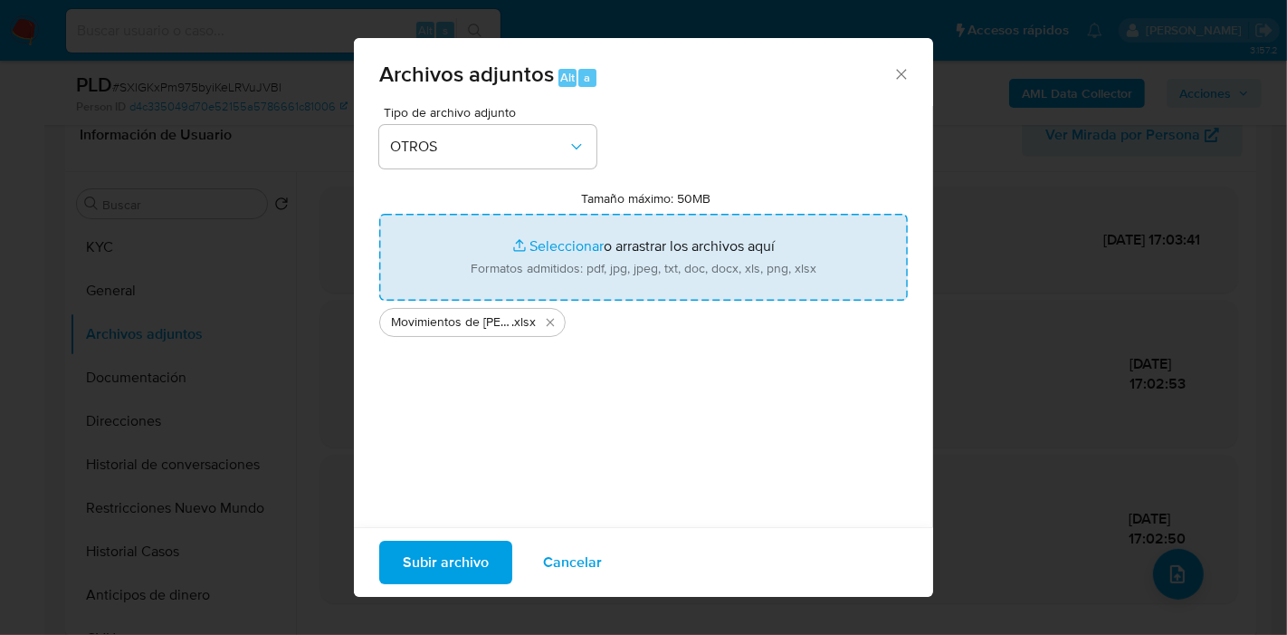
click at [580, 458] on div "Tipo de archivo adjunto OTROS Tamaño máximo: 50MB Seleccionar archivos Seleccio…" at bounding box center [643, 319] width 529 height 427
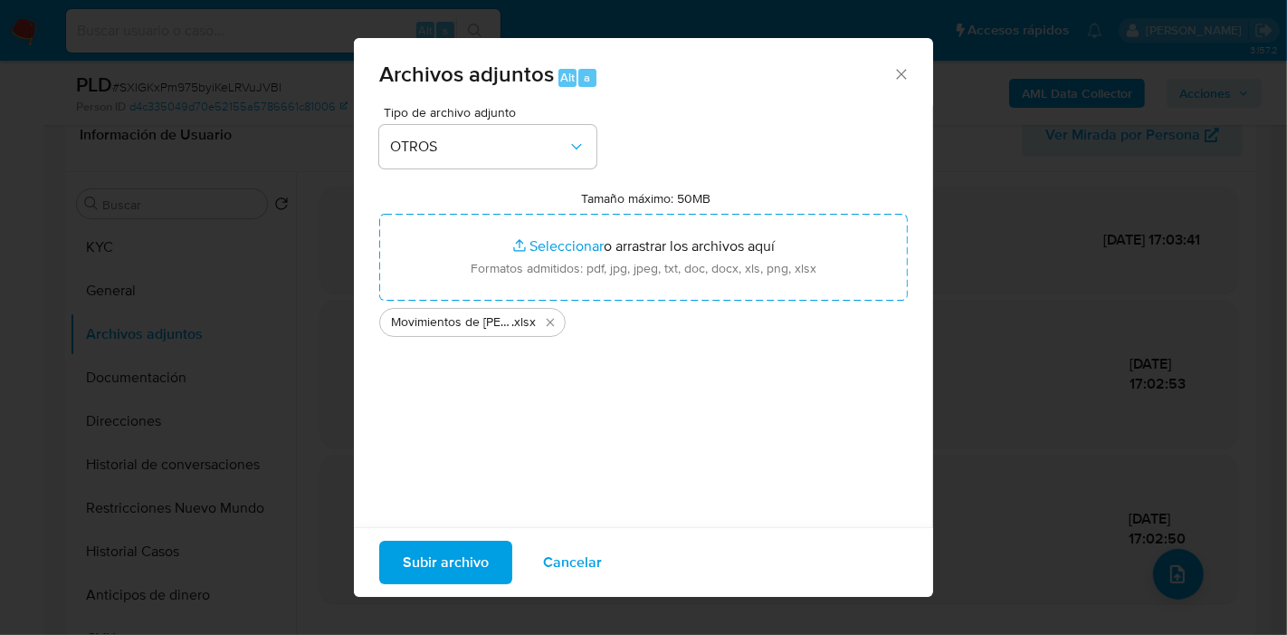
click at [475, 553] on span "Subir archivo" at bounding box center [446, 562] width 86 height 40
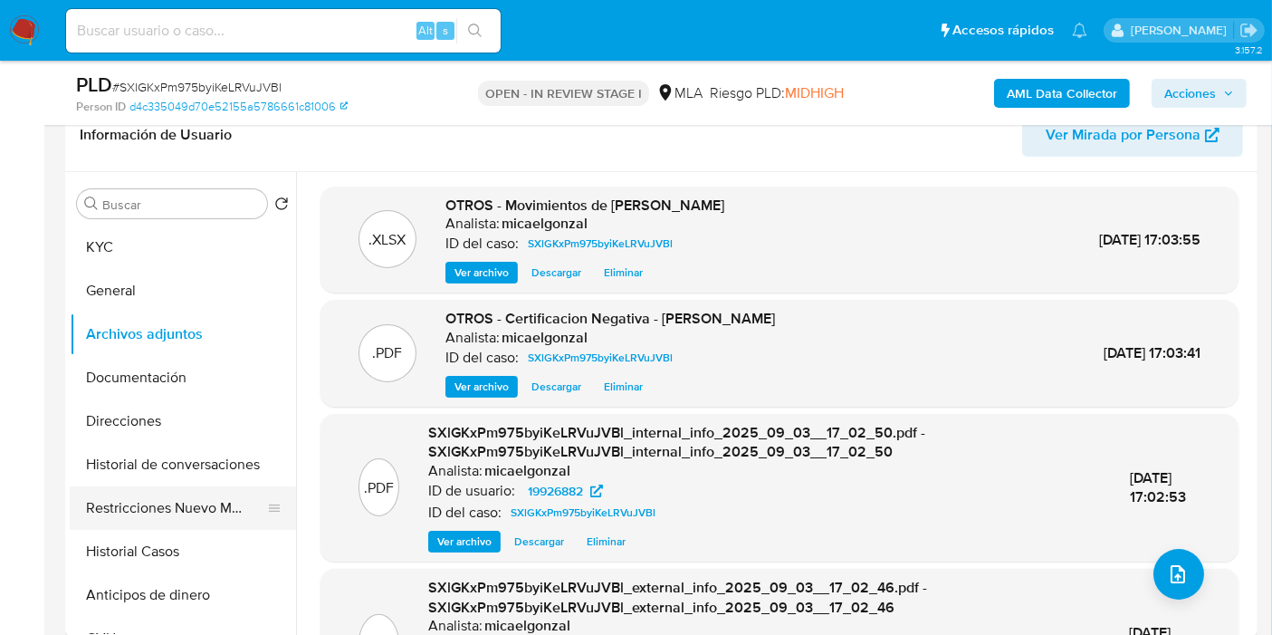
click at [168, 505] on button "Restricciones Nuevo Mundo" at bounding box center [176, 507] width 212 height 43
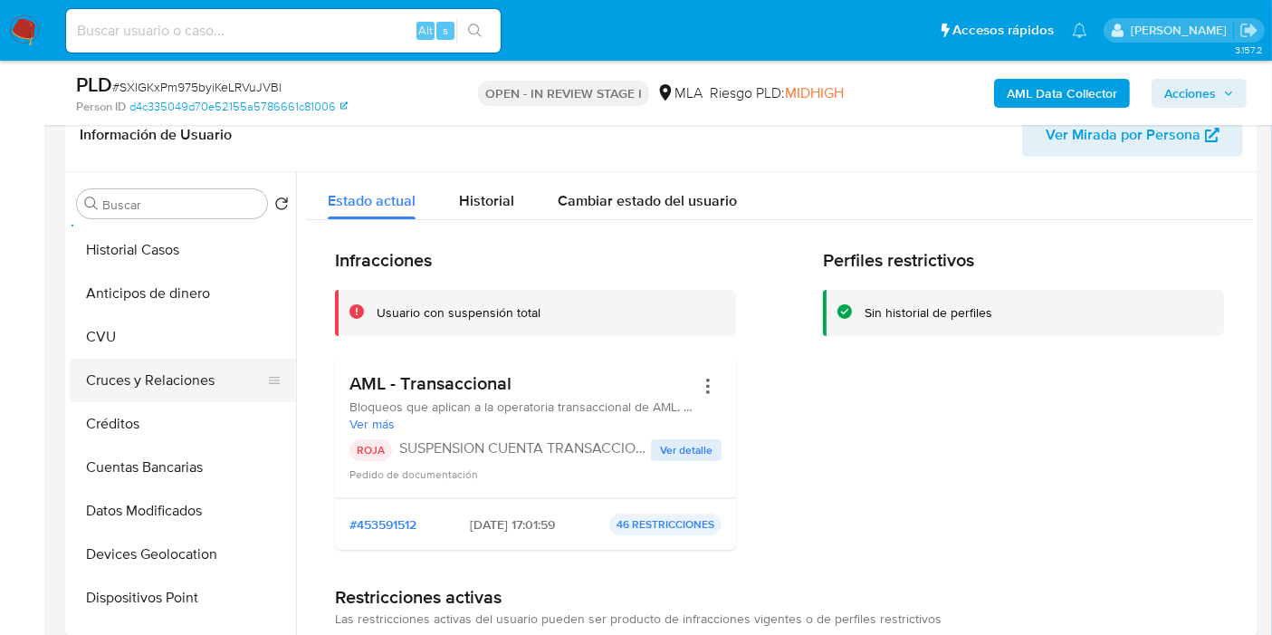
scroll to position [301, 0]
click at [145, 317] on button "CVU" at bounding box center [176, 337] width 212 height 43
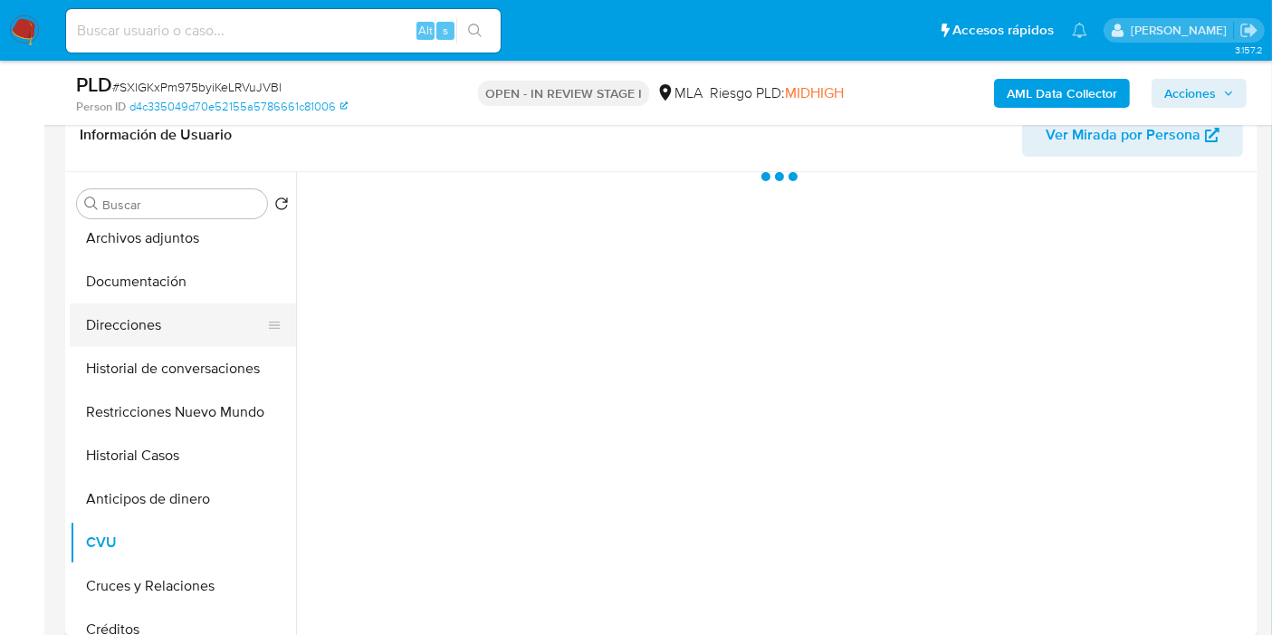
scroll to position [0, 0]
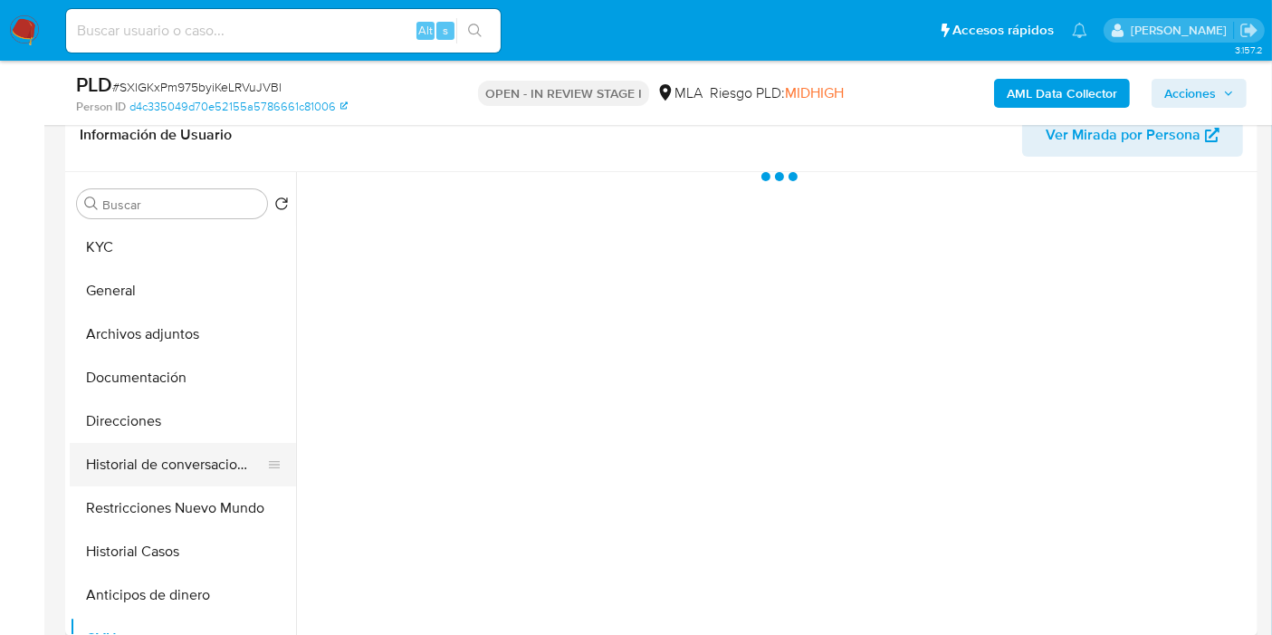
click at [178, 450] on button "Historial de conversaciones" at bounding box center [176, 464] width 212 height 43
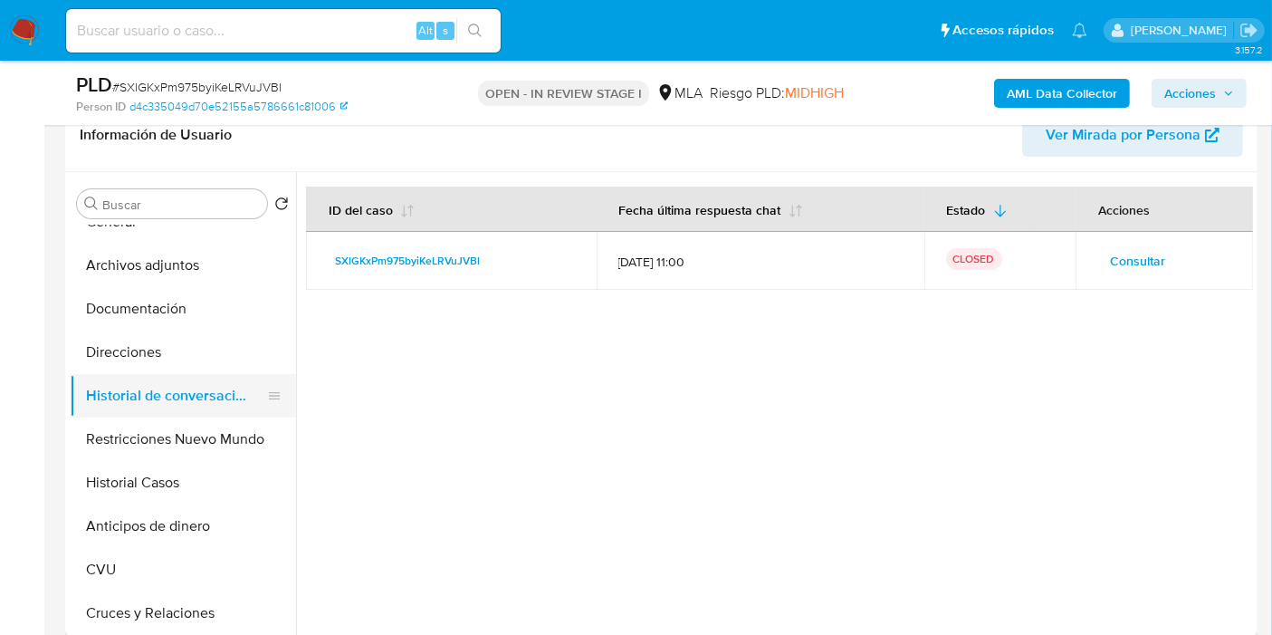
scroll to position [101, 0]
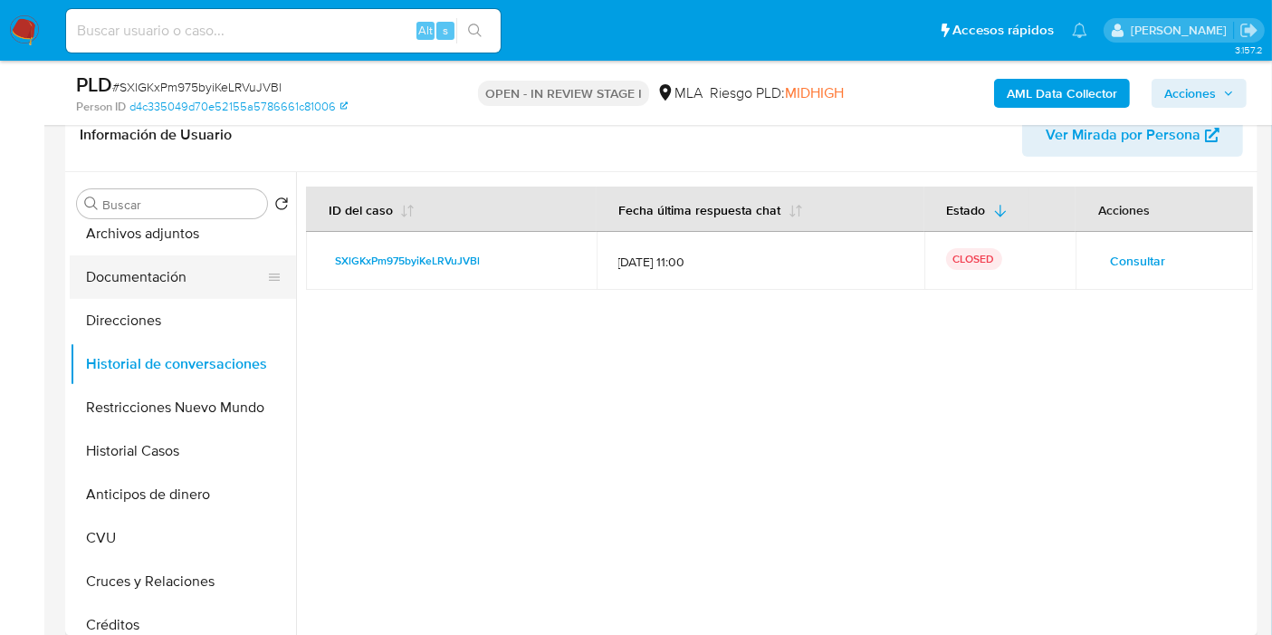
click at [205, 278] on button "Documentación" at bounding box center [176, 276] width 212 height 43
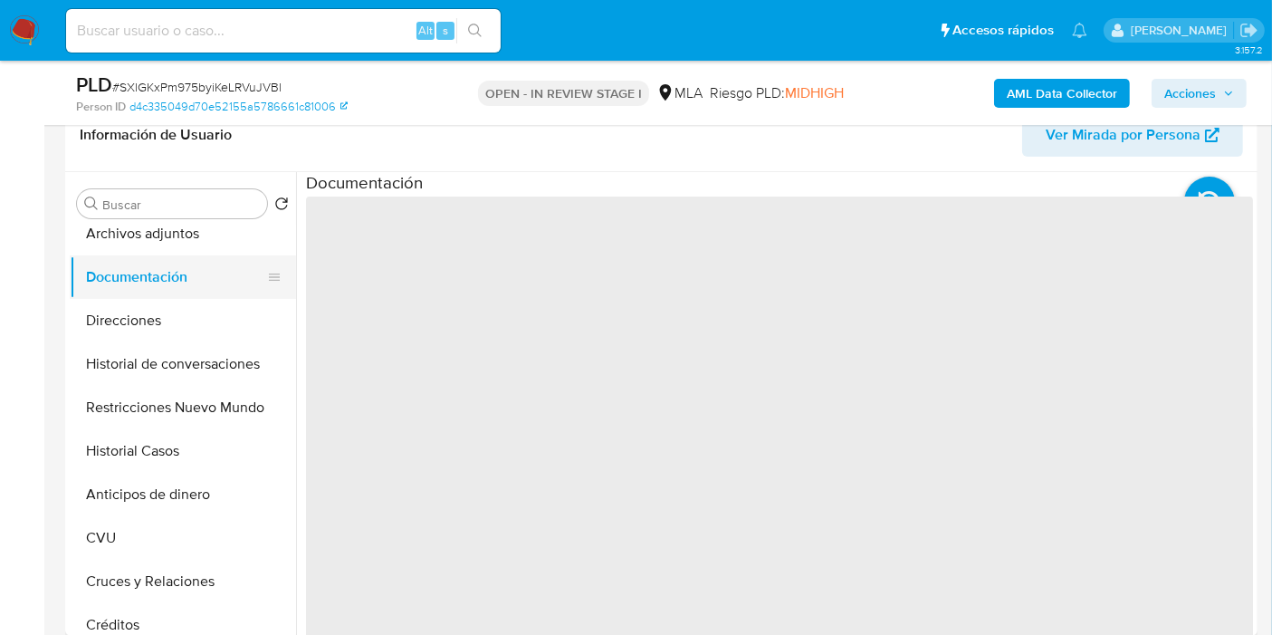
click at [201, 255] on button "Documentación" at bounding box center [176, 276] width 212 height 43
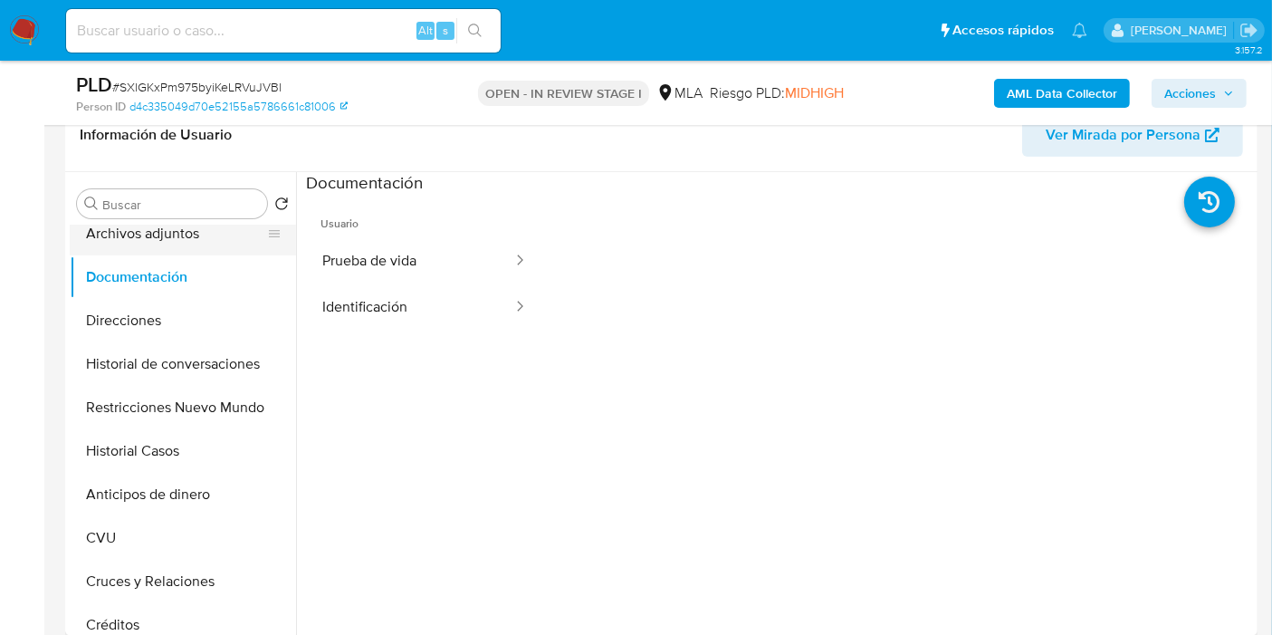
click at [209, 241] on button "Archivos adjuntos" at bounding box center [176, 233] width 212 height 43
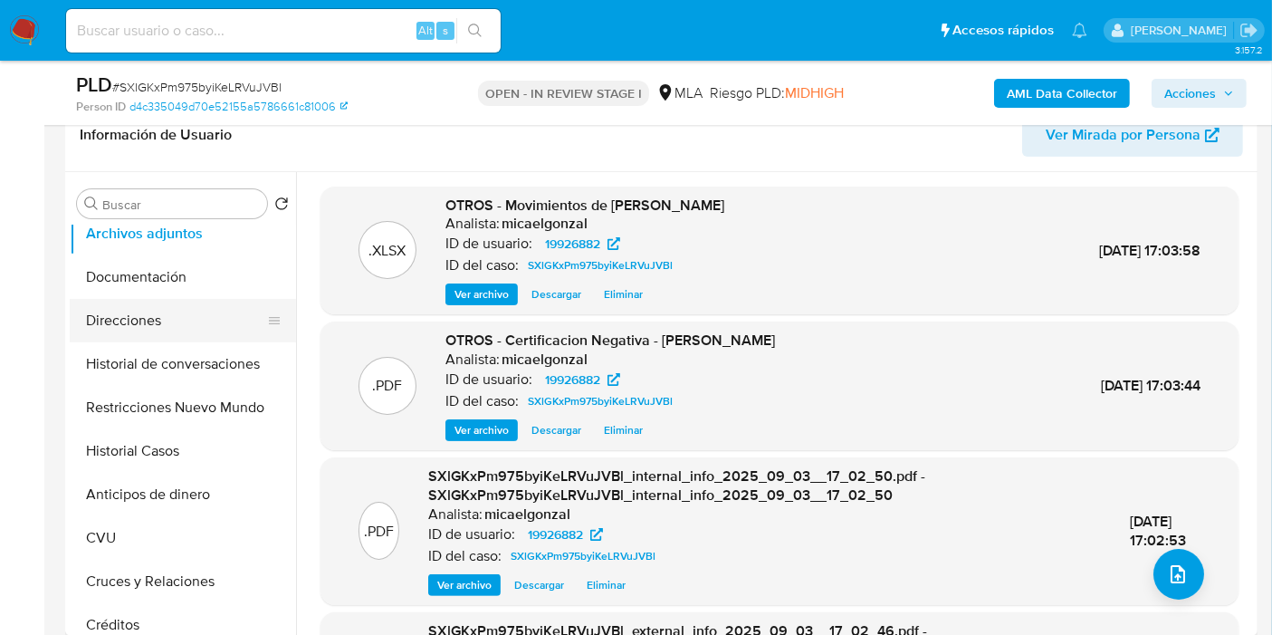
click at [143, 317] on button "Direcciones" at bounding box center [176, 320] width 212 height 43
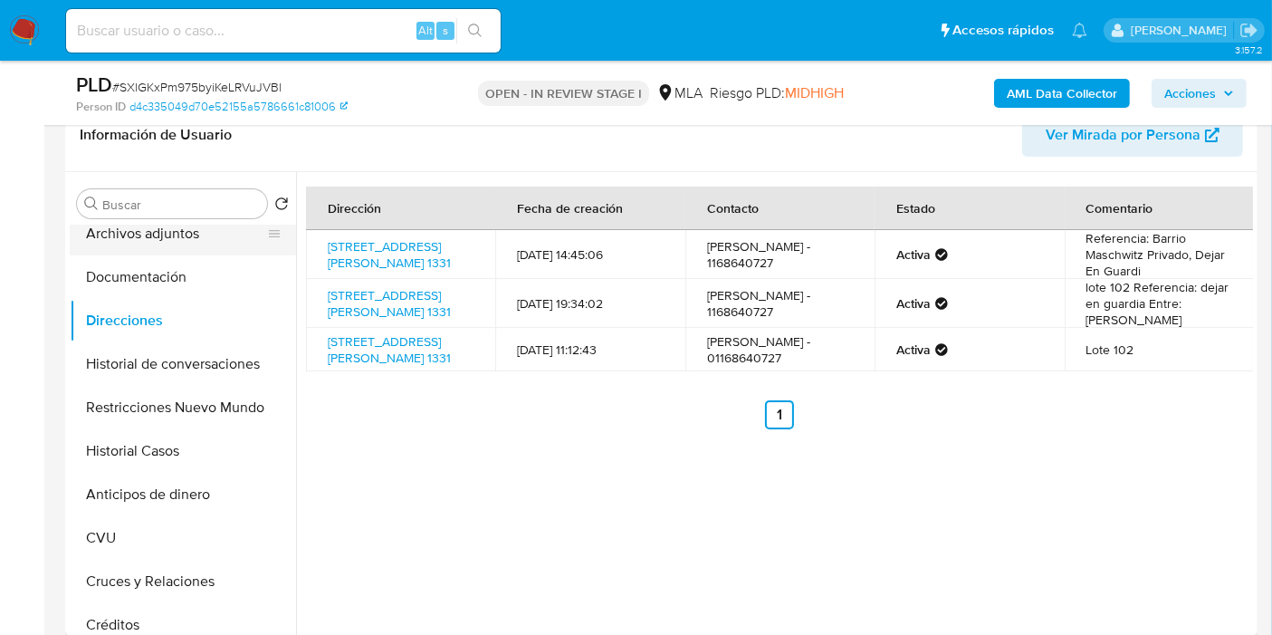
click at [181, 245] on button "Archivos adjuntos" at bounding box center [176, 233] width 212 height 43
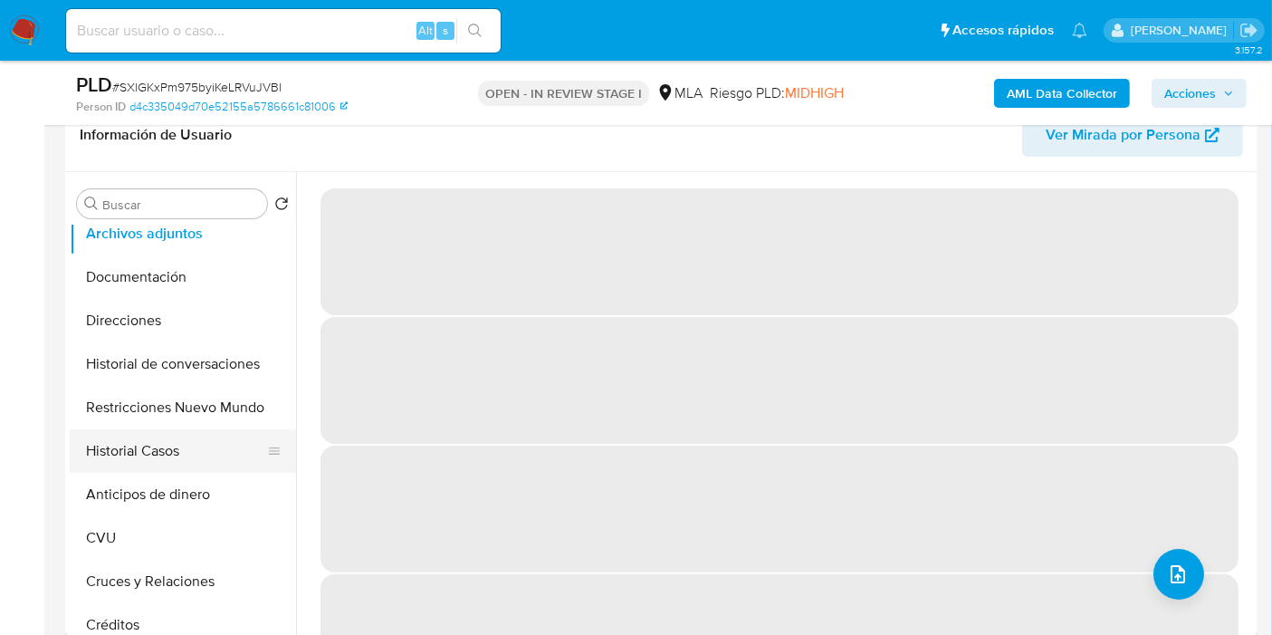
click at [173, 454] on button "Historial Casos" at bounding box center [176, 450] width 212 height 43
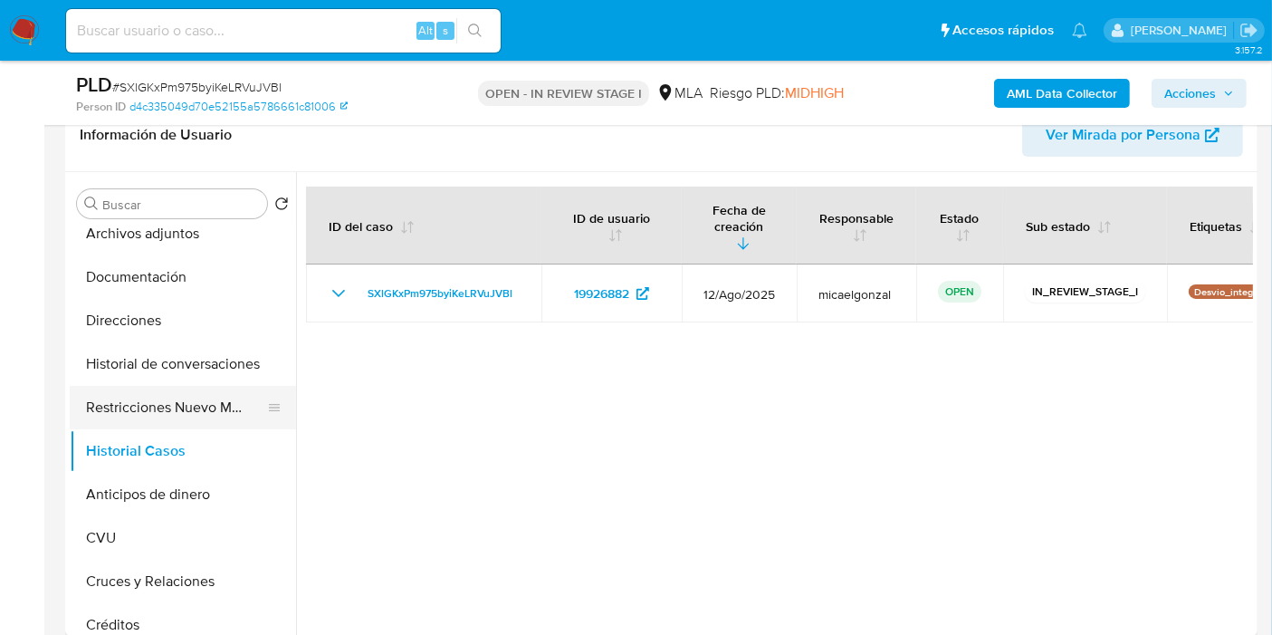
click at [199, 417] on button "Restricciones Nuevo Mundo" at bounding box center [176, 407] width 212 height 43
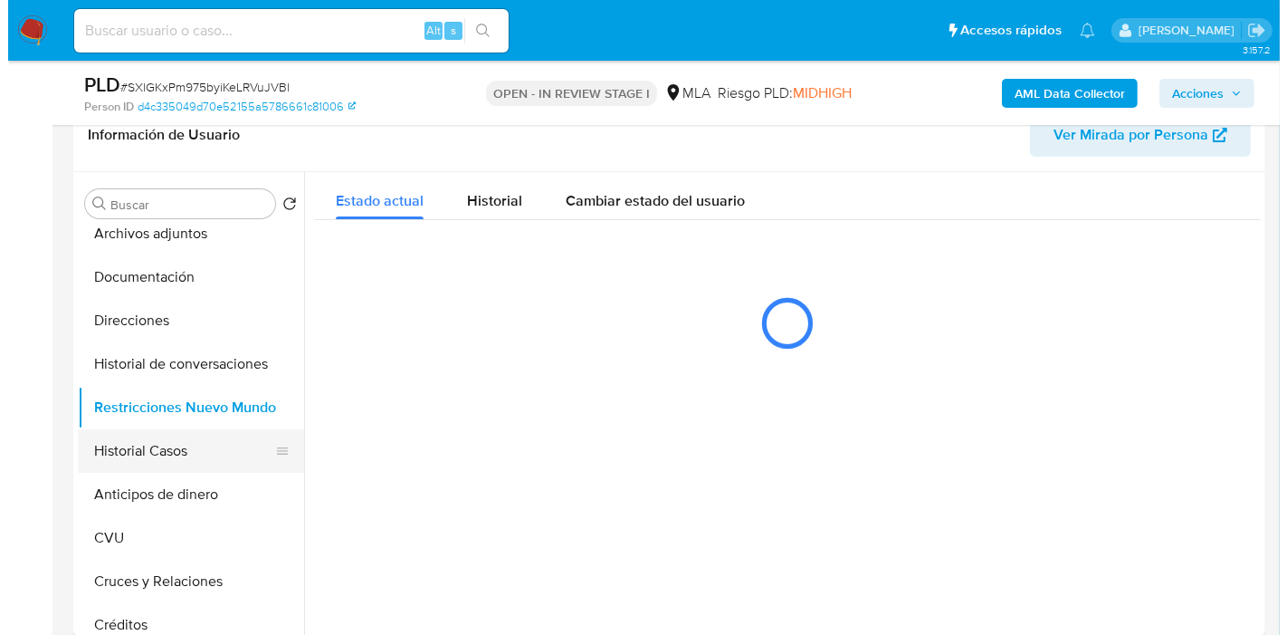
scroll to position [0, 0]
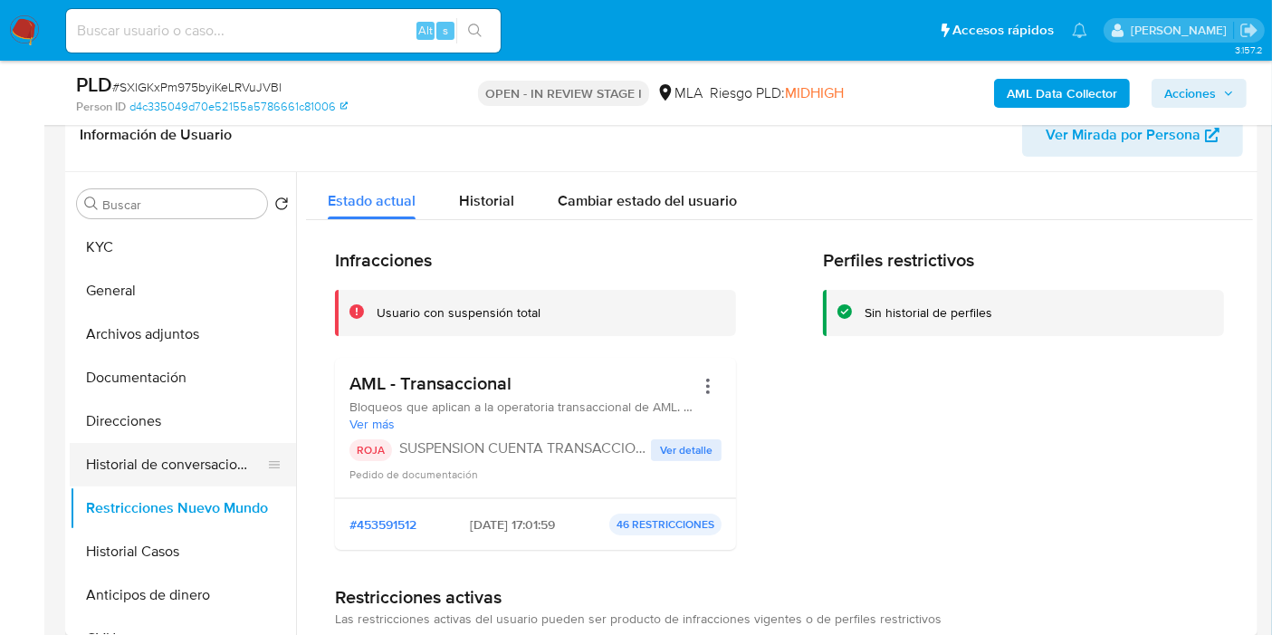
click at [196, 477] on button "Historial de conversaciones" at bounding box center [176, 464] width 212 height 43
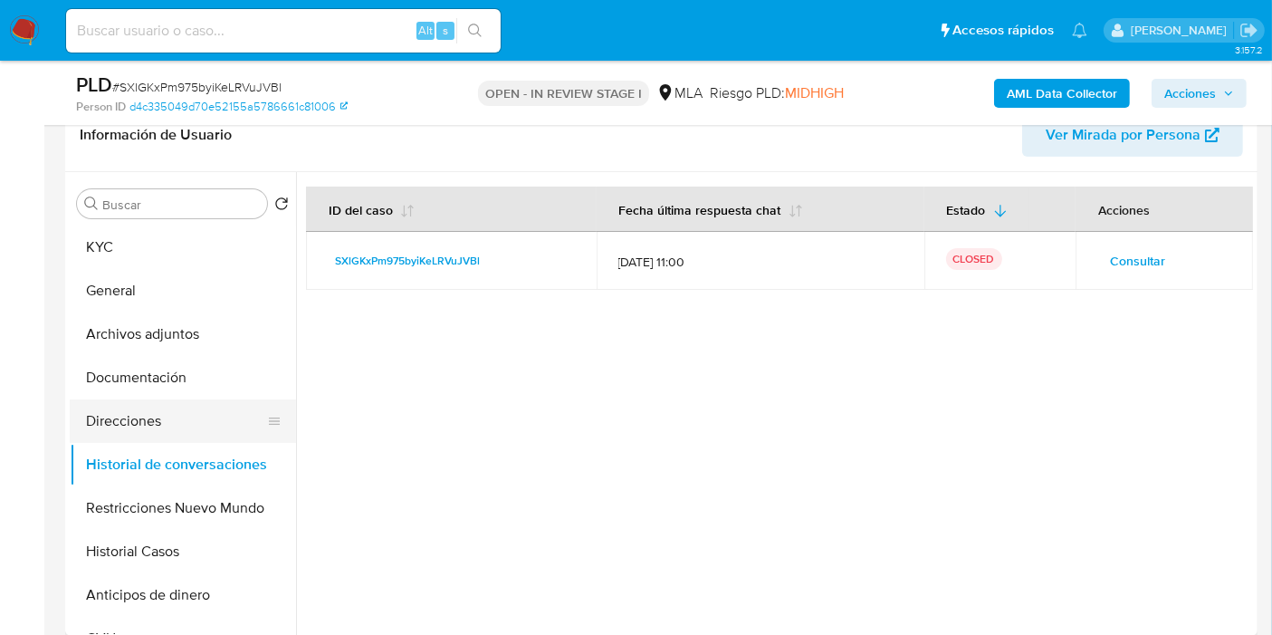
click at [91, 420] on button "Direcciones" at bounding box center [176, 420] width 212 height 43
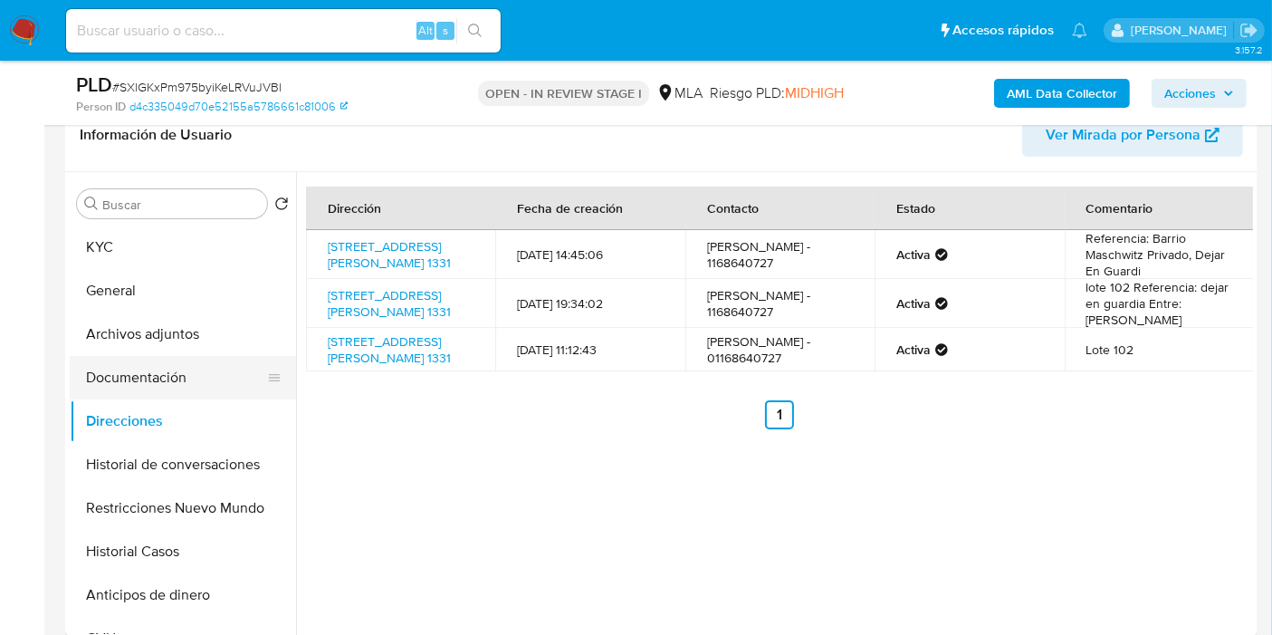
click at [143, 394] on button "Documentación" at bounding box center [176, 377] width 212 height 43
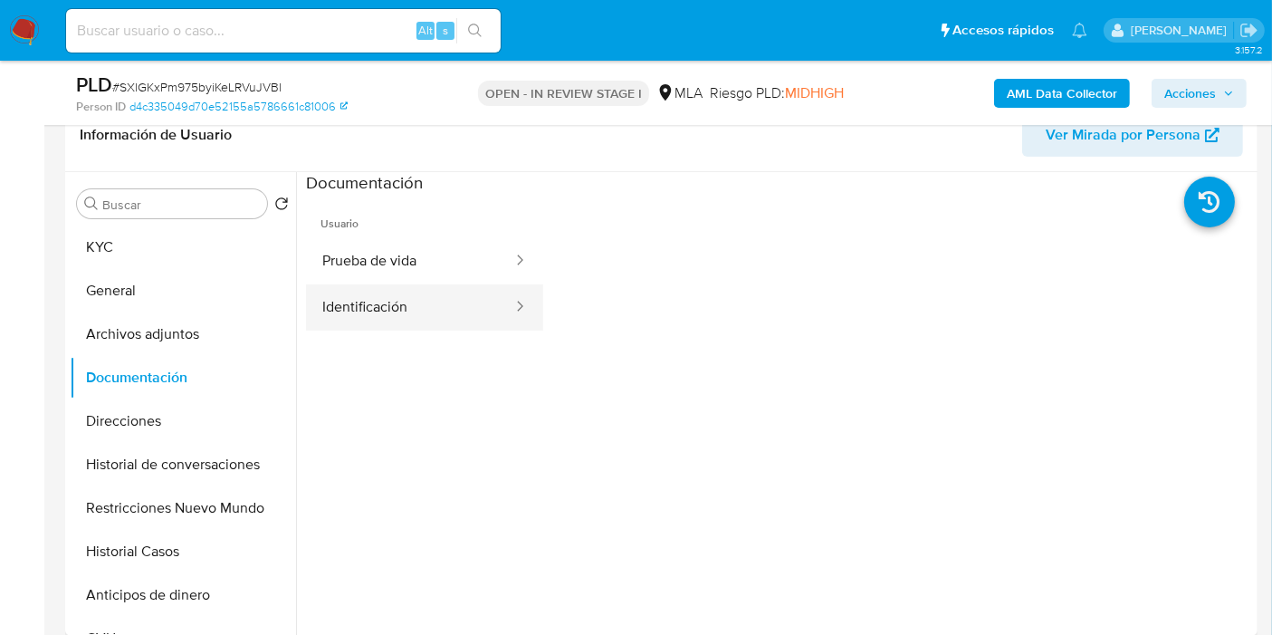
click at [424, 329] on button "Identificación" at bounding box center [410, 307] width 208 height 46
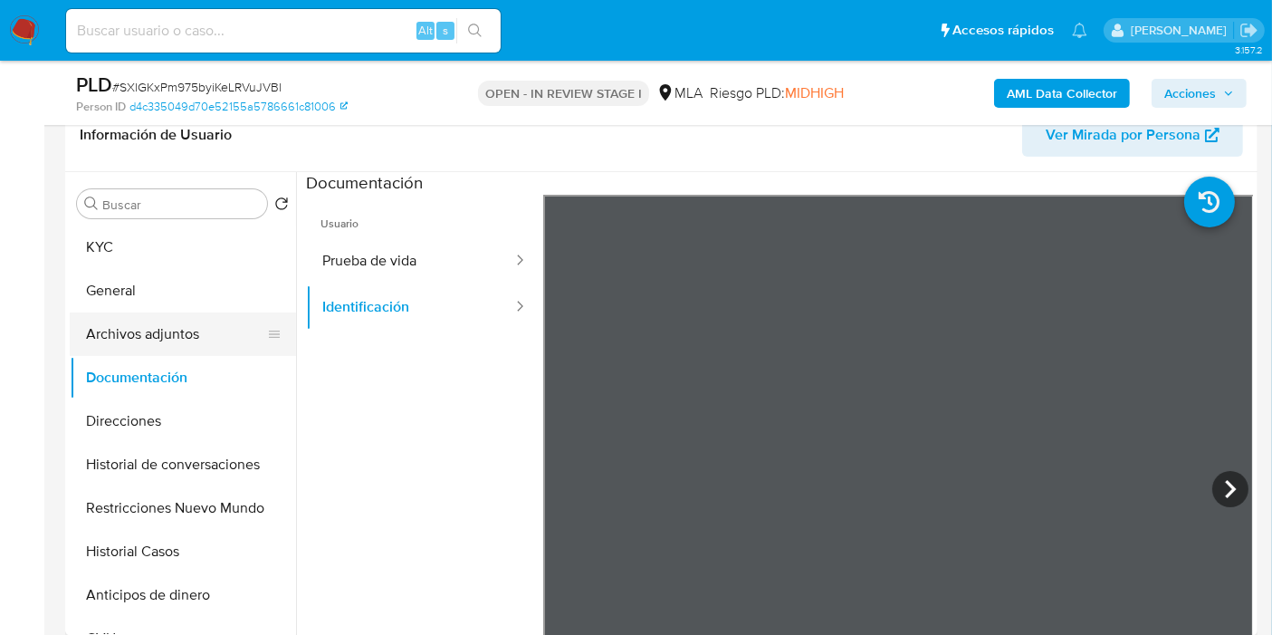
click at [147, 321] on button "Archivos adjuntos" at bounding box center [176, 333] width 212 height 43
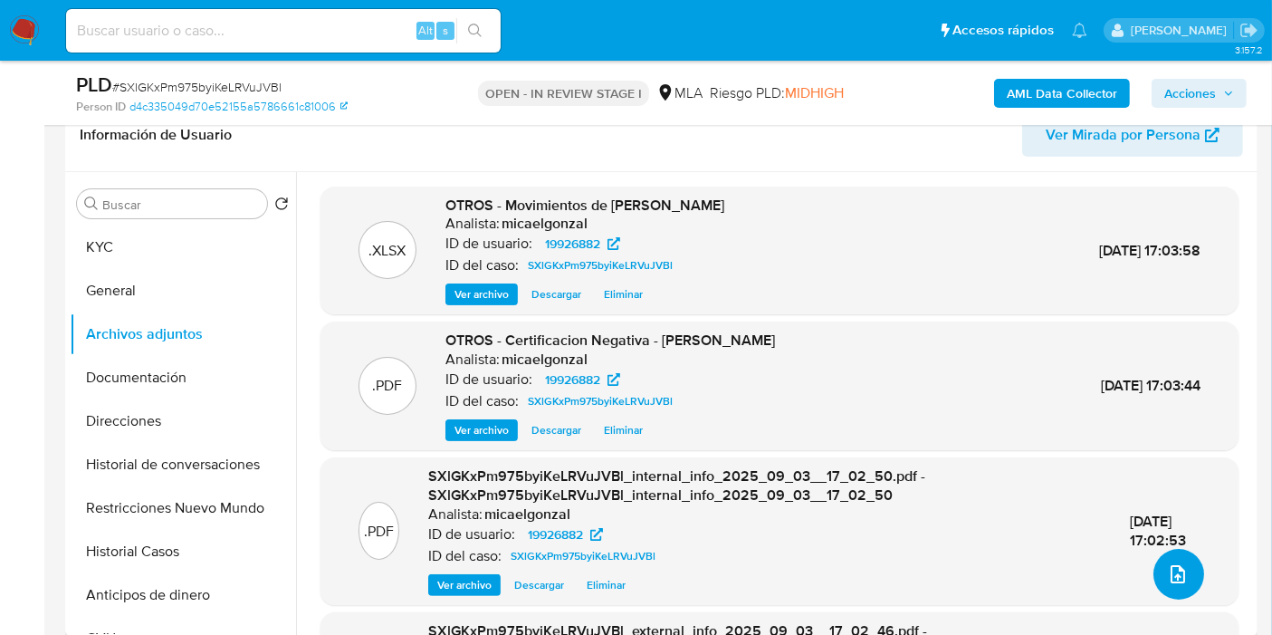
click at [1186, 564] on button "upload-file" at bounding box center [1178, 574] width 51 height 51
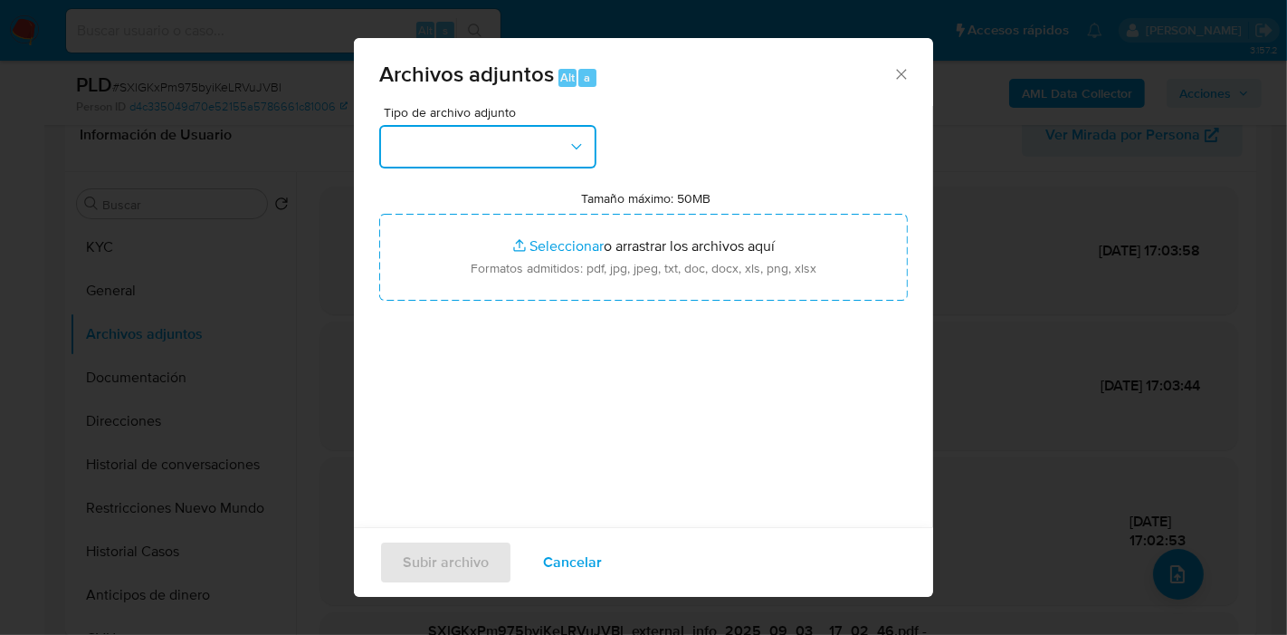
click at [483, 146] on button "button" at bounding box center [487, 146] width 217 height 43
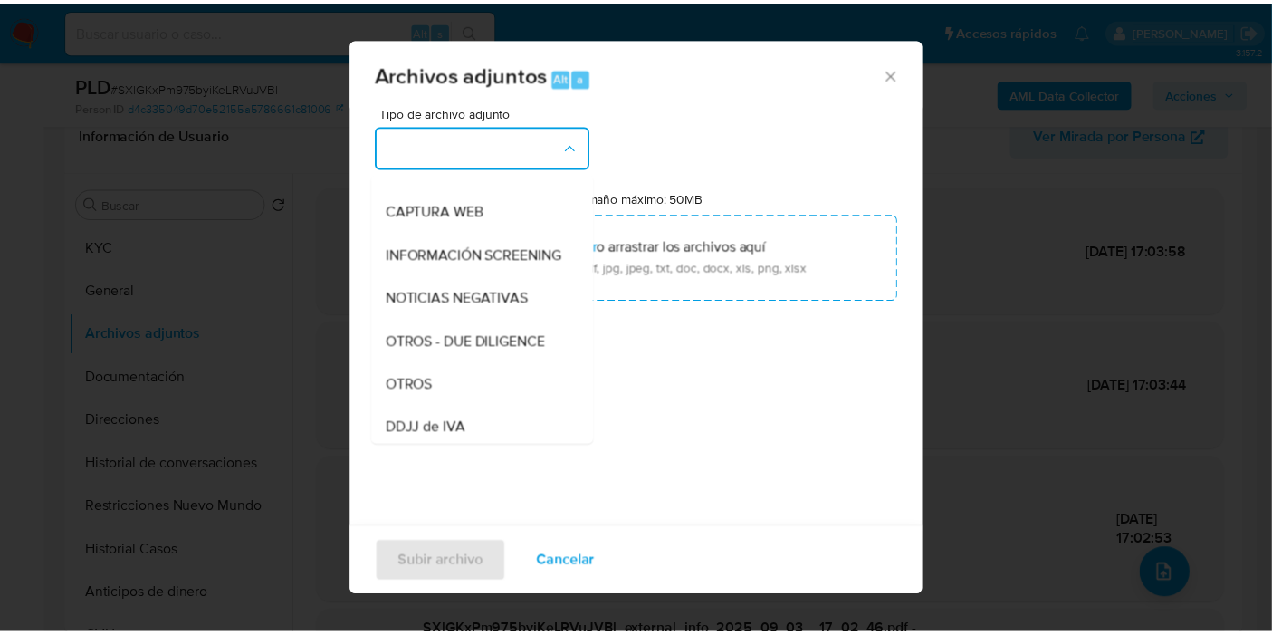
scroll to position [302, 0]
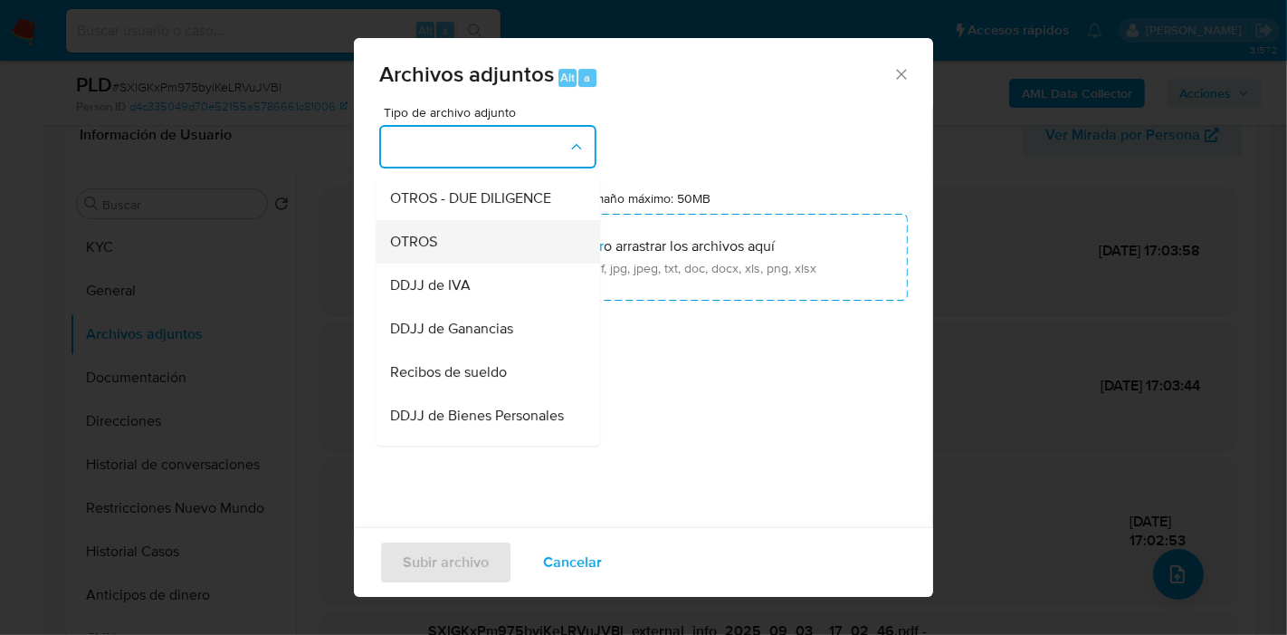
click at [515, 263] on div "OTROS" at bounding box center [482, 241] width 185 height 43
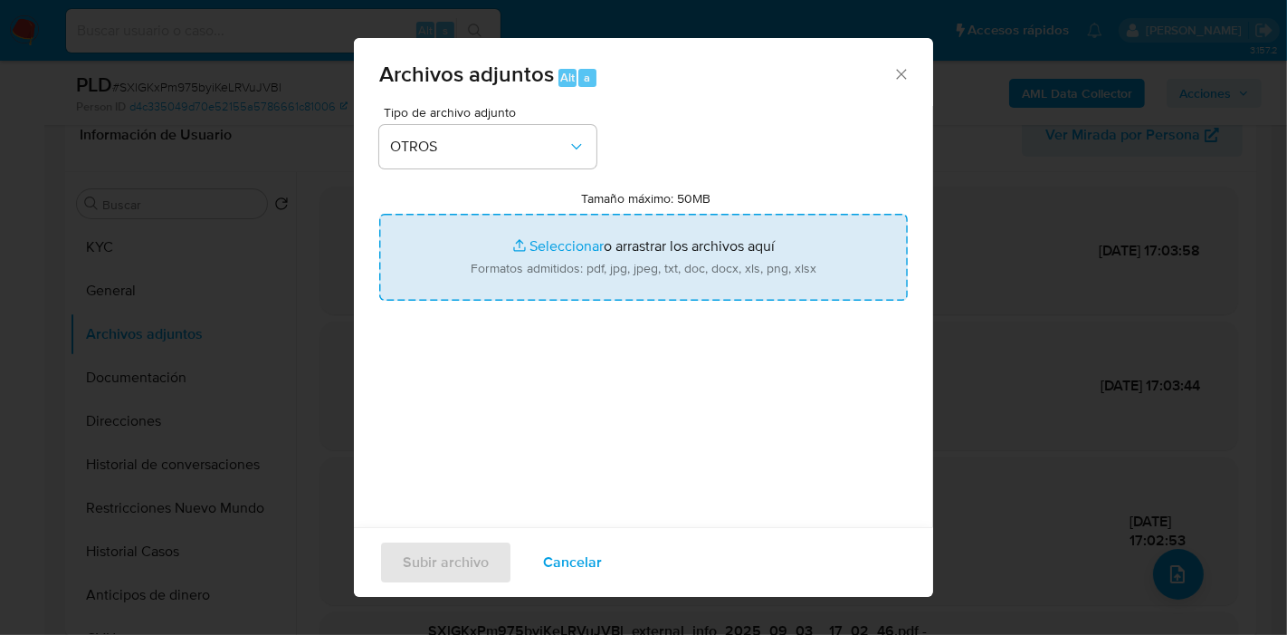
click at [536, 260] on input "Tamaño máximo: 50MB Seleccionar archivos" at bounding box center [643, 257] width 529 height 87
type input "C:\fakepath\Caselog SXlGKxPm975byiKeLRVuJVBl_2025_08_19_14_09_13.docx"
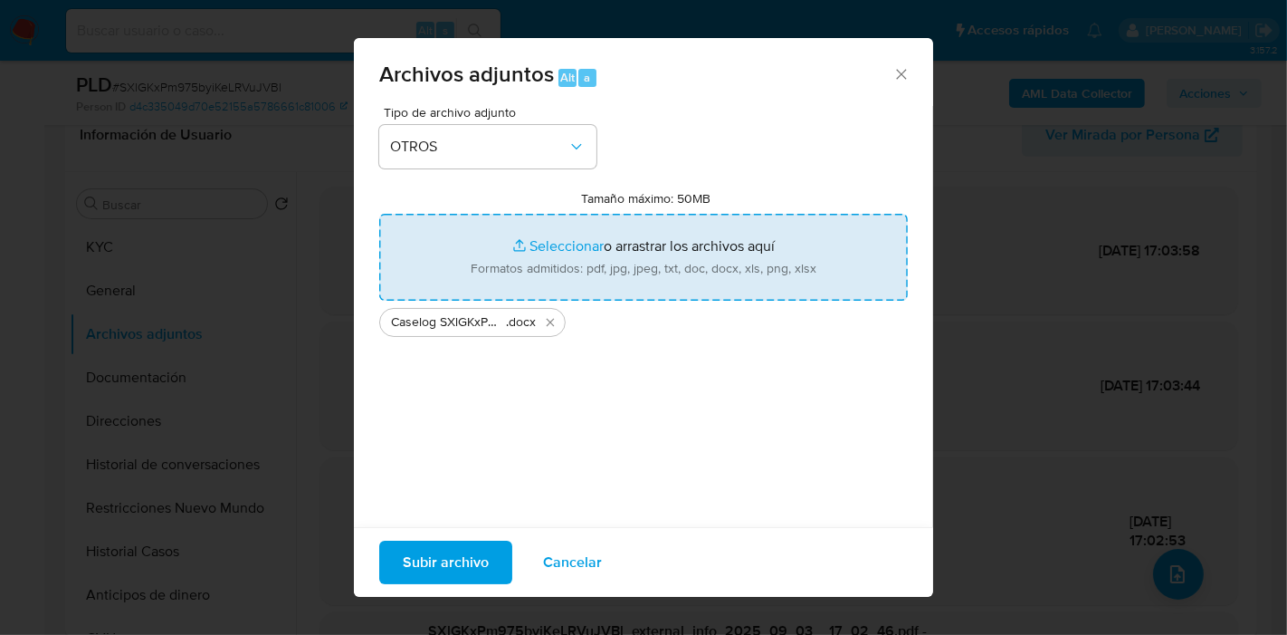
click at [436, 554] on span "Subir archivo" at bounding box center [446, 562] width 86 height 40
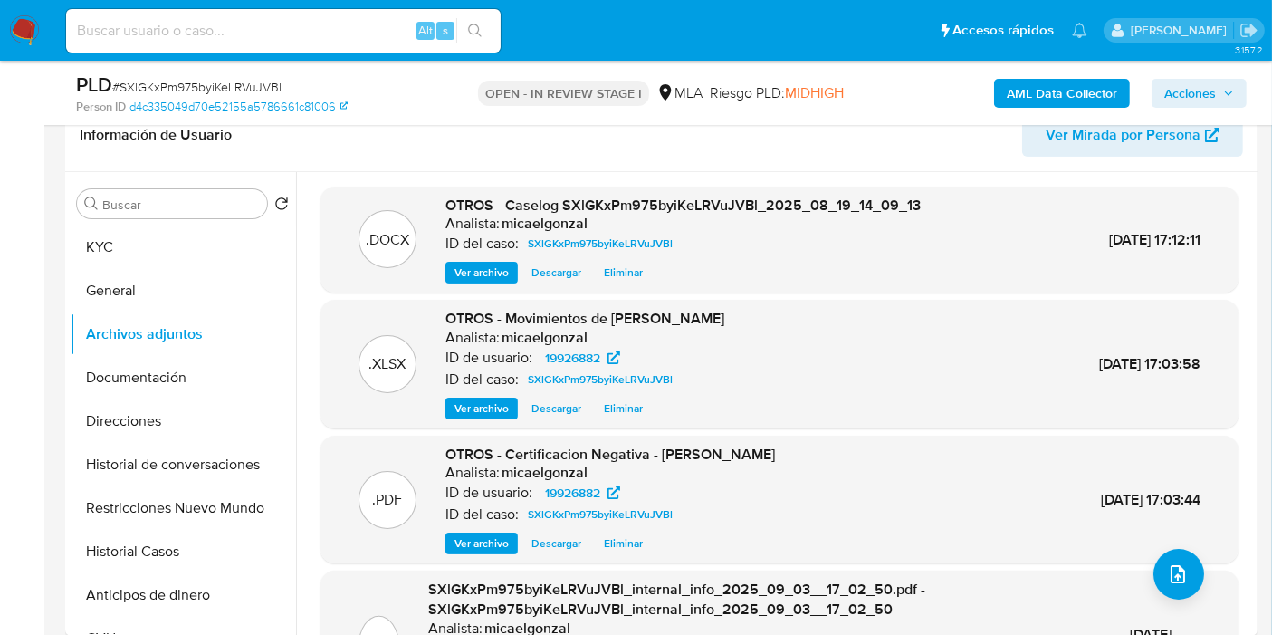
click at [158, 293] on button "General" at bounding box center [183, 290] width 226 height 43
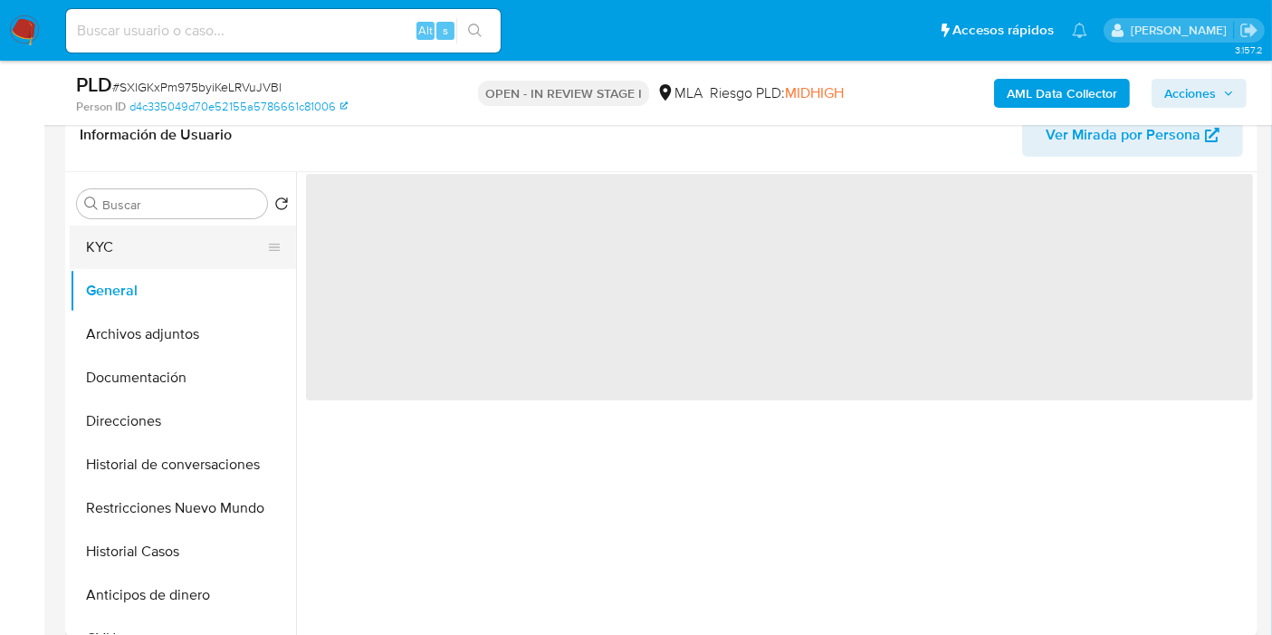
click at [168, 262] on button "KYC" at bounding box center [176, 246] width 212 height 43
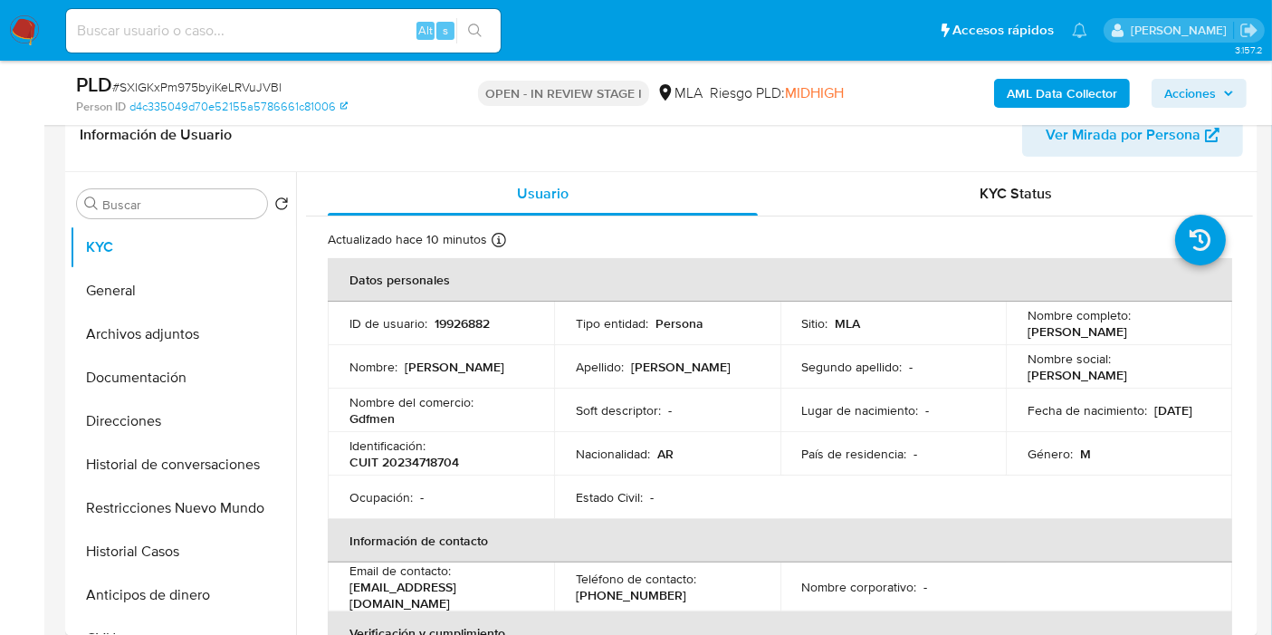
click at [1195, 79] on span "Acciones" at bounding box center [1190, 93] width 52 height 29
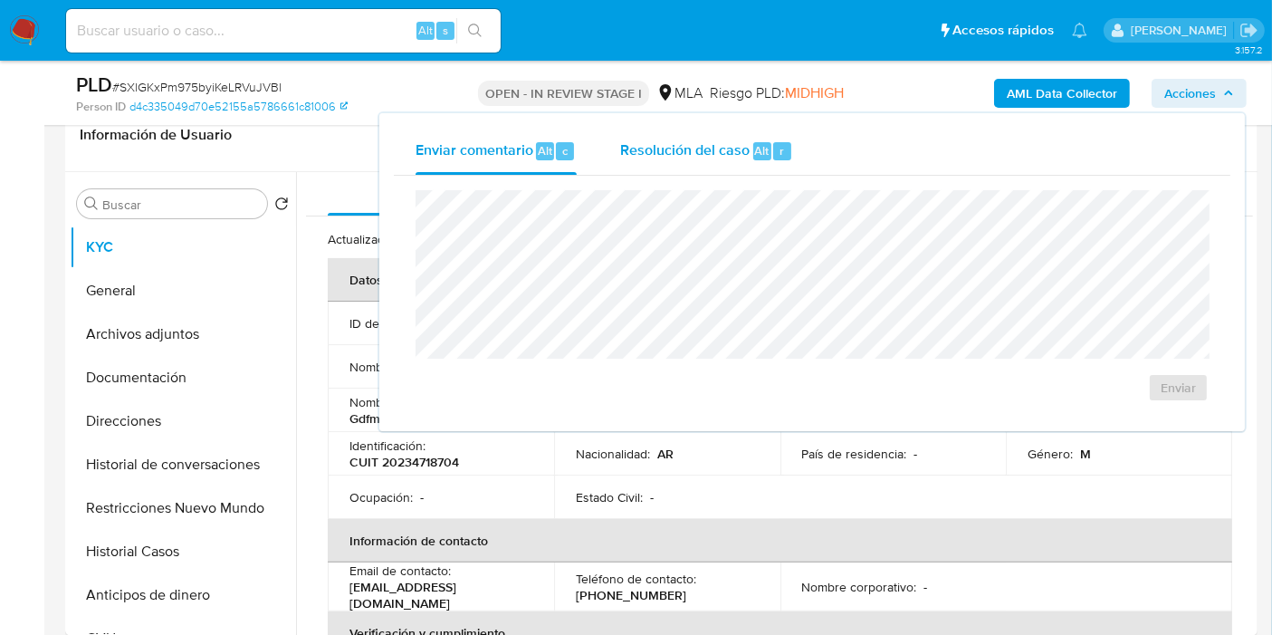
click at [711, 141] on span "Resolución del caso" at bounding box center [684, 149] width 129 height 21
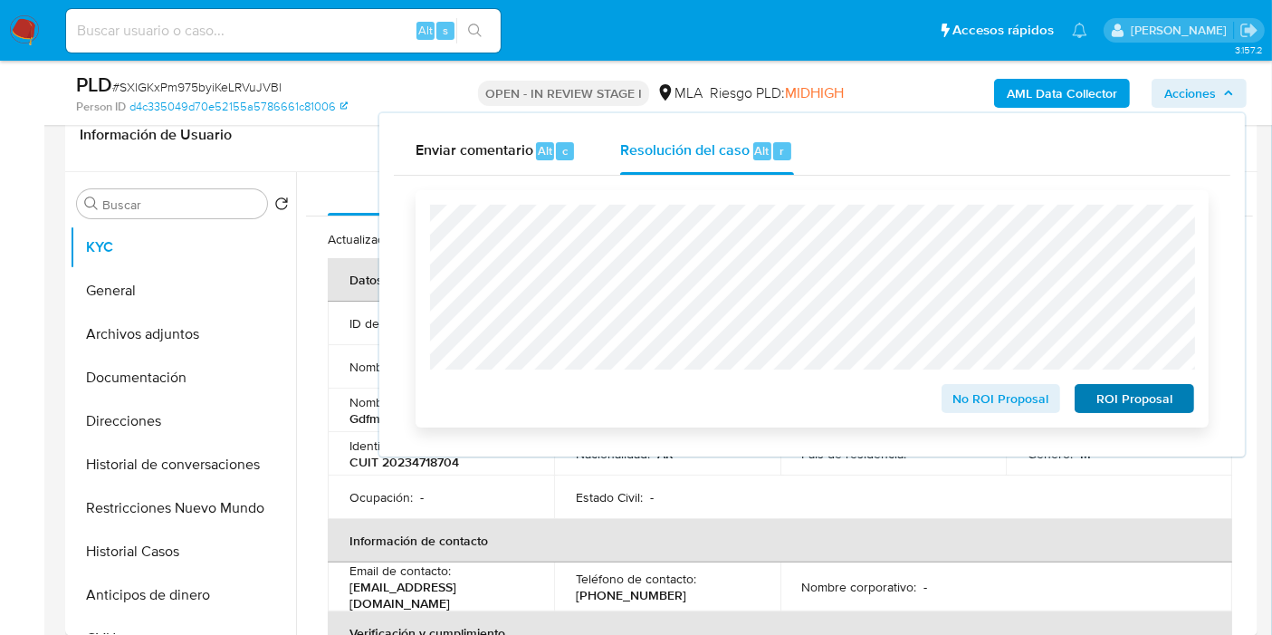
drag, startPoint x: 1133, startPoint y: 382, endPoint x: 1125, endPoint y: 394, distance: 13.8
click at [1133, 383] on div "ROI Proposal" at bounding box center [1130, 395] width 127 height 36
click at [1125, 396] on span "ROI Proposal" at bounding box center [1134, 398] width 94 height 25
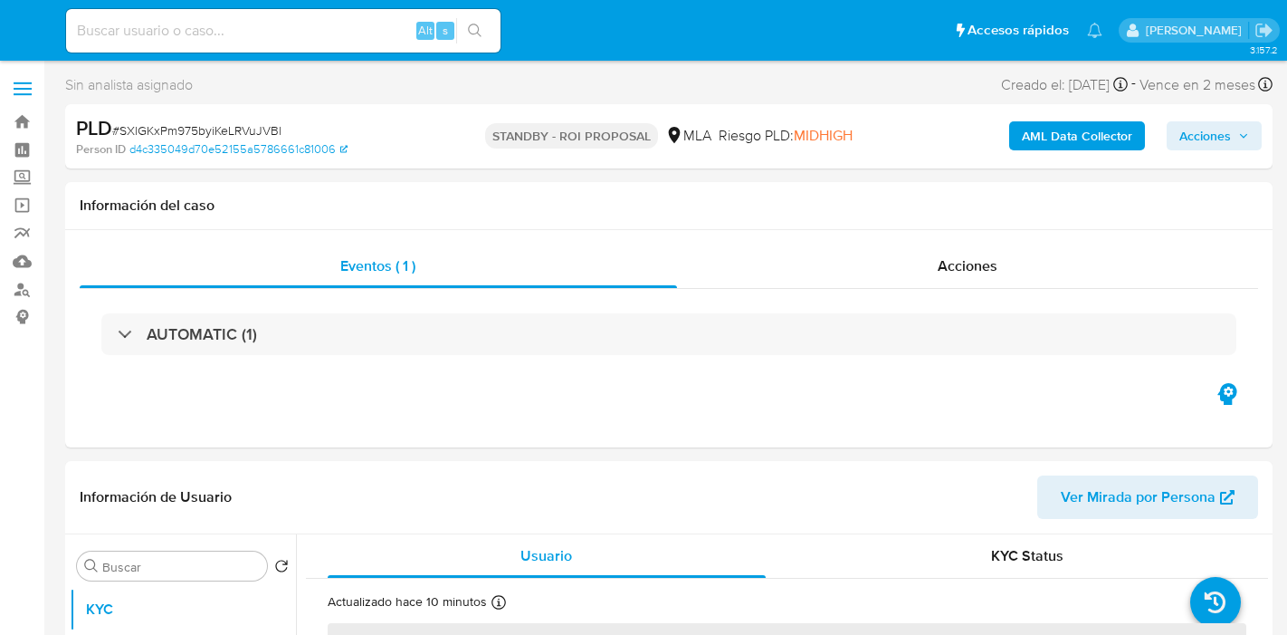
select select "10"
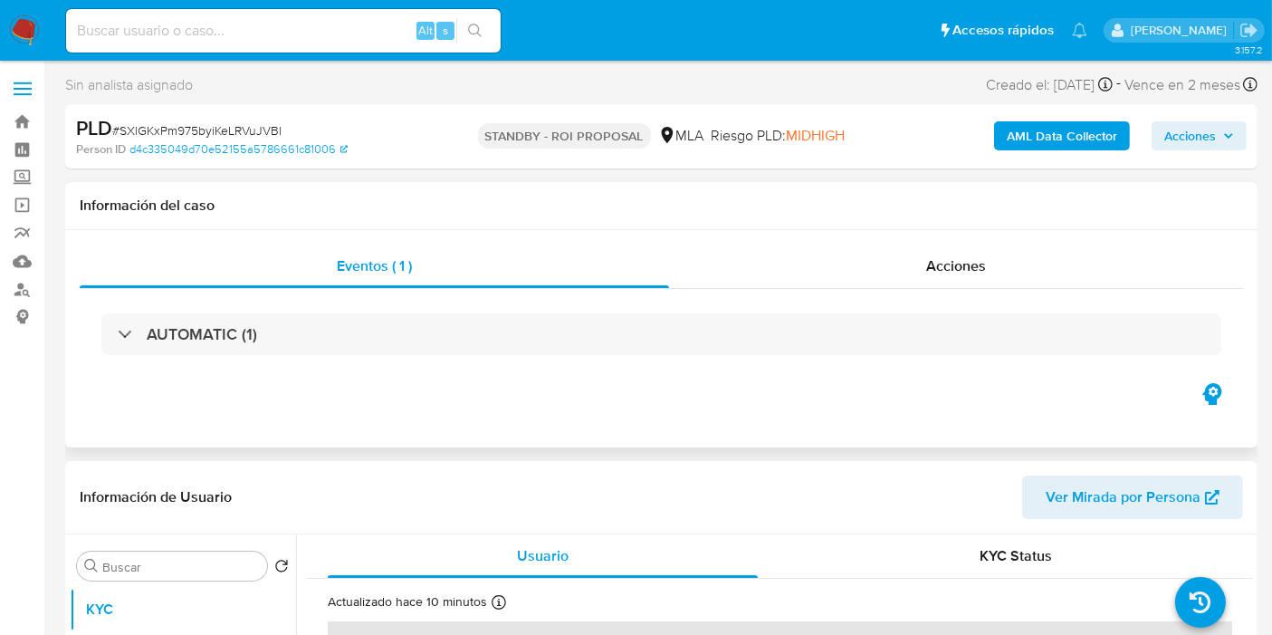
scroll to position [101, 0]
